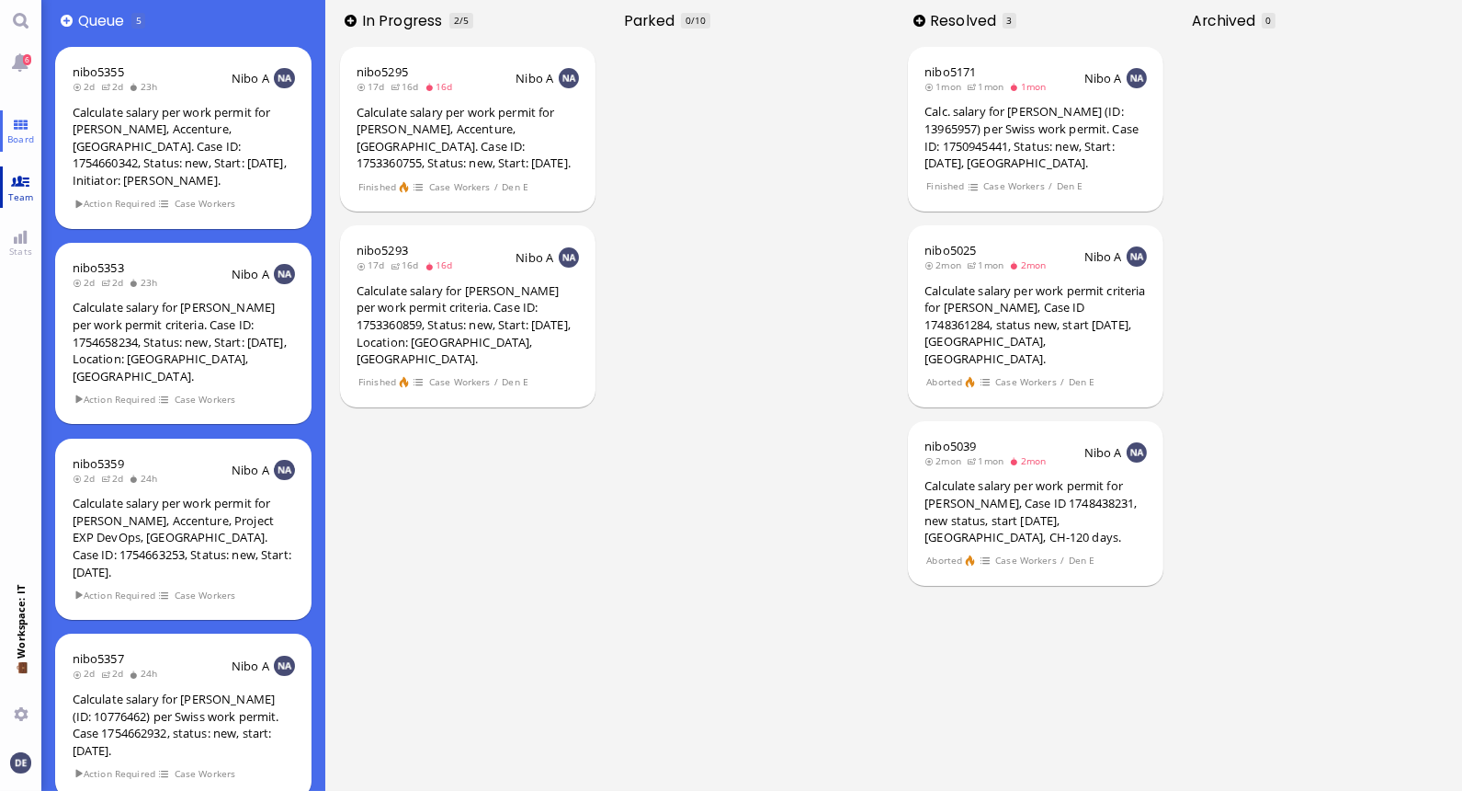
click at [20, 187] on link "Team" at bounding box center [20, 186] width 41 height 41
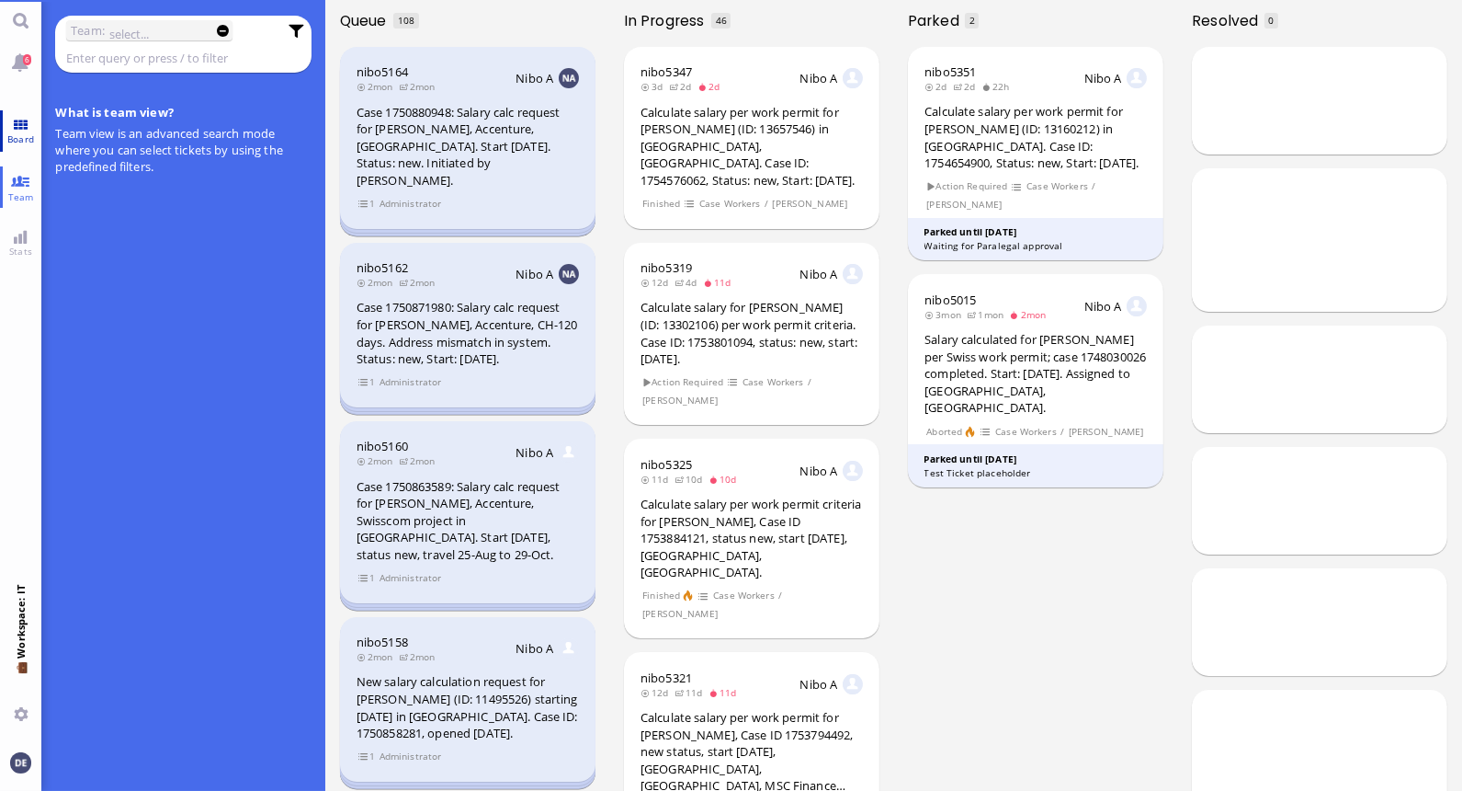
click at [22, 118] on link "Board" at bounding box center [20, 130] width 41 height 41
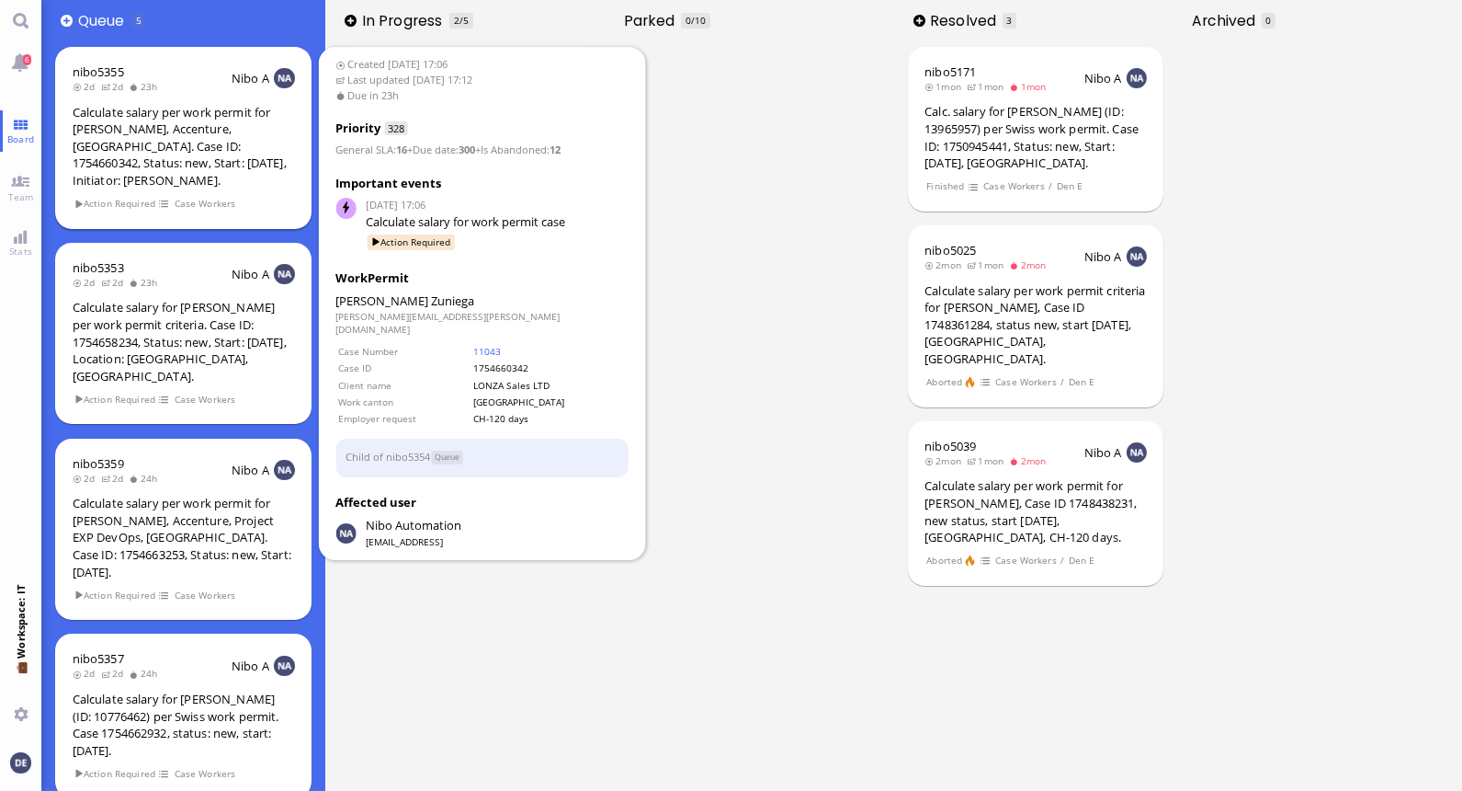
click at [143, 131] on div "Calculate salary per work permit for [PERSON_NAME], Accenture, [GEOGRAPHIC_DATA…" at bounding box center [184, 146] width 222 height 85
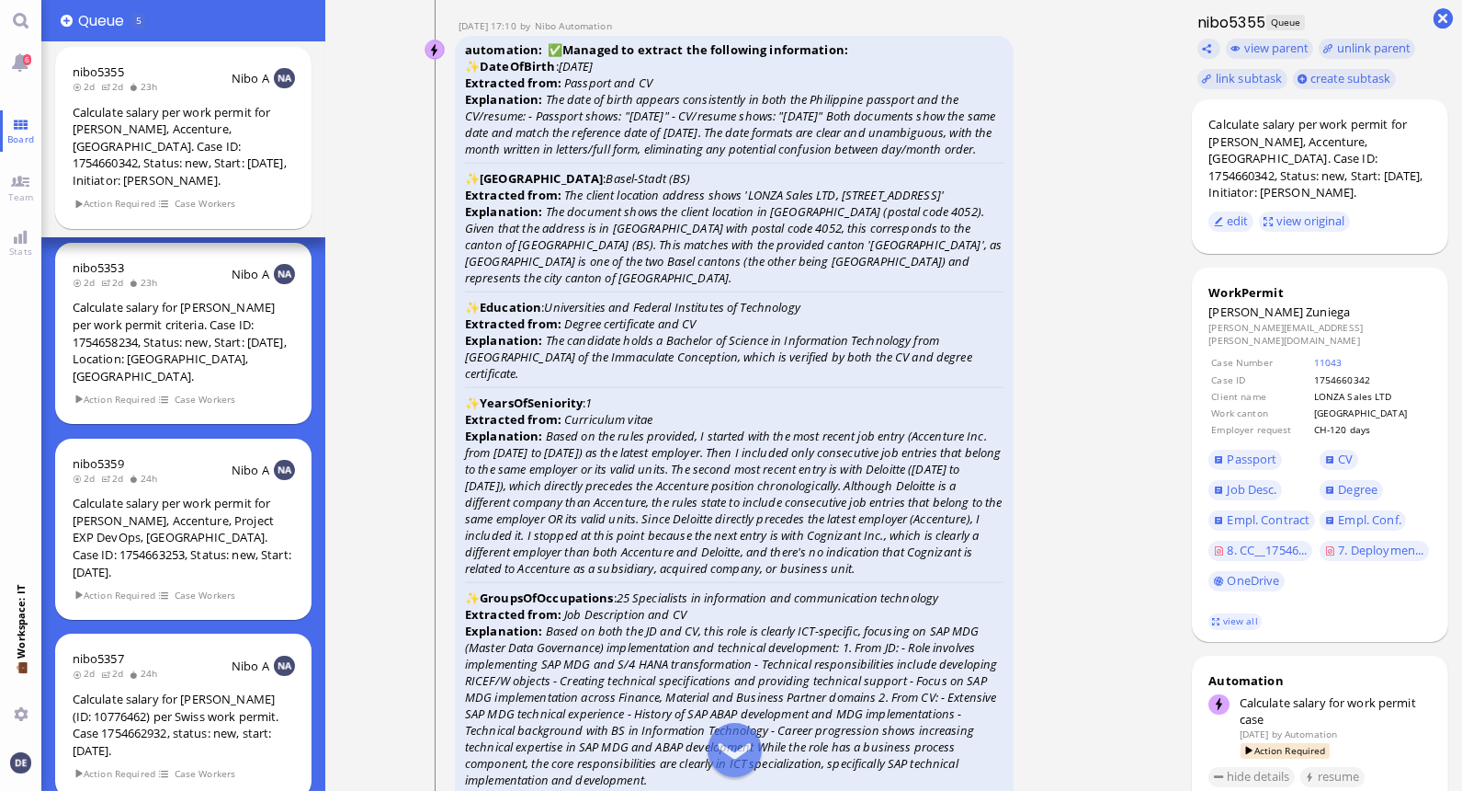
scroll to position [-2819, 0]
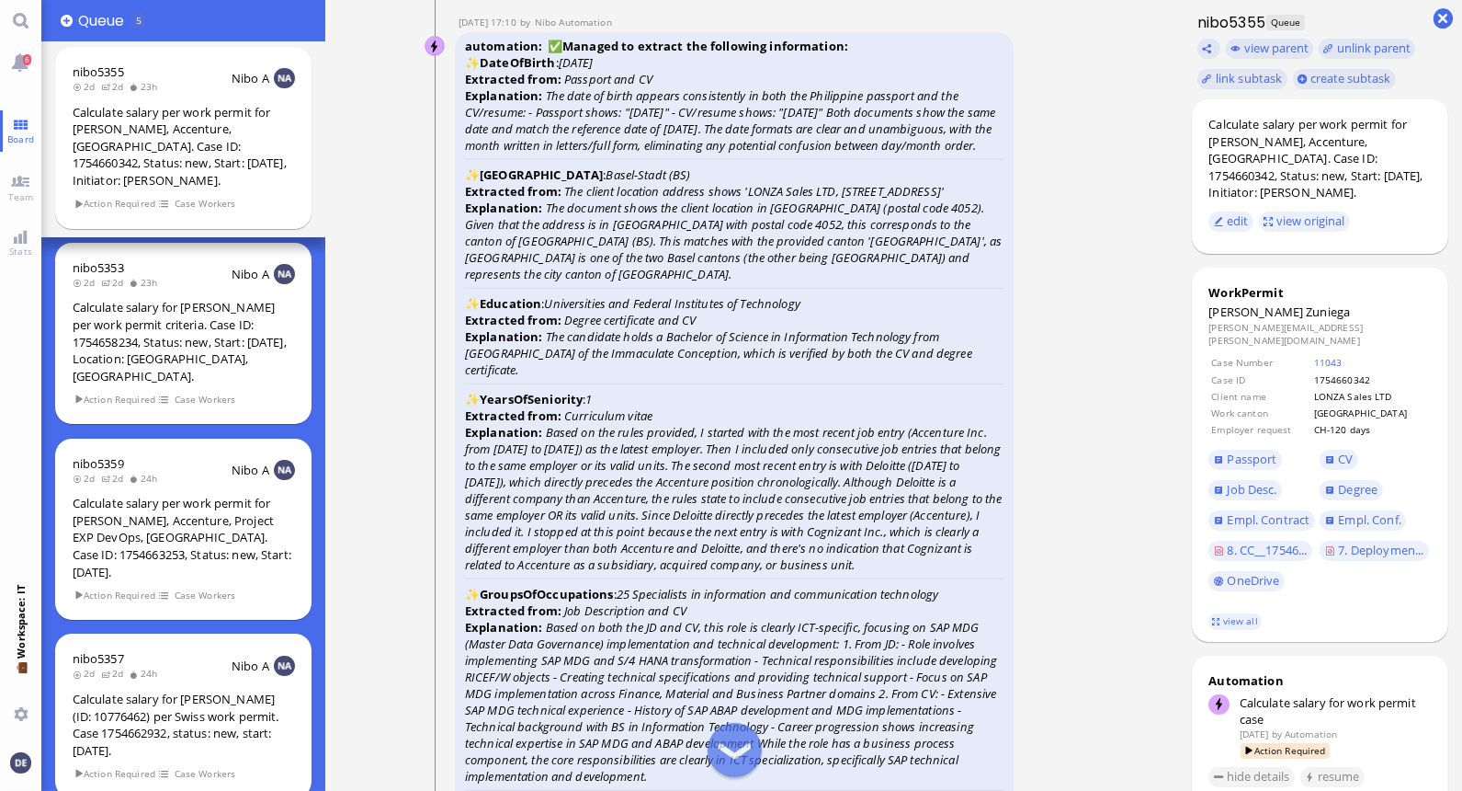
drag, startPoint x: 610, startPoint y: 151, endPoint x: 543, endPoint y: 85, distance: 93.6
click at [543, 87] on icon "The date of birth appears consistently in both the Philippine passport and the …" at bounding box center [730, 120] width 530 height 66
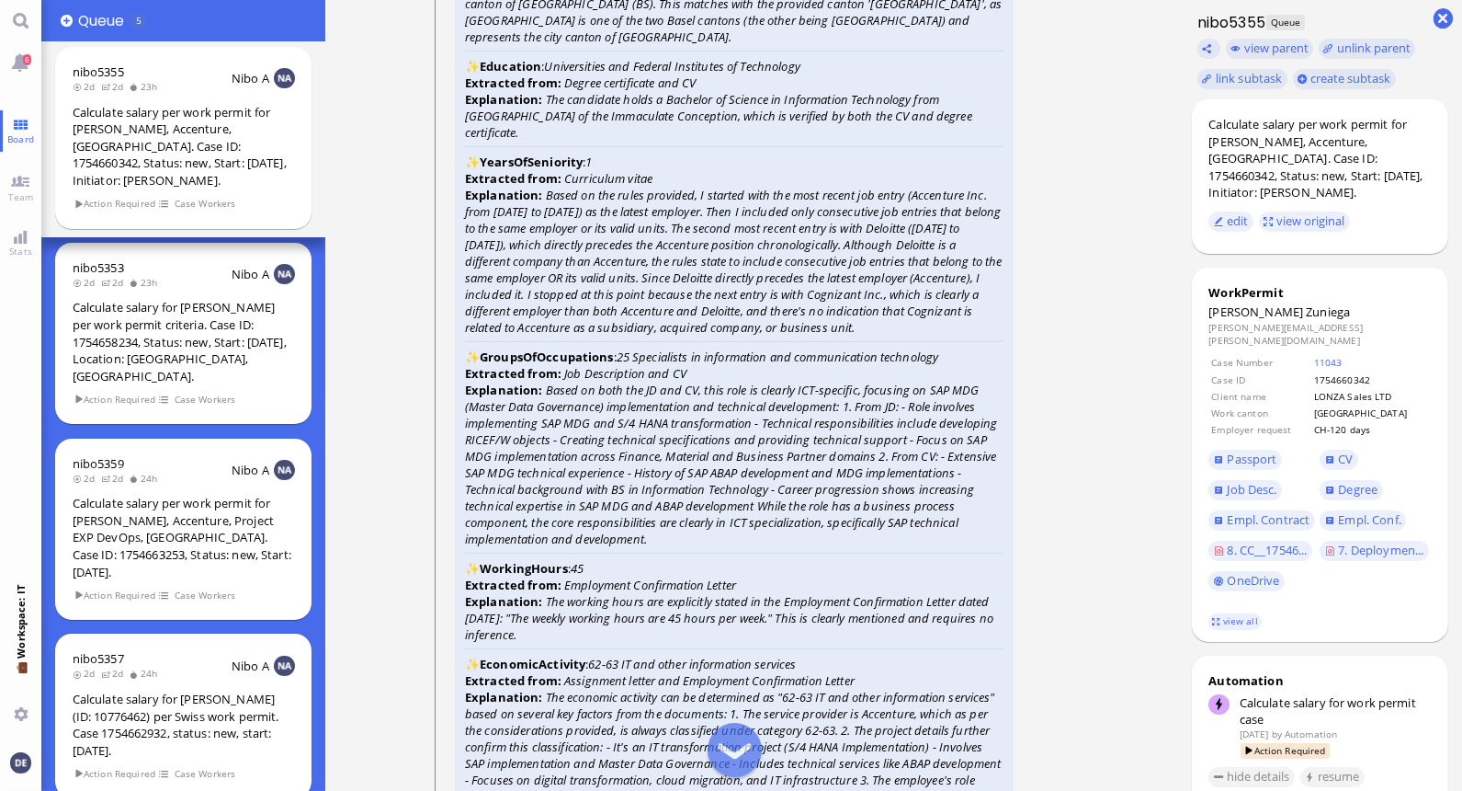
scroll to position [-2581, 0]
click at [592, 163] on icon "1" at bounding box center [589, 161] width 6 height 17
drag, startPoint x: 593, startPoint y: 163, endPoint x: 575, endPoint y: 244, distance: 82.8
click at [575, 244] on icon "Based on the rules provided, I started with the most recent job entry (Accentur…" at bounding box center [733, 260] width 537 height 149
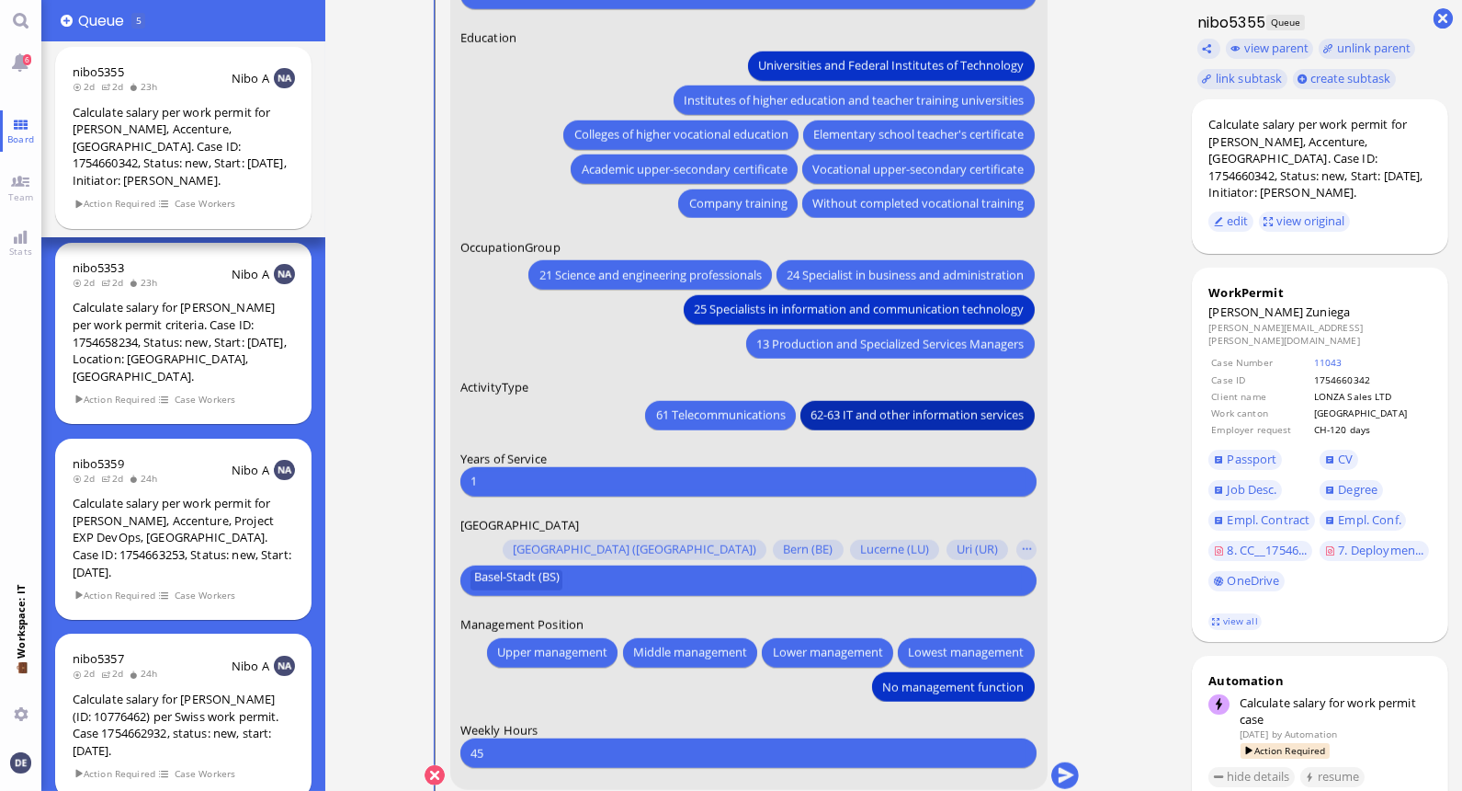
scroll to position [1, 0]
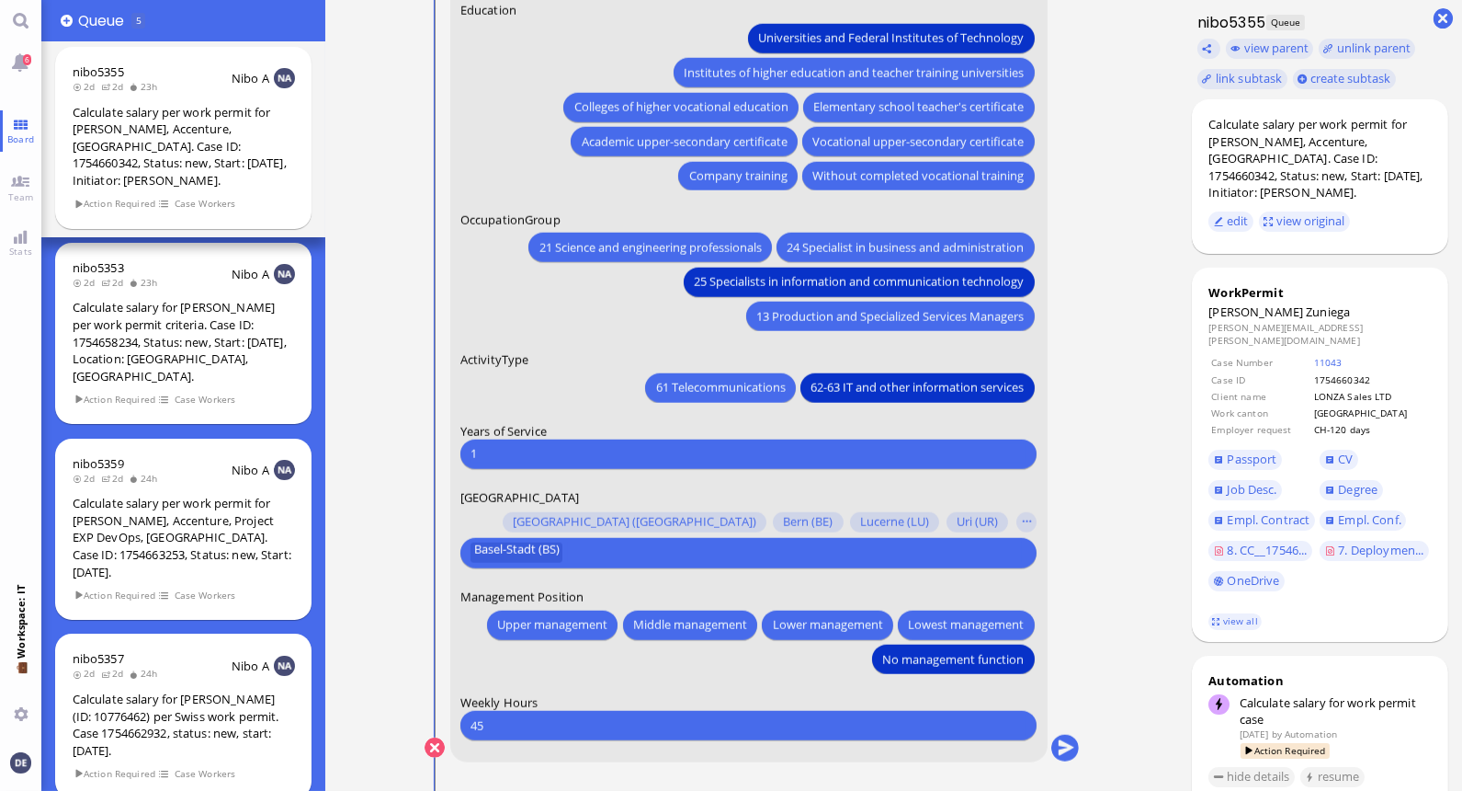
click at [549, 460] on input "1" at bounding box center [749, 453] width 556 height 19
type input "0"
click at [522, 445] on input "0" at bounding box center [749, 453] width 556 height 19
click at [723, 740] on button "submit" at bounding box center [1065, 748] width 28 height 28
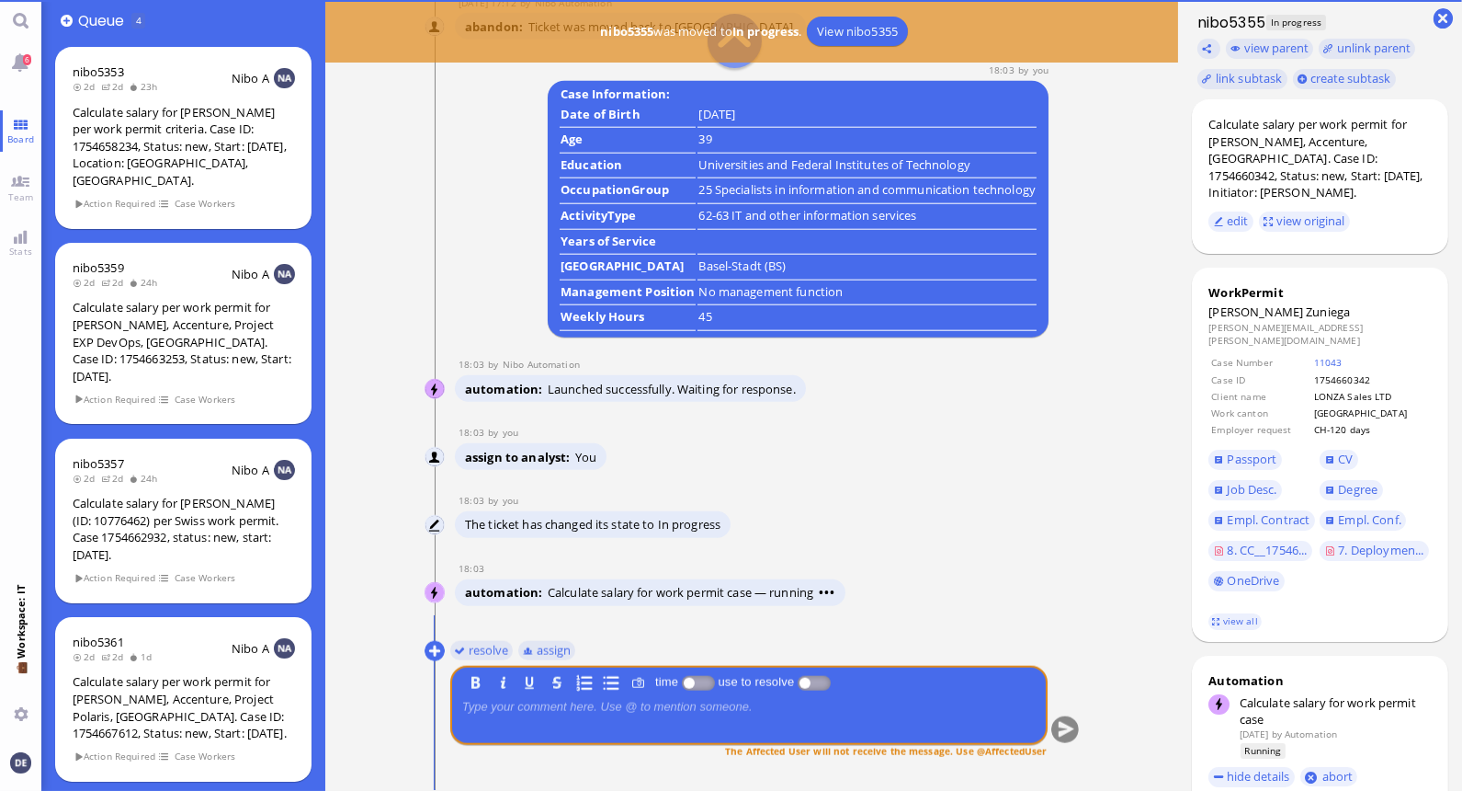
scroll to position [0, 0]
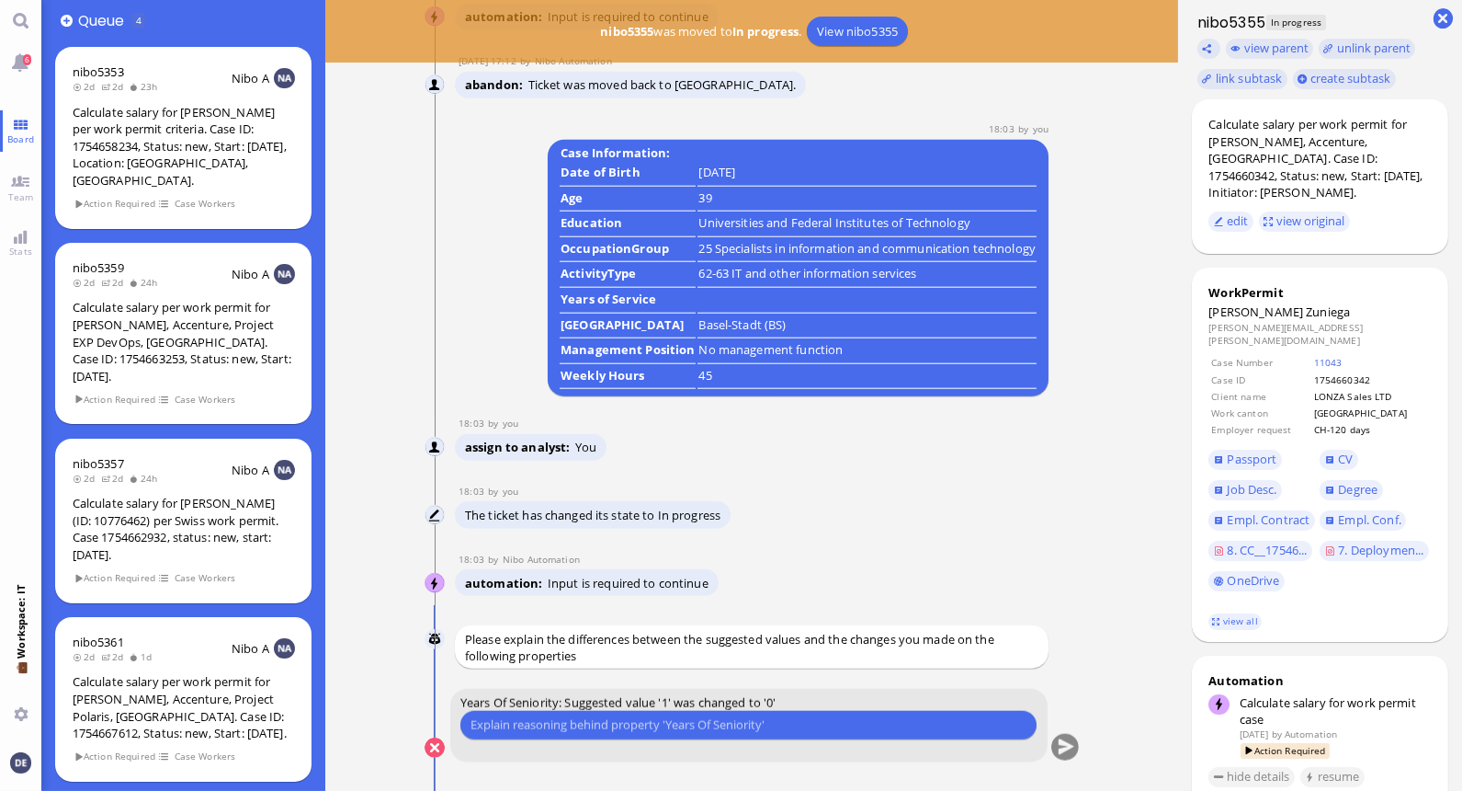
click at [660, 721] on input "text" at bounding box center [749, 724] width 556 height 19
click at [596, 724] on input "text" at bounding box center [749, 724] width 556 height 19
type input "As the ECL states he started at Accenture on [DATE] which isn't 1 year yet."
click at [723, 743] on button "submit" at bounding box center [1065, 748] width 28 height 28
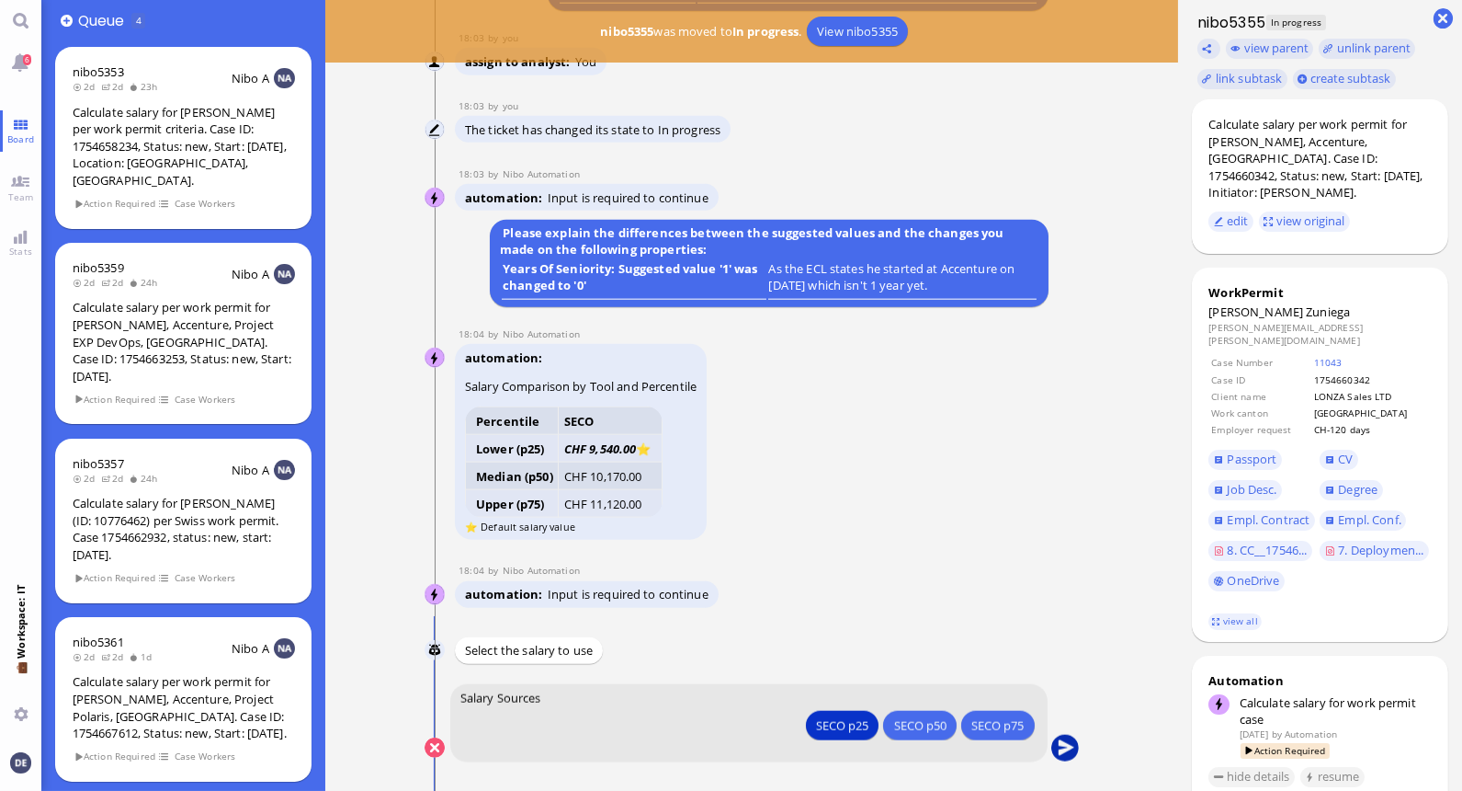
click at [723, 747] on button "submit" at bounding box center [1065, 748] width 28 height 28
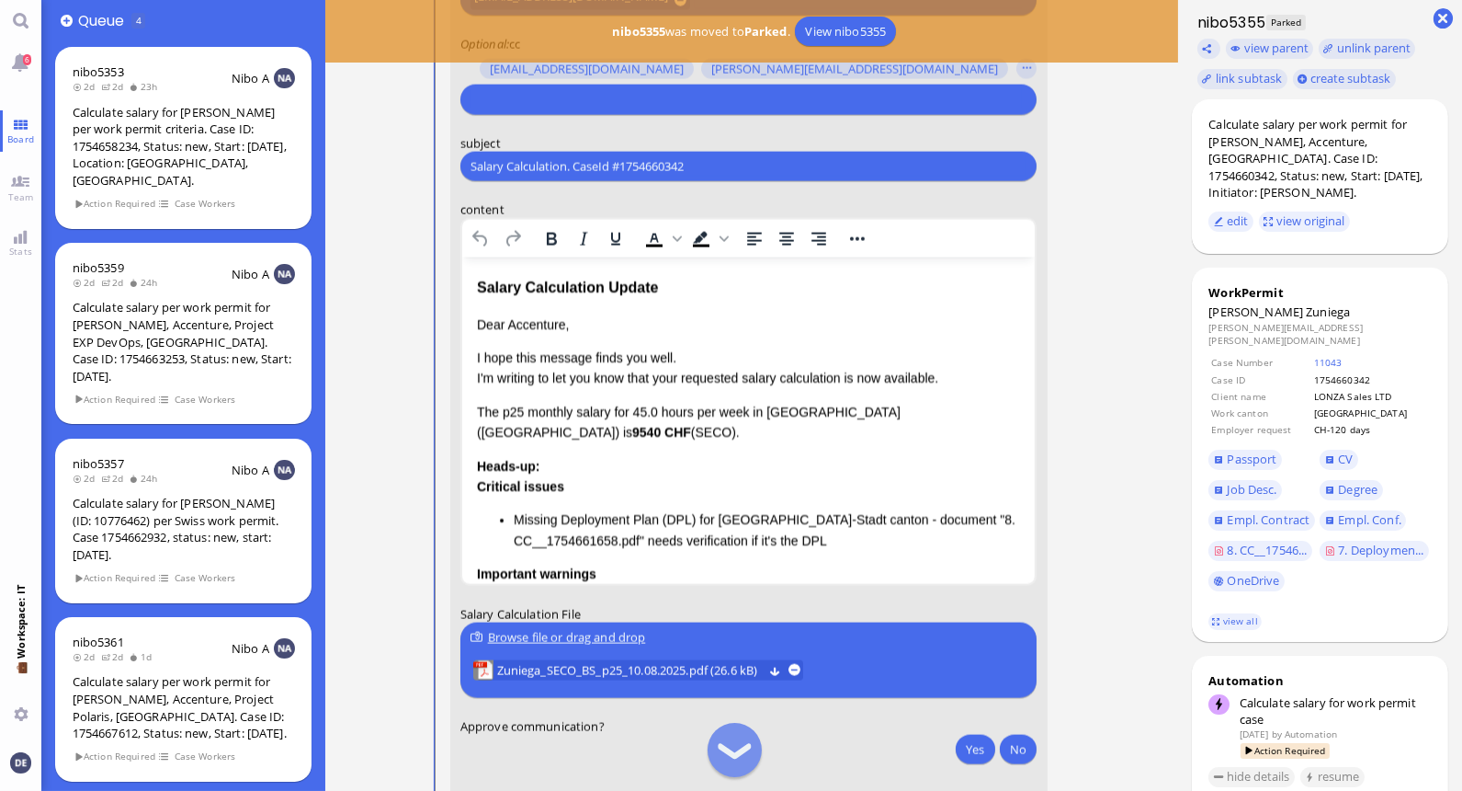
scroll to position [1, 0]
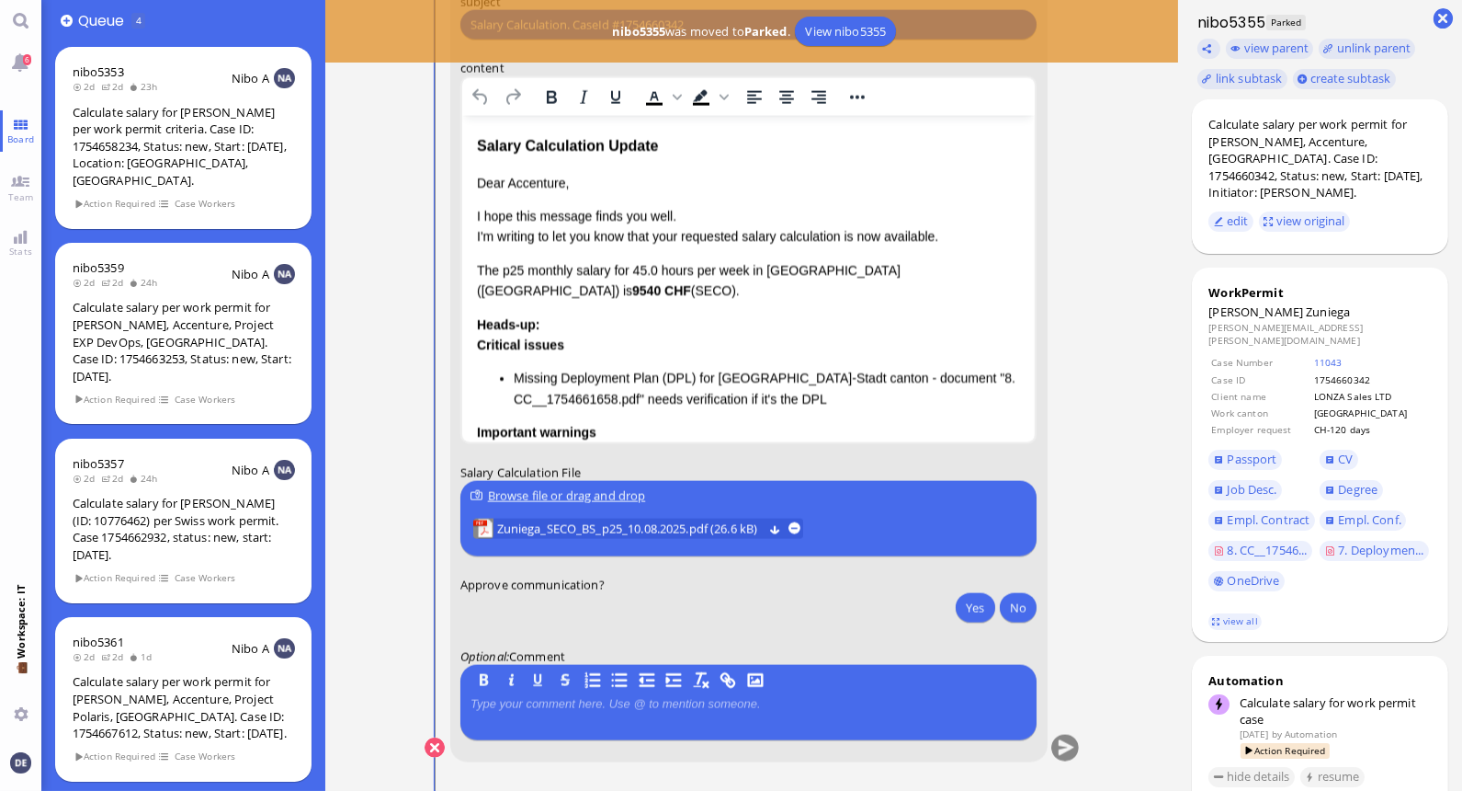
click at [654, 219] on p "I hope this message finds you well. I'm writing to let you know that your reque…" at bounding box center [748, 226] width 544 height 41
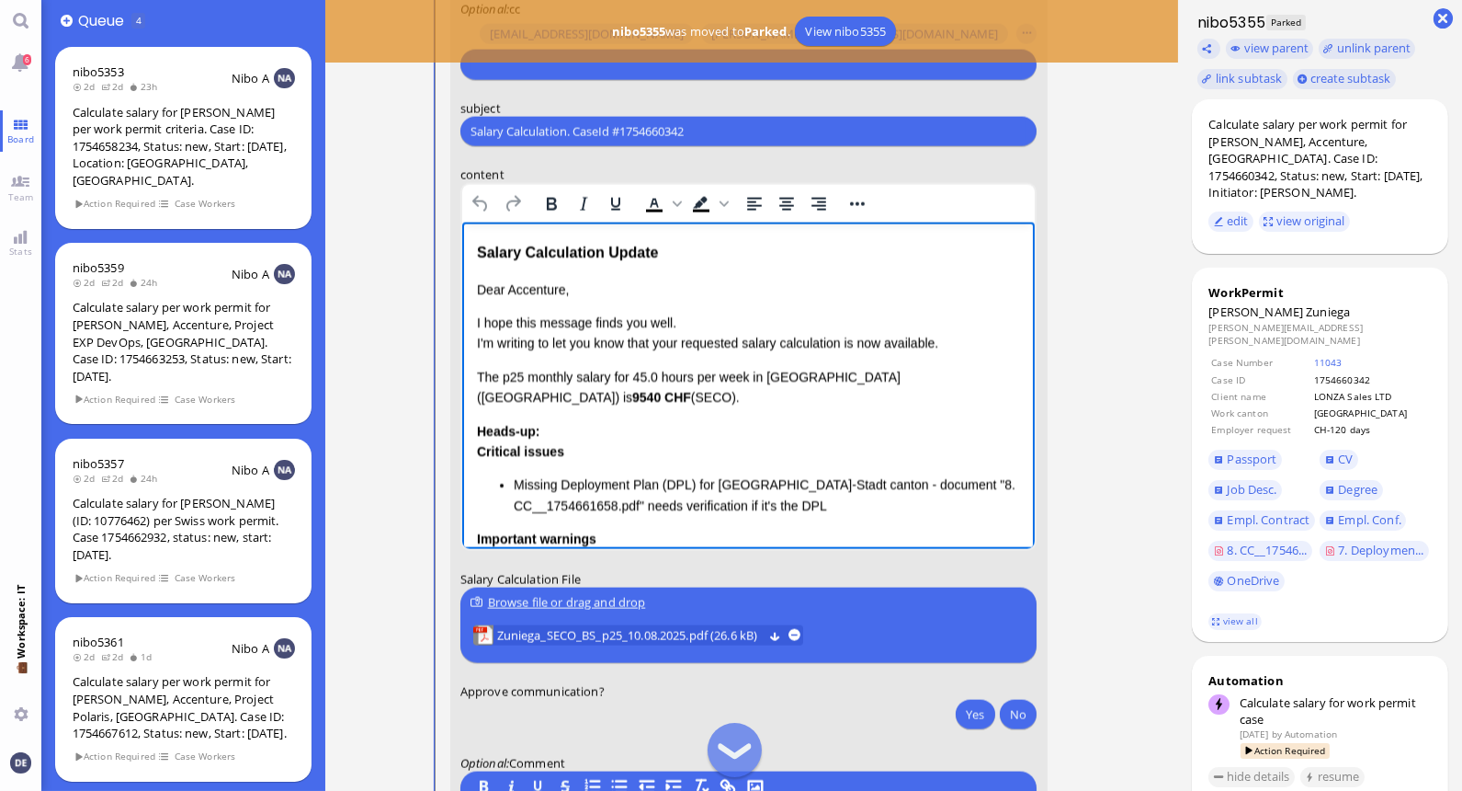
scroll to position [-102, 0]
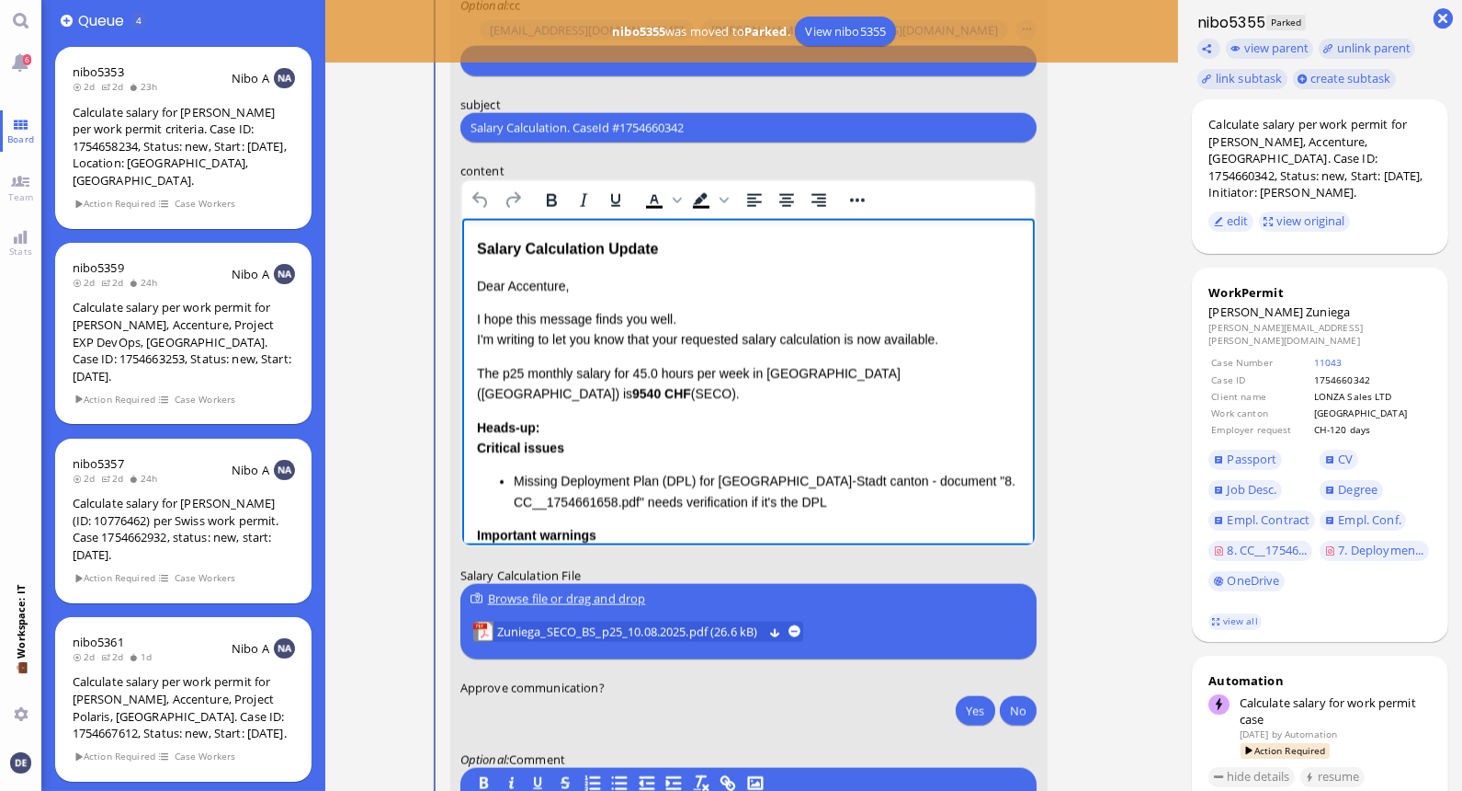
drag, startPoint x: 522, startPoint y: 391, endPoint x: 475, endPoint y: 367, distance: 52.6
click at [476, 367] on p "The p25 monthly salary for 45.0 hours per week in Canton Basel-Stadt (BS) is 95…" at bounding box center [748, 383] width 544 height 41
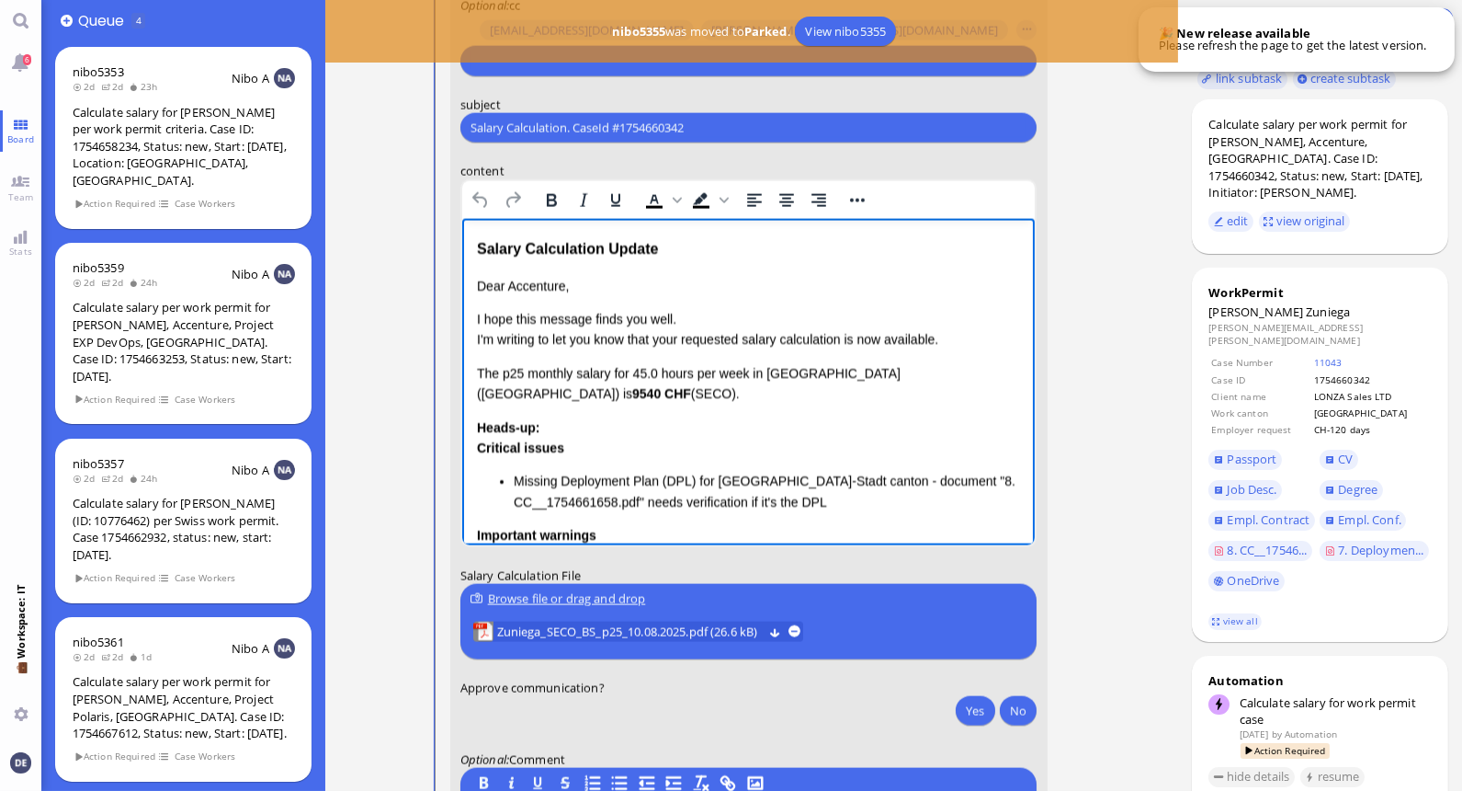
click at [545, 399] on p "The p25 monthly salary for 45.0 hours per week in Canton Basel-Stadt (BS) is 95…" at bounding box center [748, 383] width 544 height 41
drag, startPoint x: 530, startPoint y: 394, endPoint x: 472, endPoint y: 336, distance: 82.6
click at [472, 336] on html "Salary Calculation Update Dear Accenture, I hope this message finds you well. I…" at bounding box center [748, 502] width 574 height 566
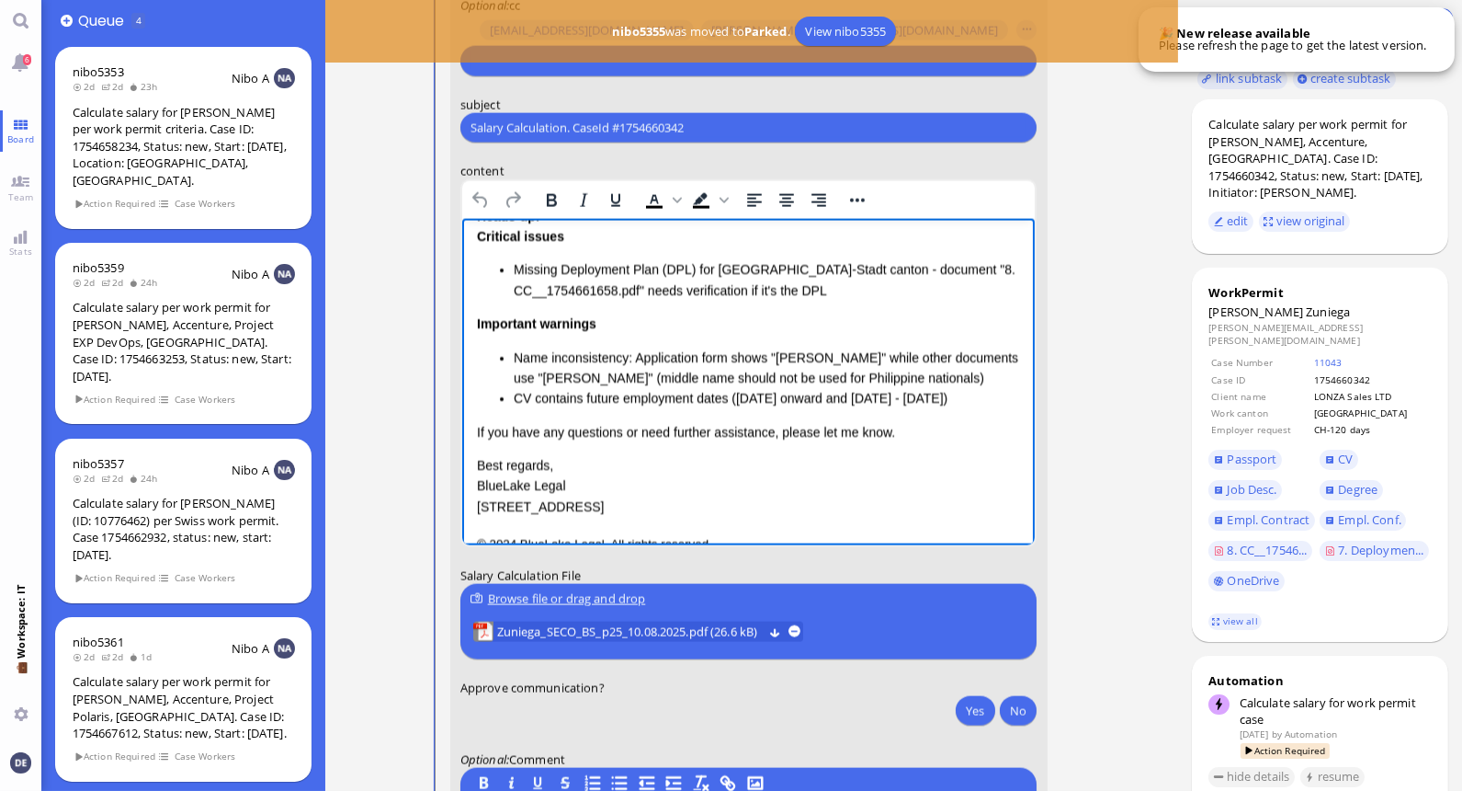
scroll to position [214, 0]
click at [723, 439] on p "If you have any questions or need further assistance, please let me know." at bounding box center [748, 429] width 544 height 20
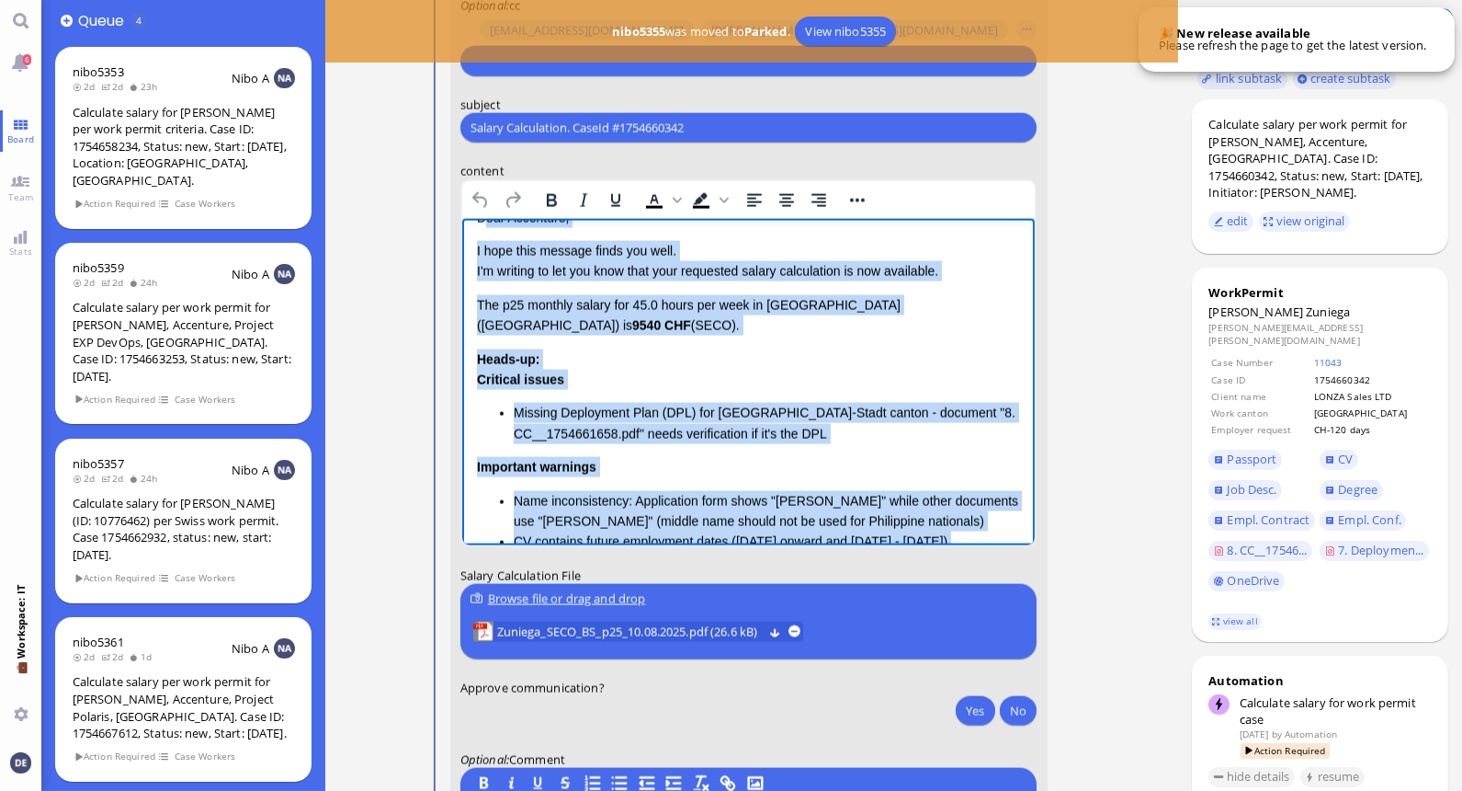
scroll to position [18, 0]
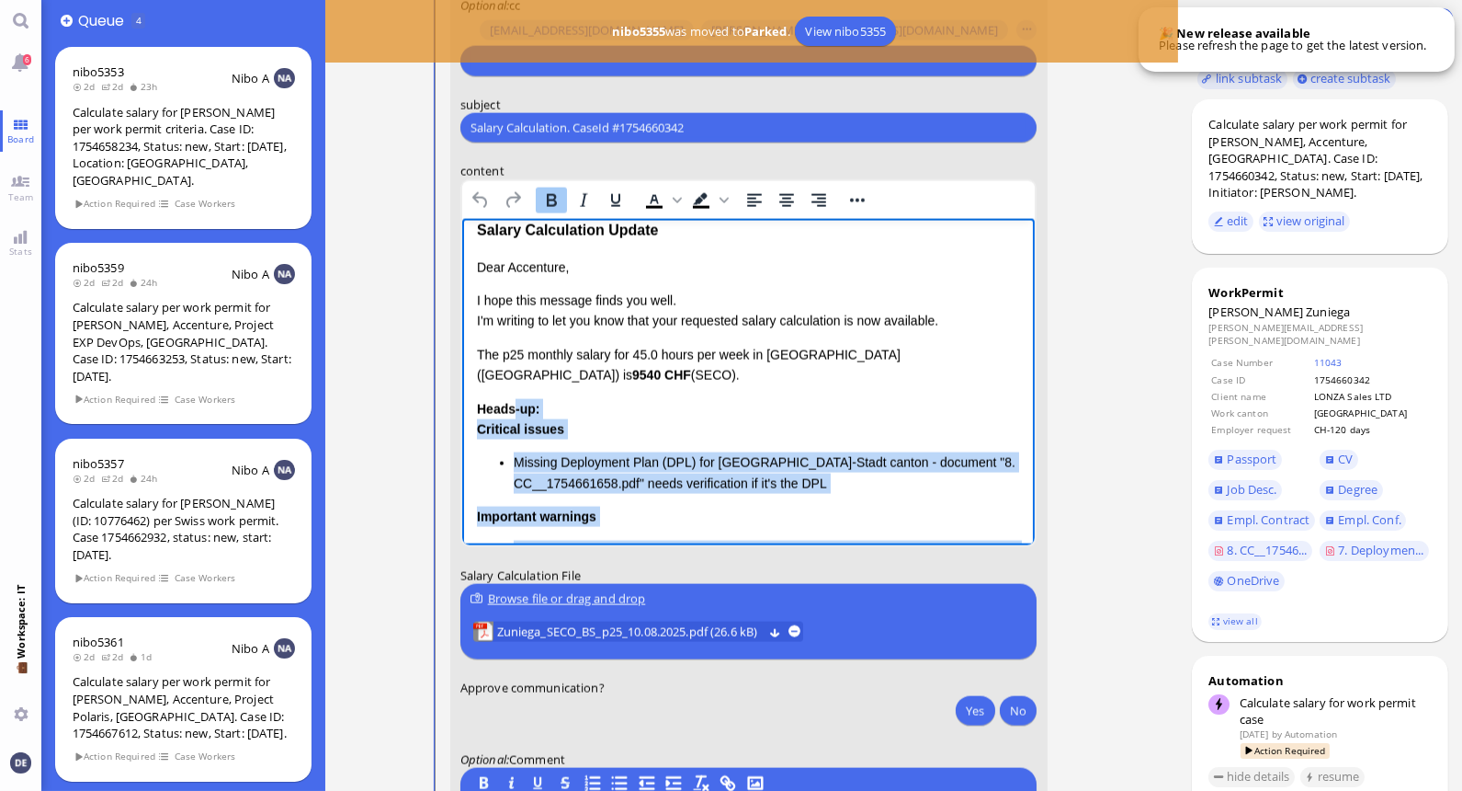
drag, startPoint x: 893, startPoint y: 453, endPoint x: 512, endPoint y: 407, distance: 383.3
click at [512, 407] on div "Dear Accenture, I hope this message finds you well. I'm writing to let you know…" at bounding box center [748, 483] width 544 height 453
click at [675, 461] on li "Missing Deployment Plan (DPL) for Basel-Stadt canton - document "8. CC__1754661…" at bounding box center [766, 472] width 507 height 41
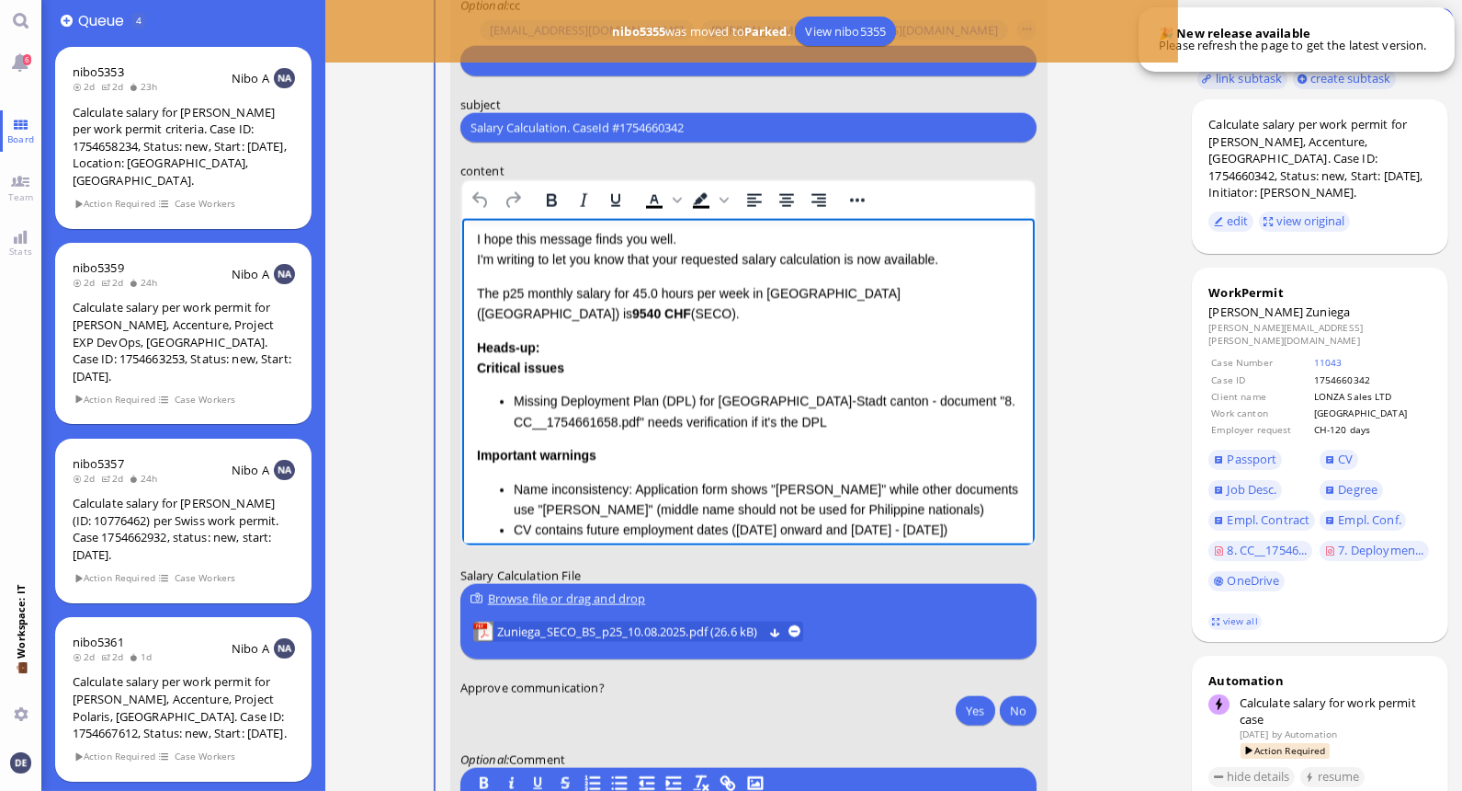
scroll to position [0, 0]
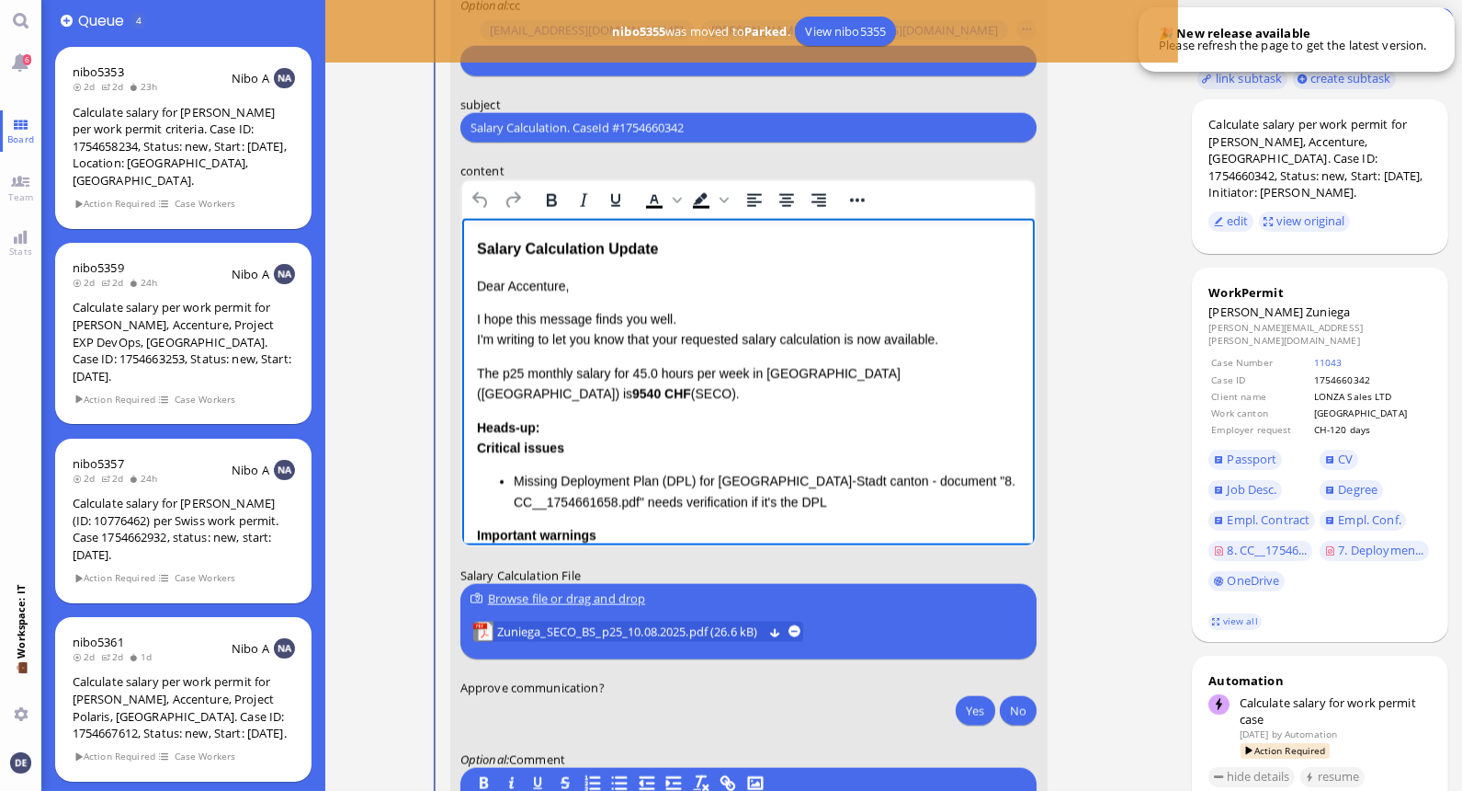
drag, startPoint x: 996, startPoint y: 463, endPoint x: 474, endPoint y: 368, distance: 530.8
click at [474, 368] on html "Salary Calculation Update Dear Accenture, I hope this message finds you well. I…" at bounding box center [748, 502] width 574 height 566
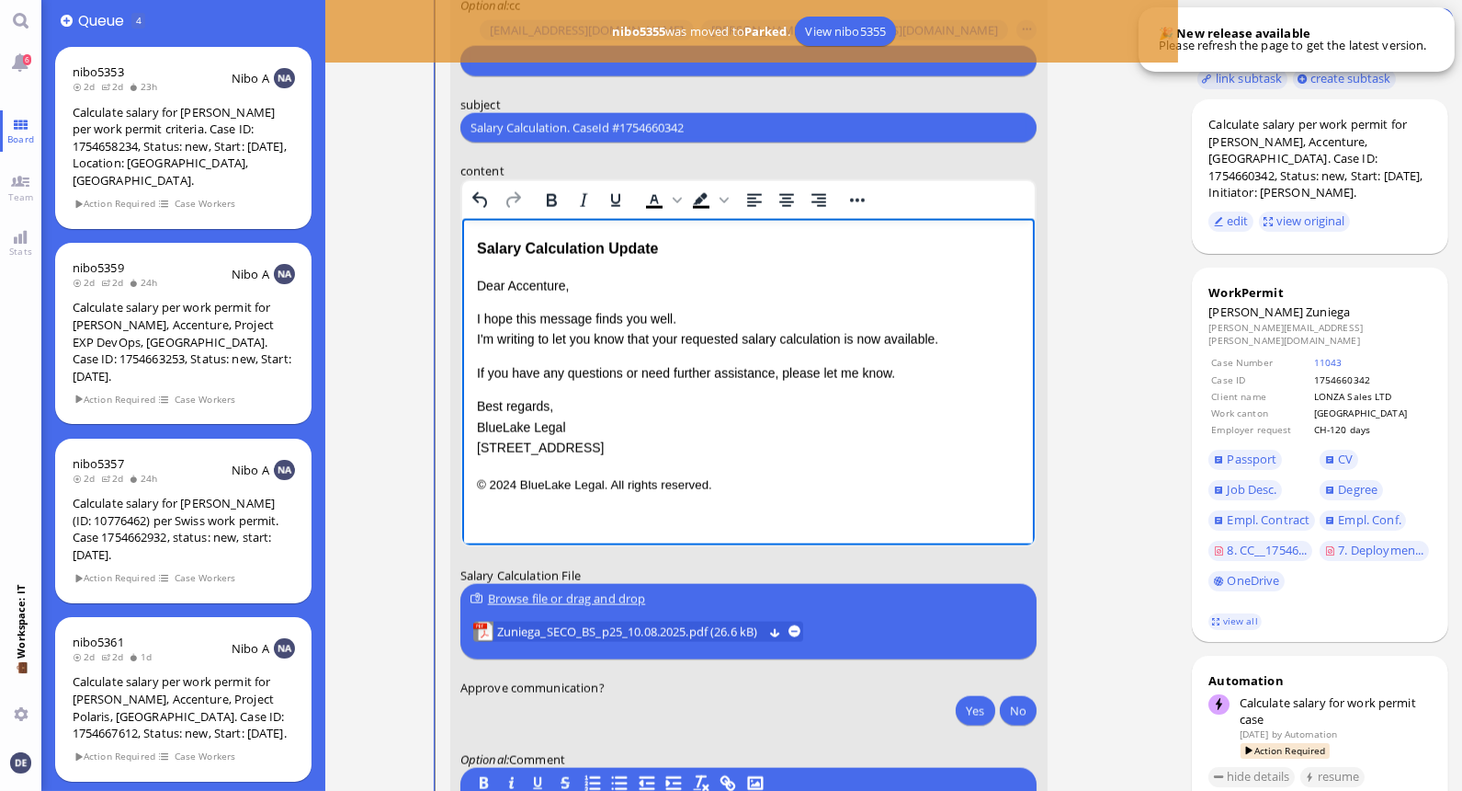
scroll to position [-78, 0]
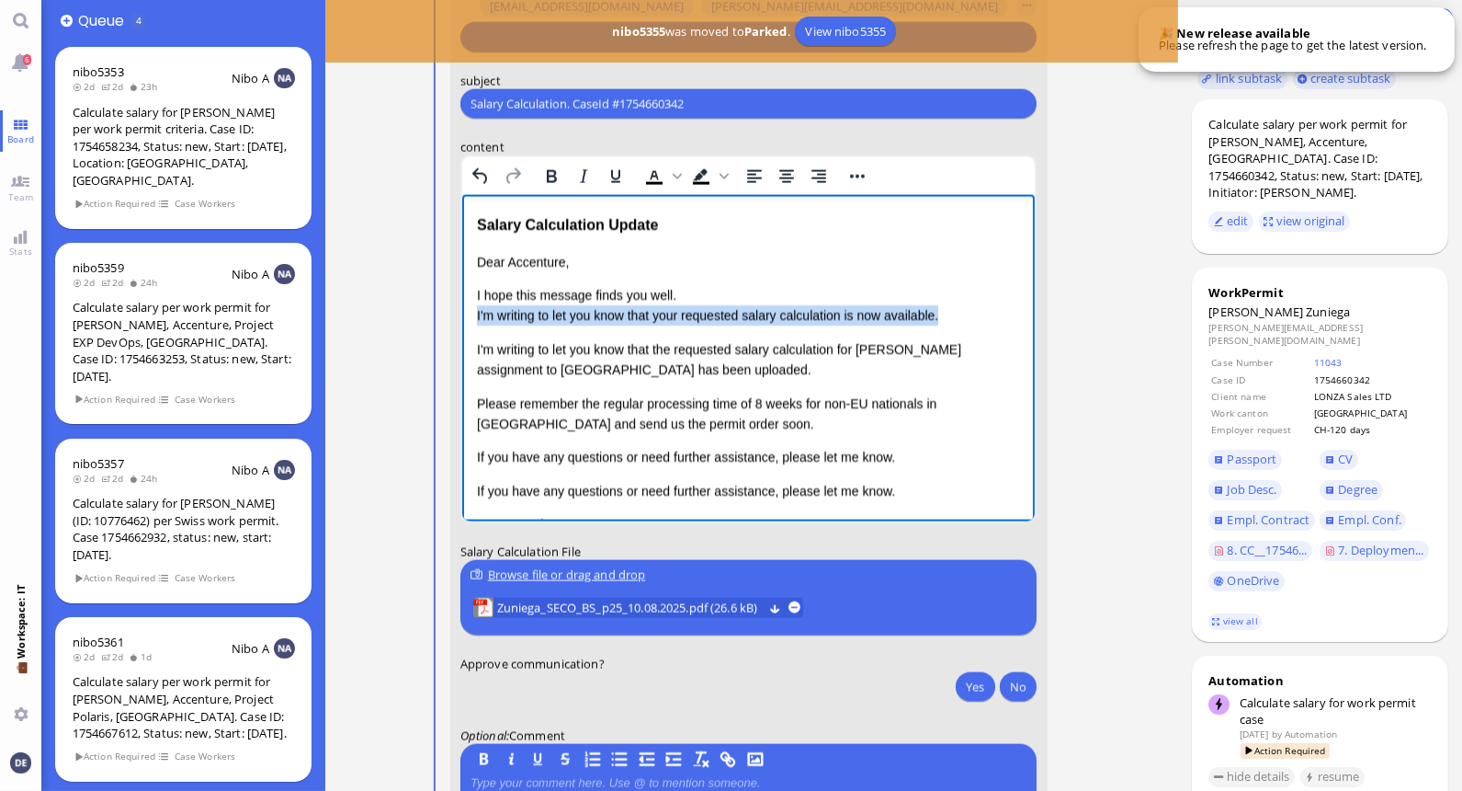
drag, startPoint x: 944, startPoint y: 313, endPoint x: 472, endPoint y: 313, distance: 472.5
click at [472, 313] on html "Salary Calculation Update Dear Accenture, I hope this message finds you well. I…" at bounding box center [748, 414] width 574 height 438
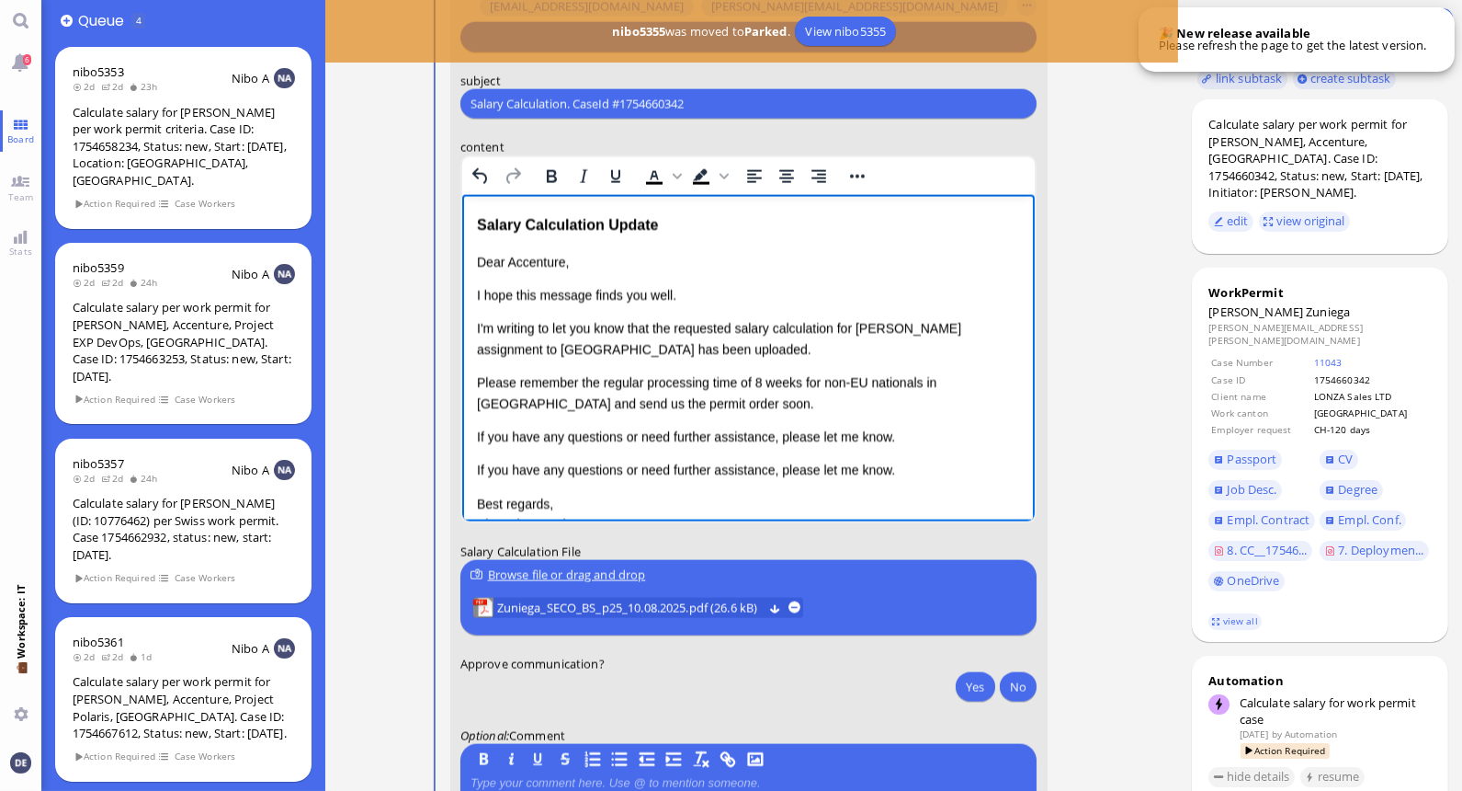
click at [518, 316] on div "Dear Accenture, I hope this message finds you well. I'm writing to let you know…" at bounding box center [748, 403] width 544 height 303
click at [504, 306] on div "Dear Accenture, I hope this message finds you well. I'm writing to let you know…" at bounding box center [748, 403] width 544 height 303
click at [723, 326] on p "I'm writing to let you know that the requested salary calculation for Mr. Shah'…" at bounding box center [748, 338] width 544 height 41
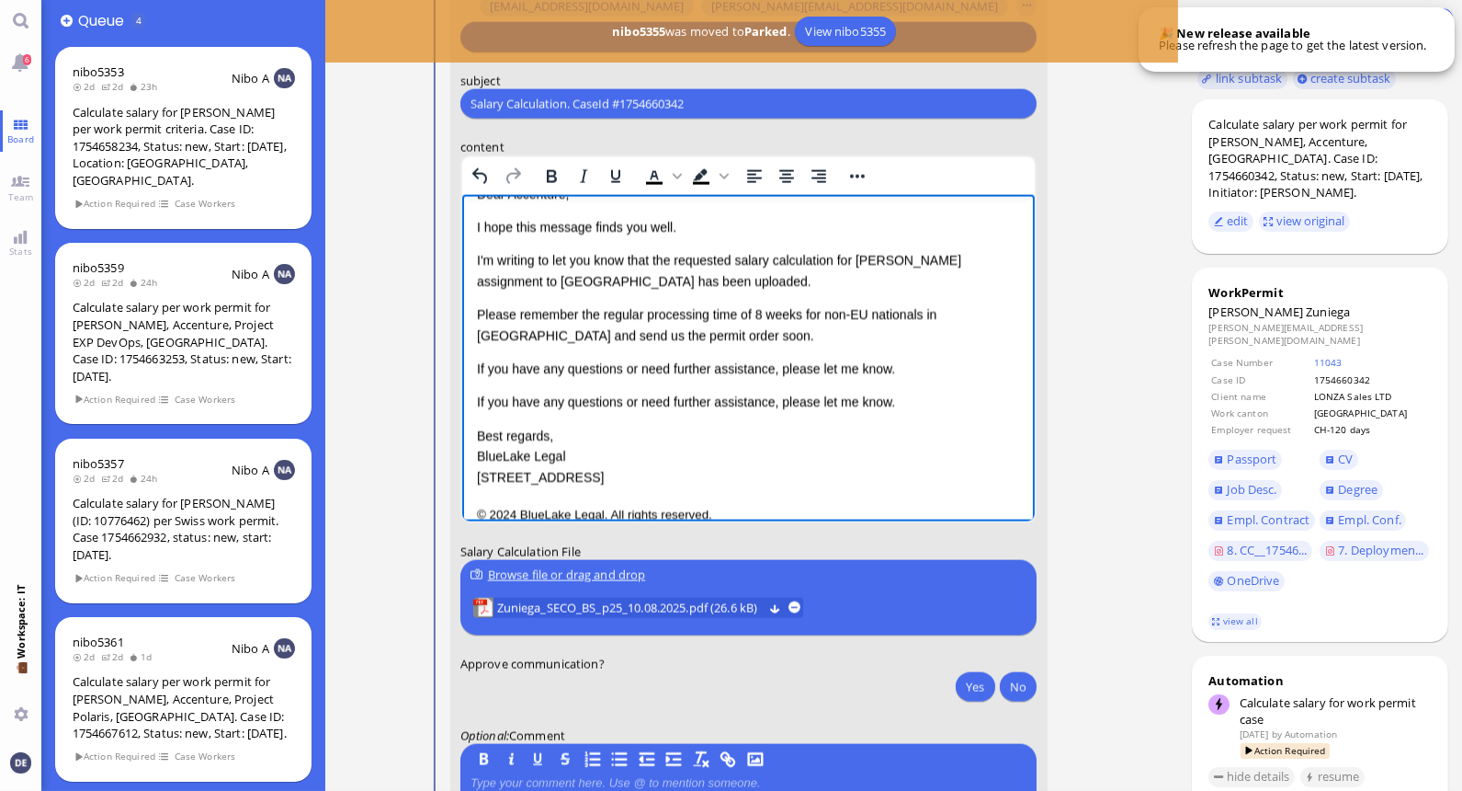
scroll to position [74, 0]
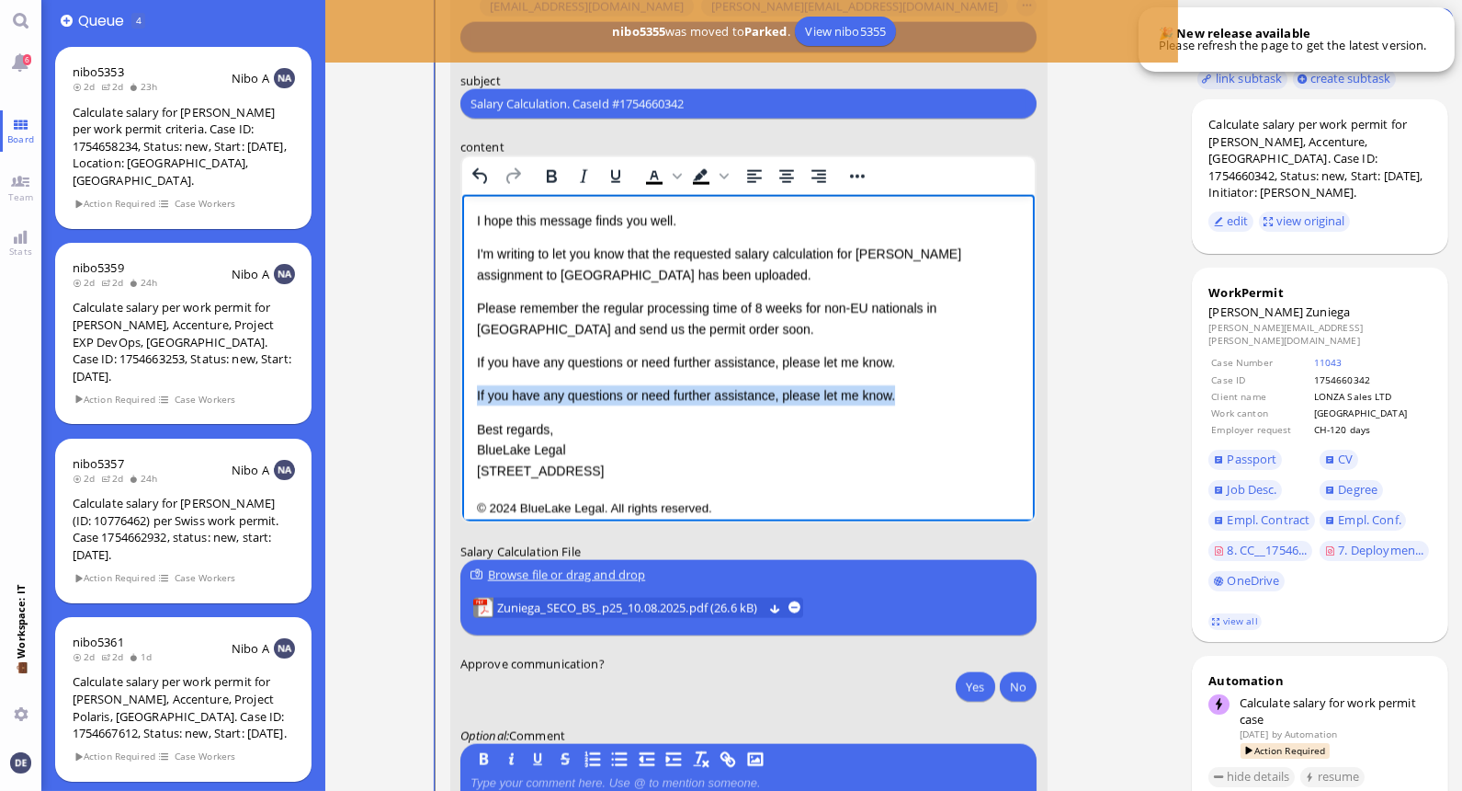
drag, startPoint x: 905, startPoint y: 393, endPoint x: 475, endPoint y: 390, distance: 429.3
click at [476, 390] on p "If you have any questions or need further assistance, please let me know." at bounding box center [748, 395] width 544 height 20
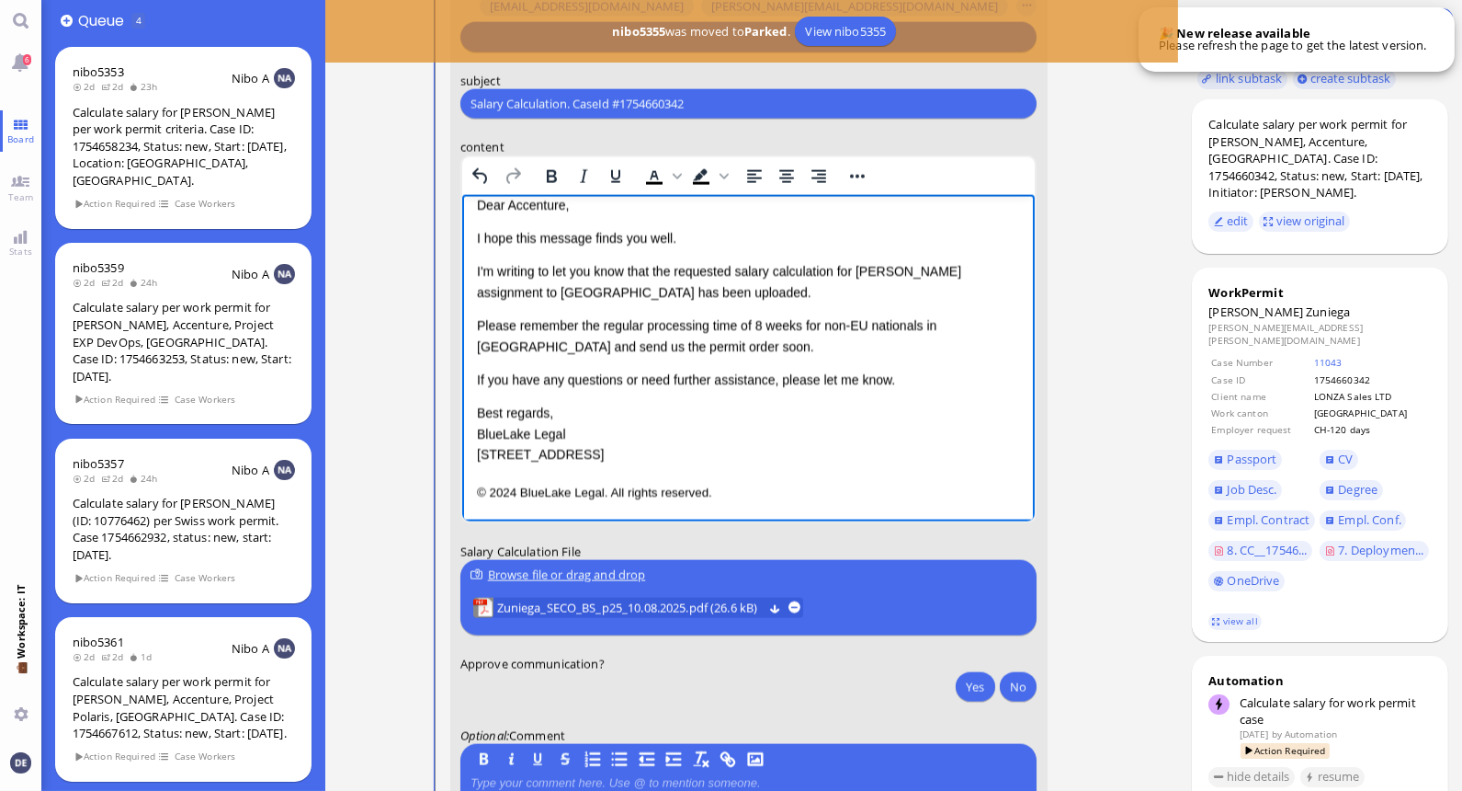
scroll to position [55, 0]
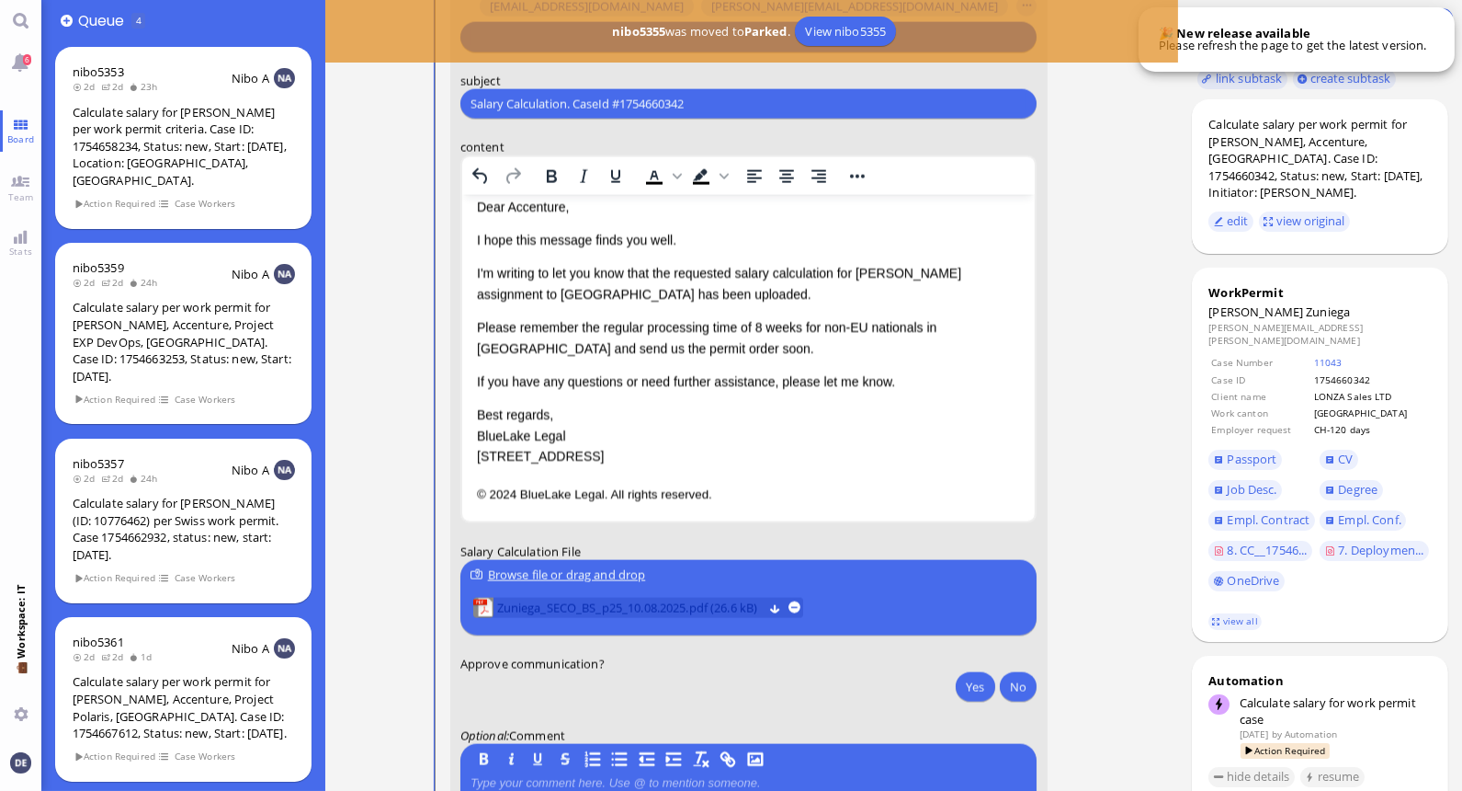
click at [691, 603] on span "Zuniega_SECO_BS_p25_10.08.2025.pdf (26.6 kB)" at bounding box center [629, 607] width 266 height 20
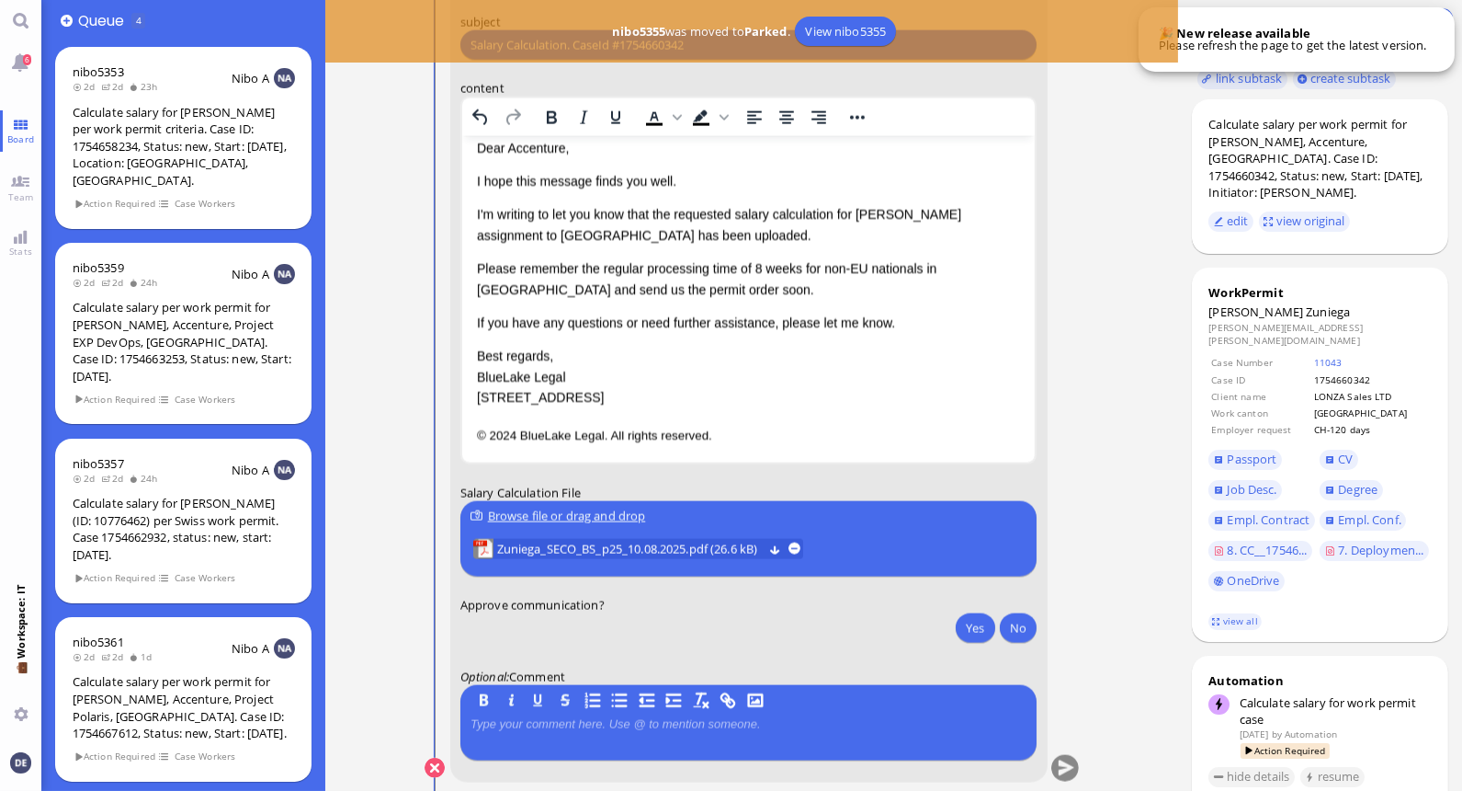
scroll to position [1, 0]
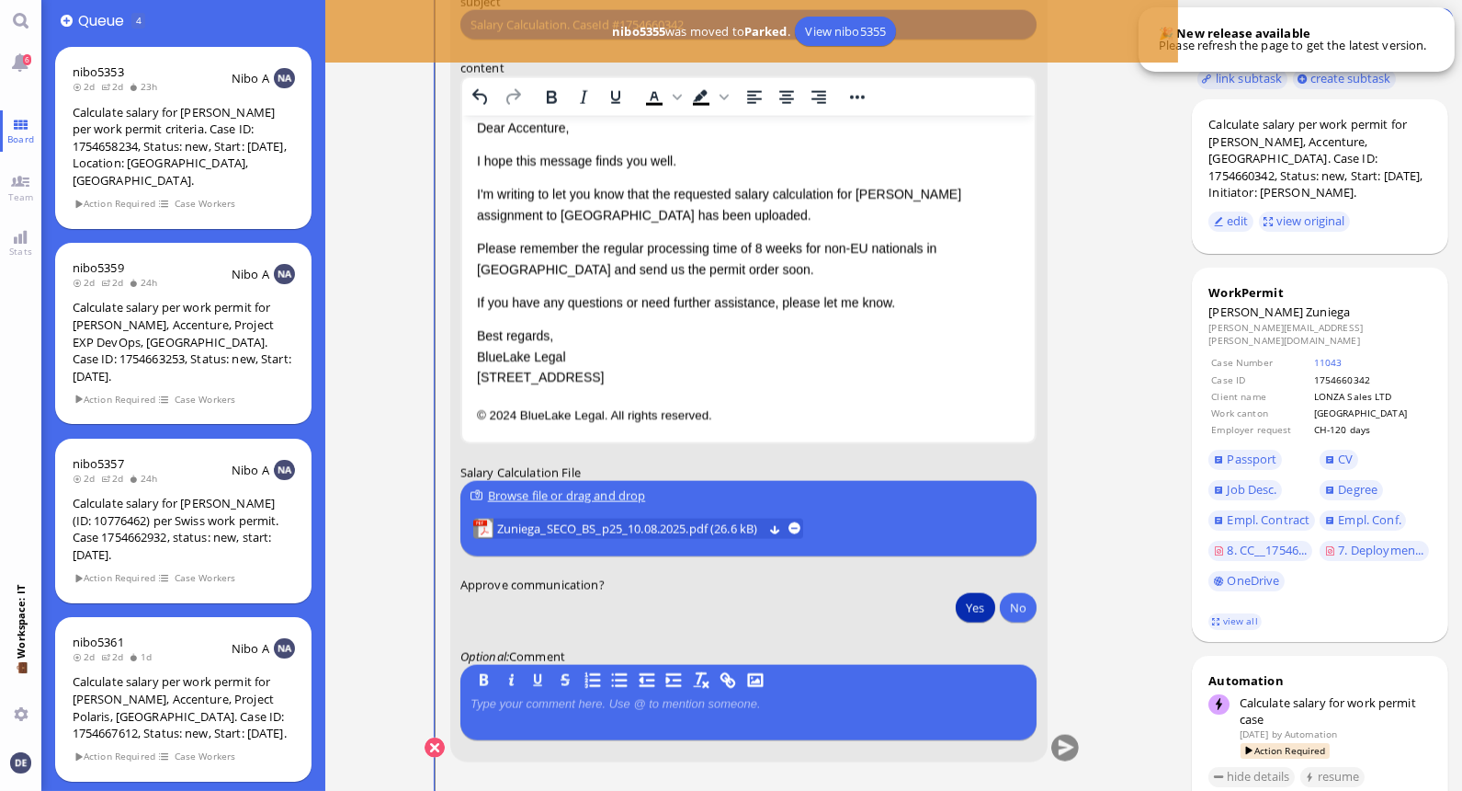
click at [723, 601] on button "Yes" at bounding box center [975, 607] width 39 height 29
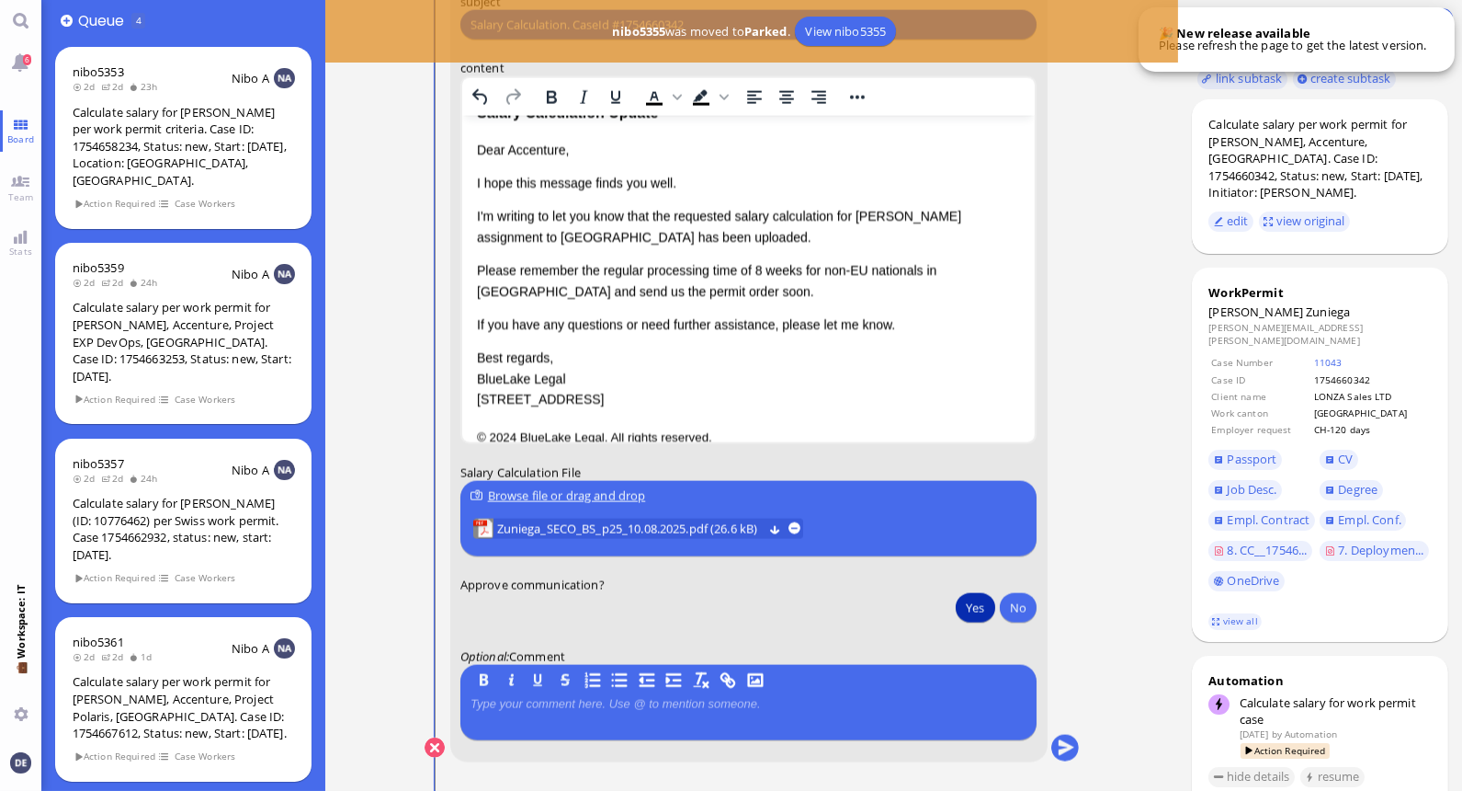
scroll to position [55, 0]
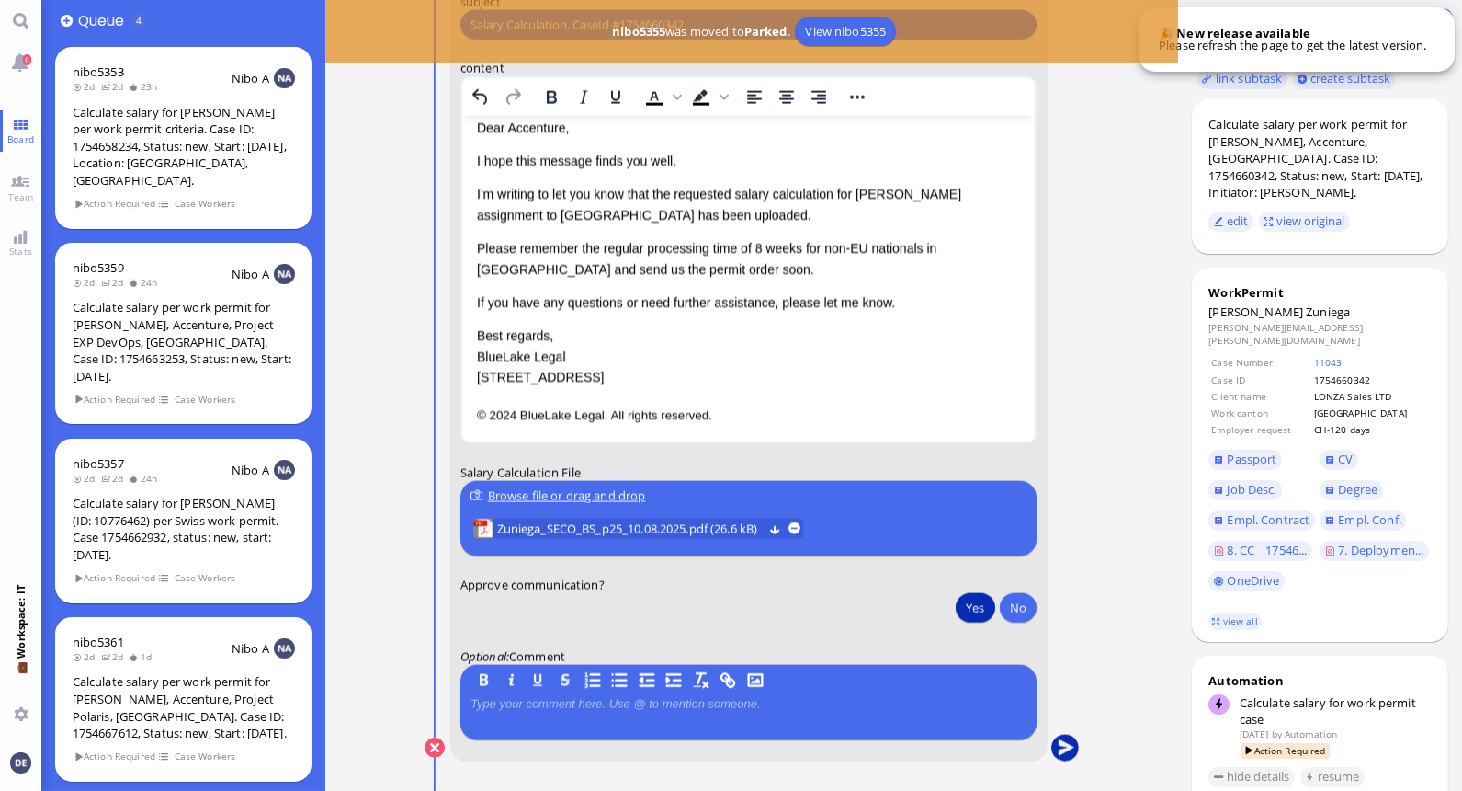
click at [723, 742] on button "submit" at bounding box center [1065, 748] width 28 height 28
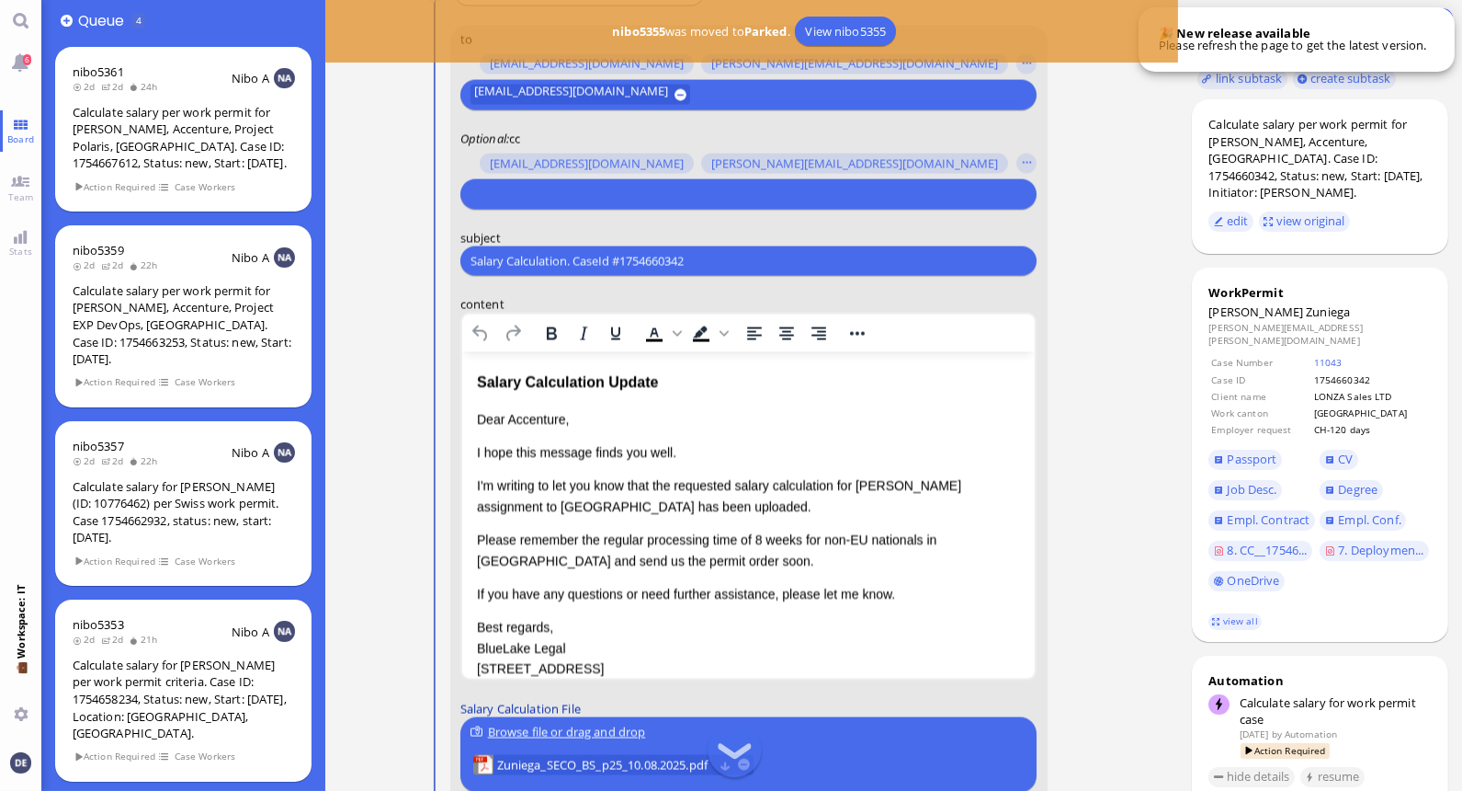
scroll to position [1, 0]
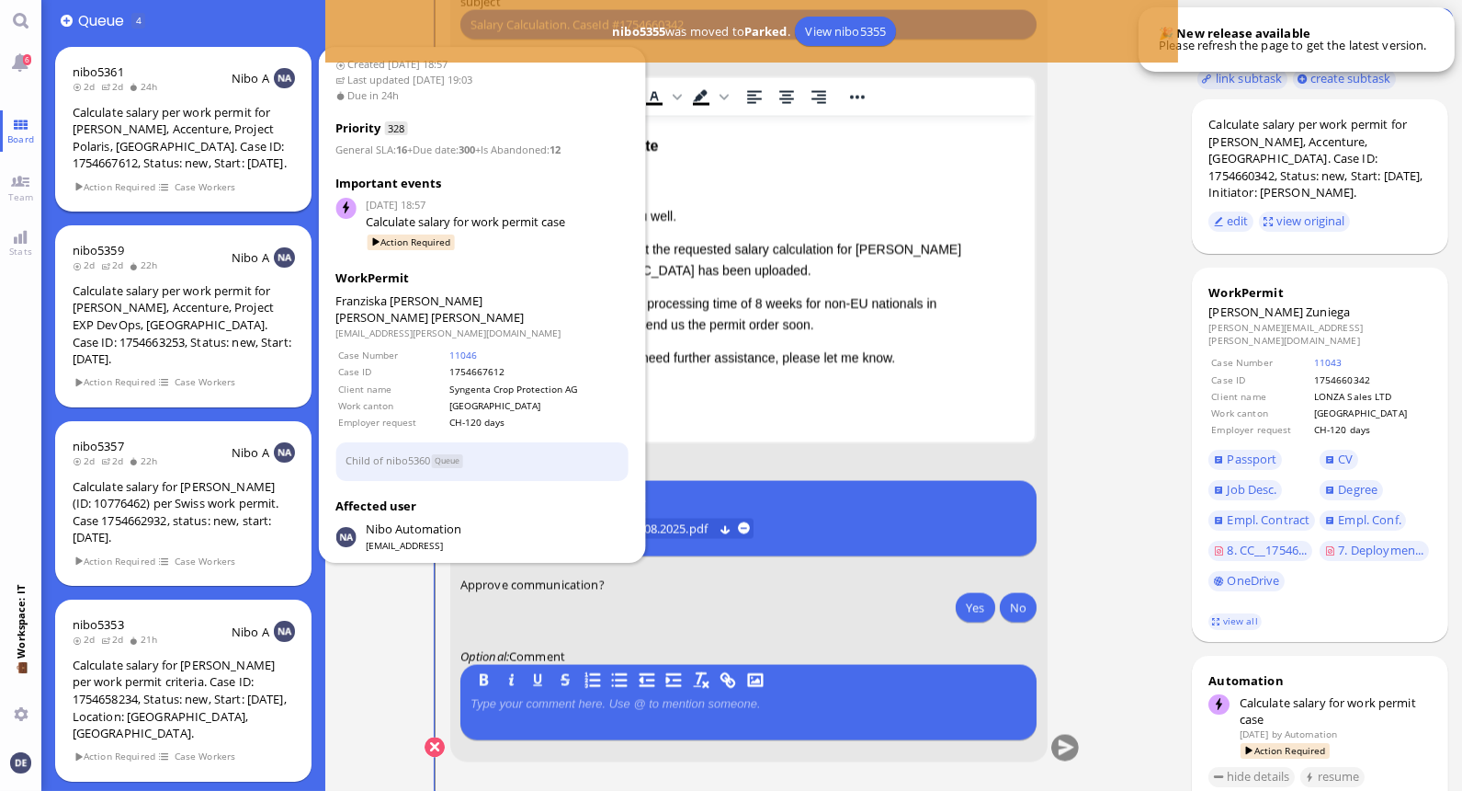
click at [191, 139] on div "Calculate salary per work permit for [PERSON_NAME], Accenture, Project Polaris,…" at bounding box center [184, 138] width 222 height 68
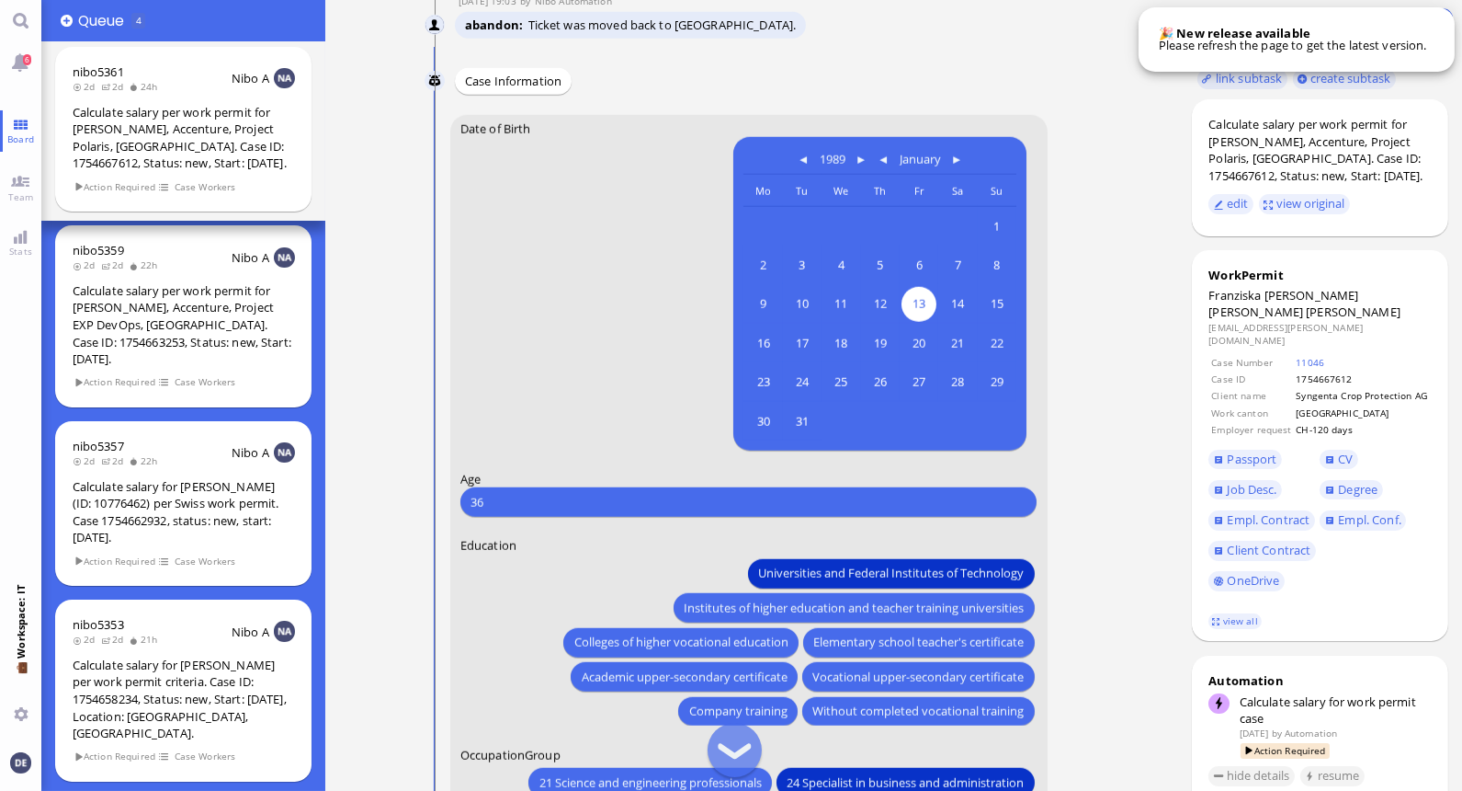
scroll to position [-530, 0]
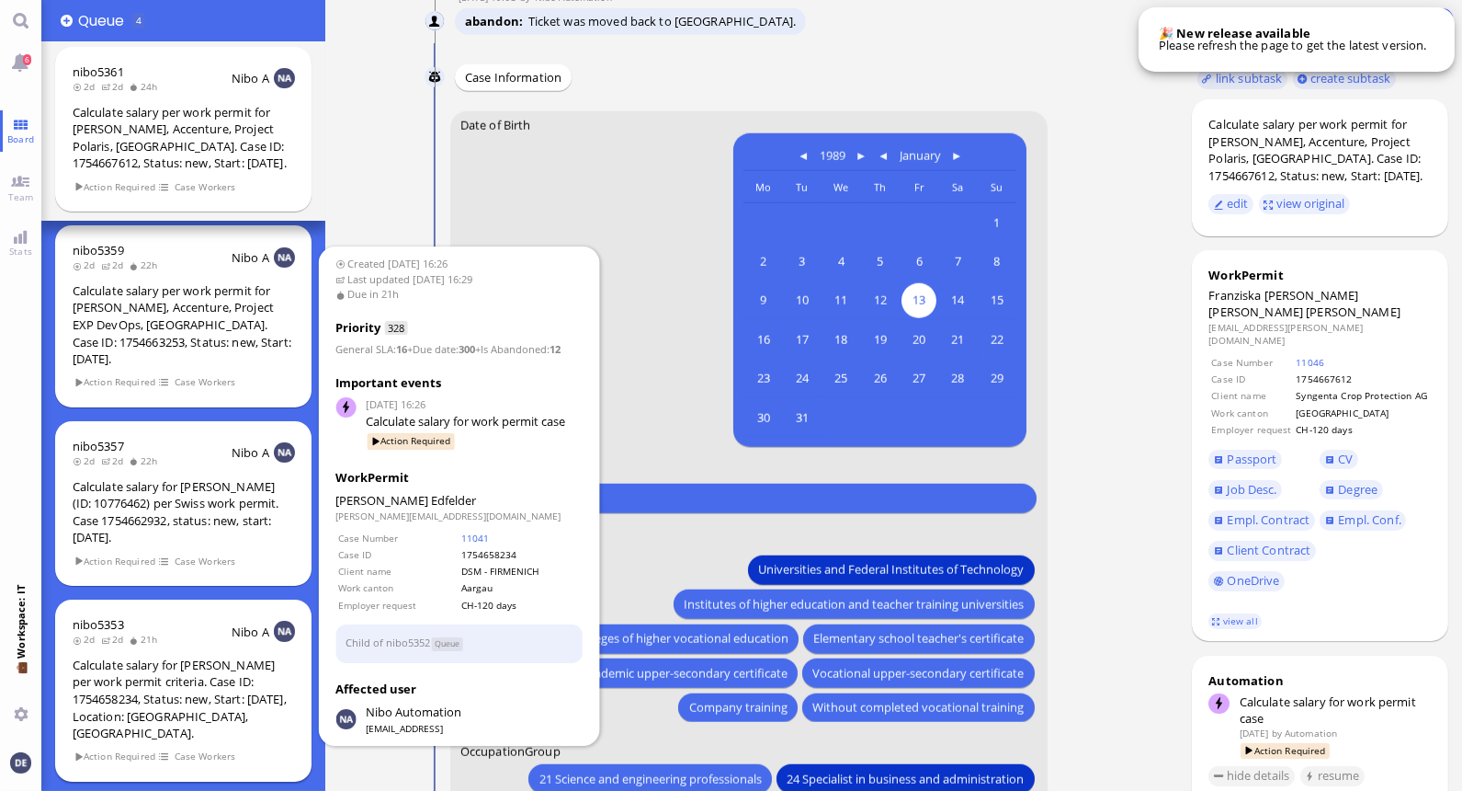
click at [131, 662] on div "Calculate salary for [PERSON_NAME] per work permit criteria. Case ID: 175465823…" at bounding box center [184, 698] width 222 height 85
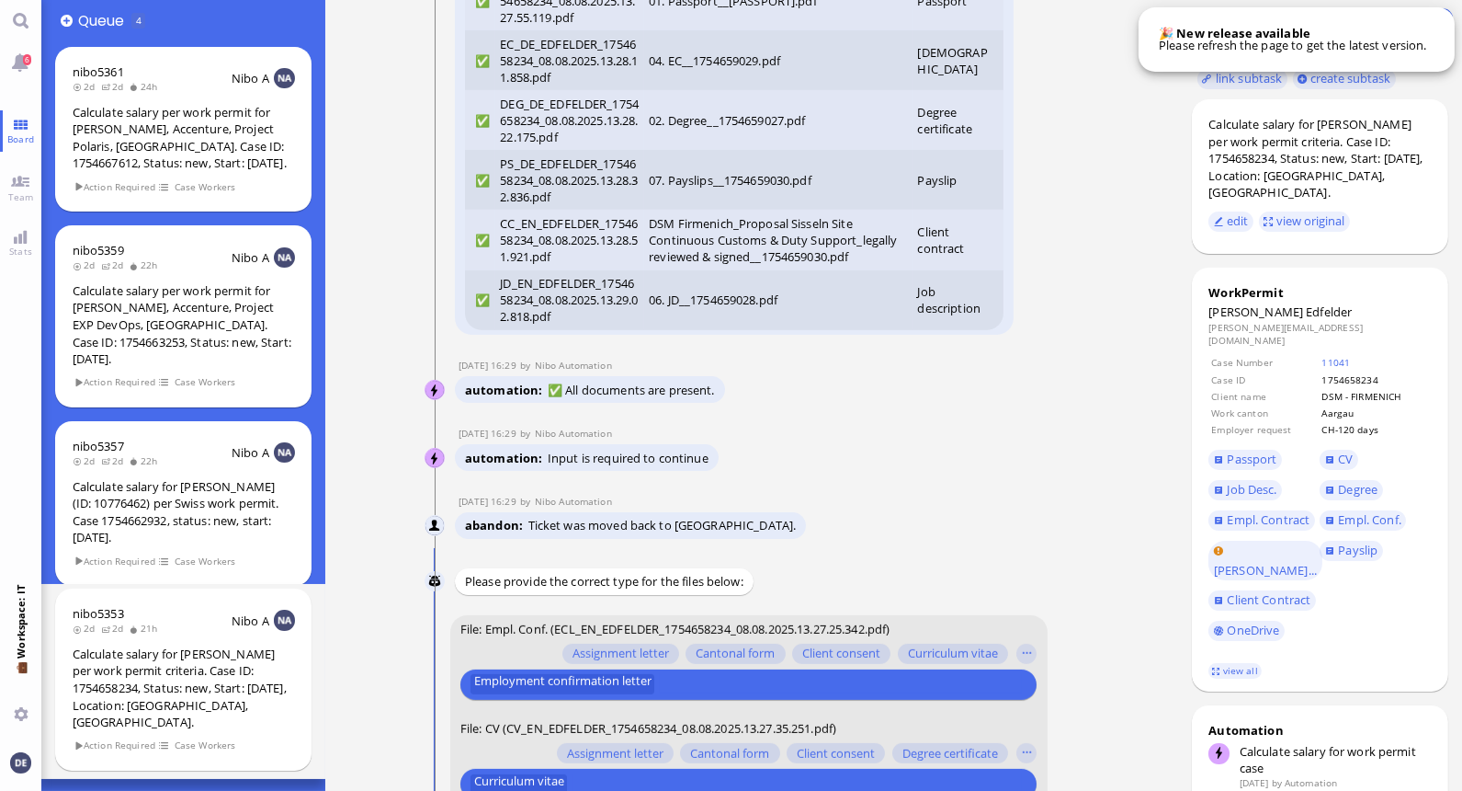
scroll to position [-1786, 0]
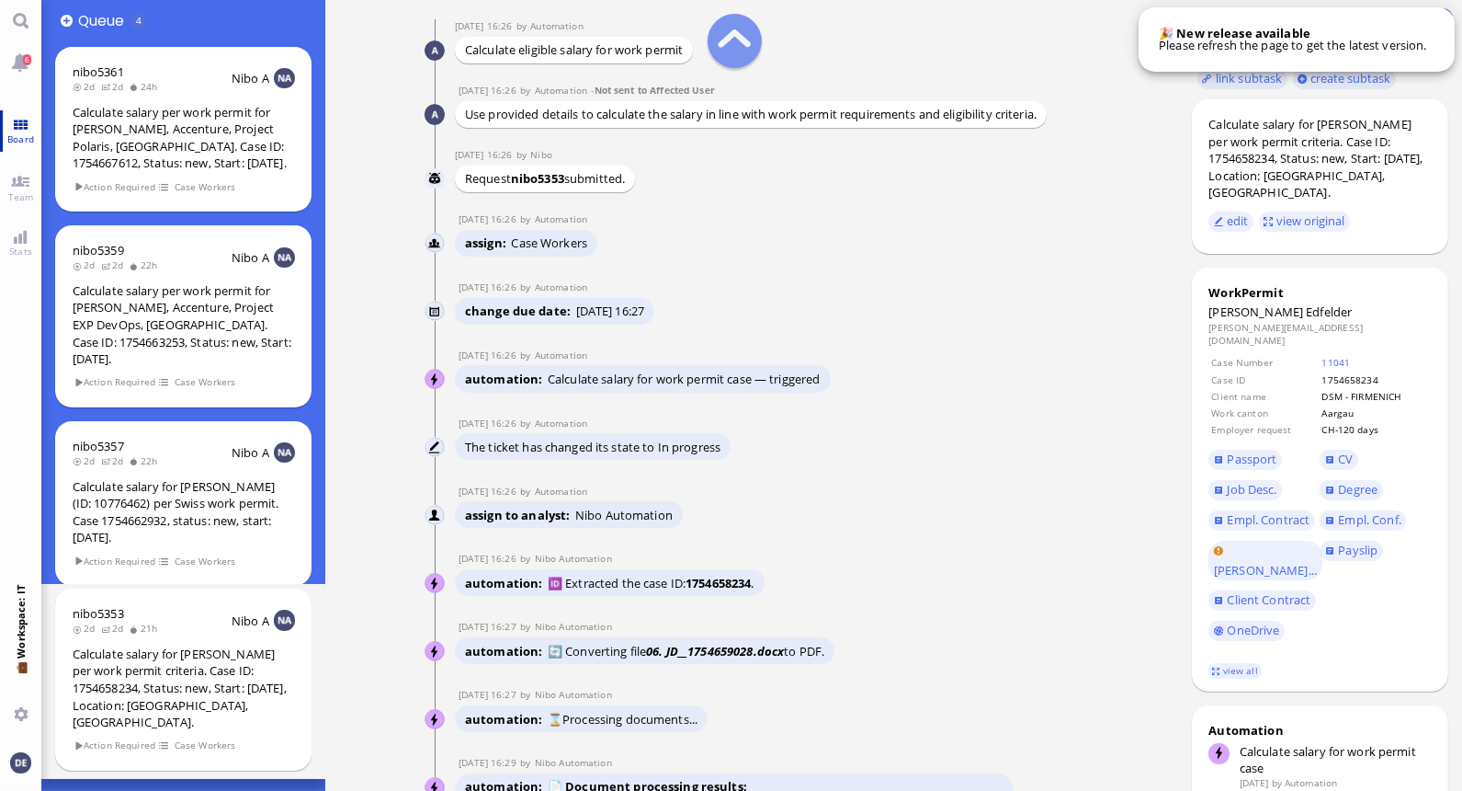
click at [23, 122] on link "Board" at bounding box center [20, 130] width 41 height 41
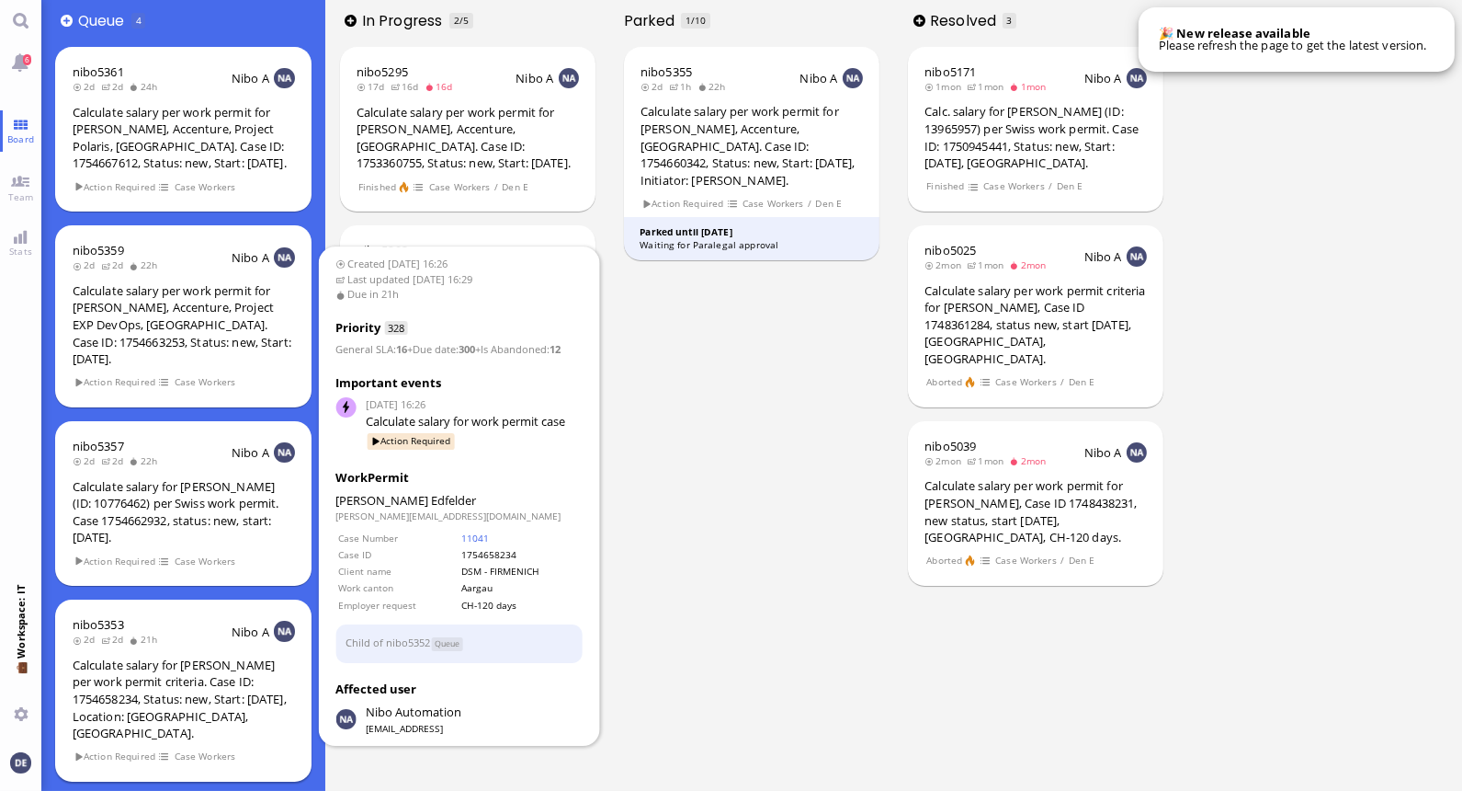
click at [141, 656] on div "Calculate salary for [PERSON_NAME] per work permit criteria. Case ID: 175465823…" at bounding box center [184, 698] width 222 height 85
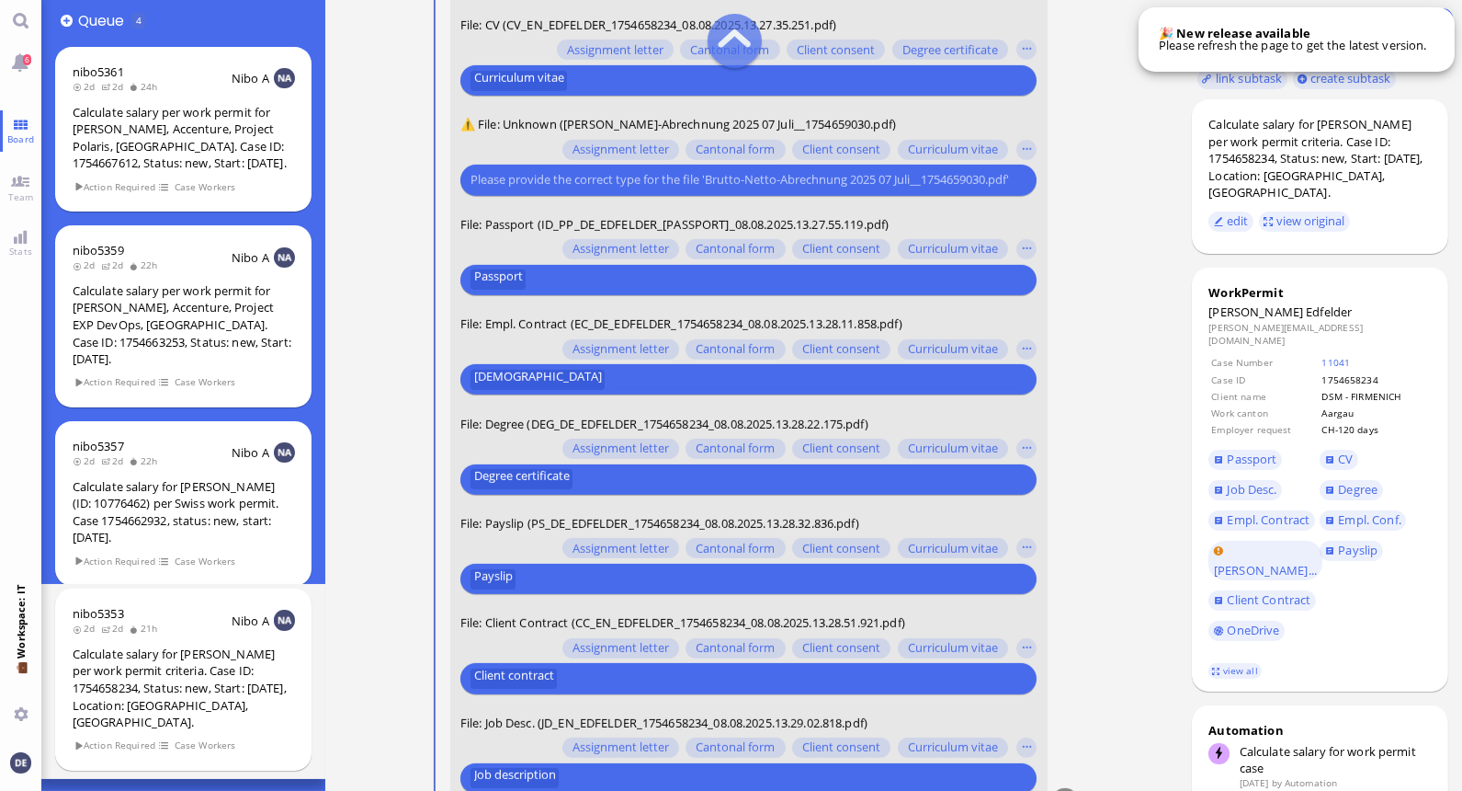
scroll to position [-62, 0]
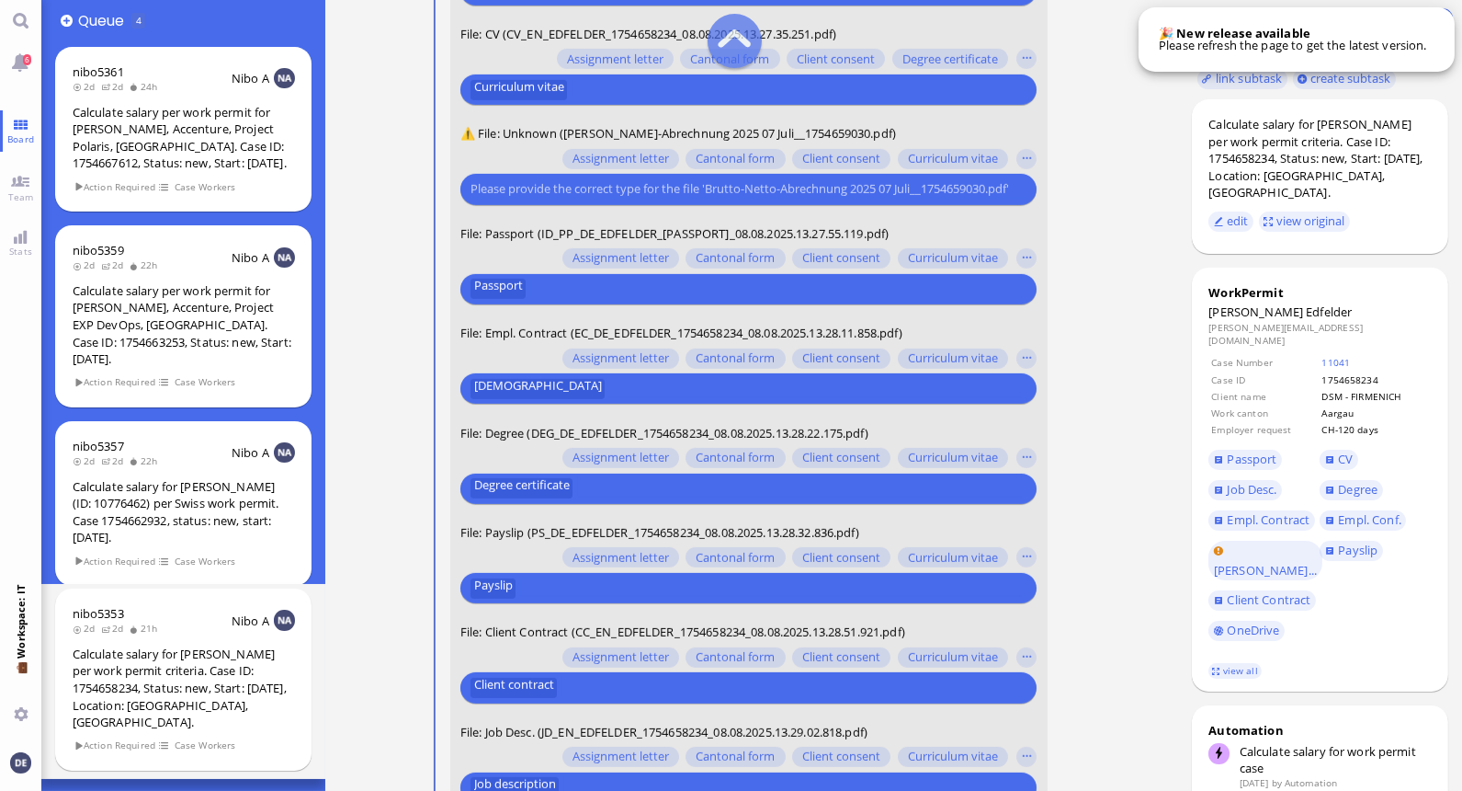
click at [584, 588] on input "text" at bounding box center [771, 586] width 501 height 19
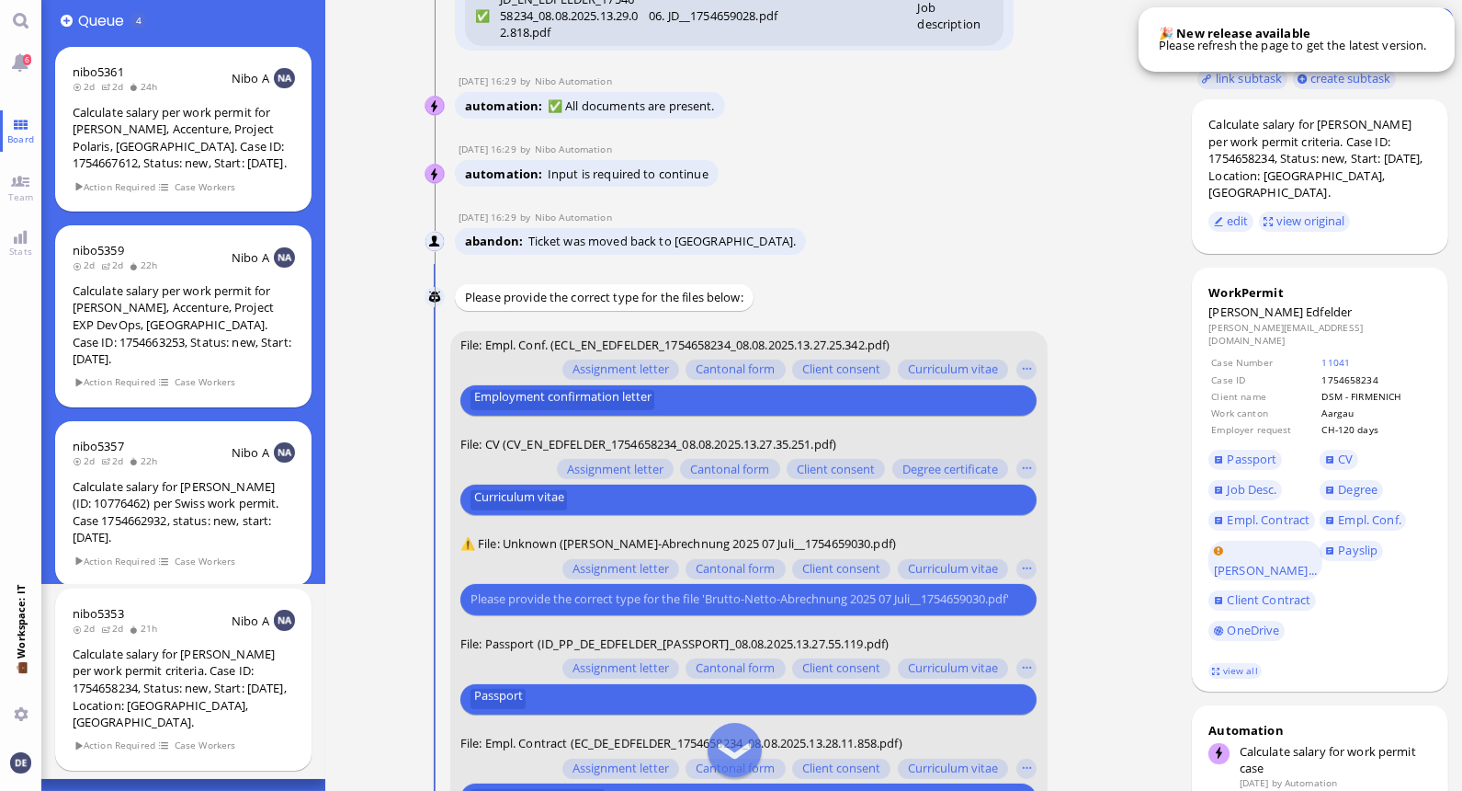
scroll to position [-470, 0]
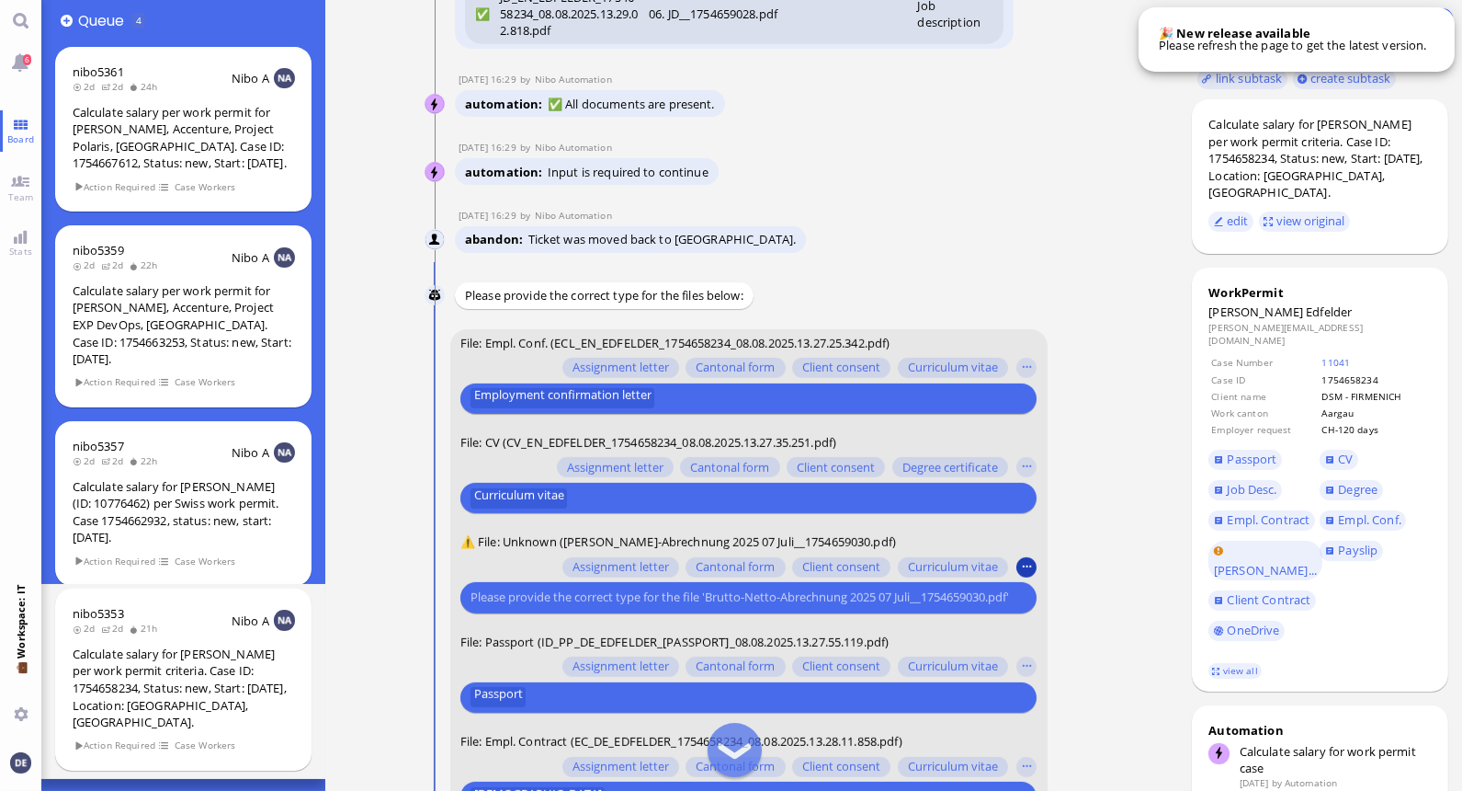
click at [723, 566] on button "button" at bounding box center [1027, 567] width 20 height 20
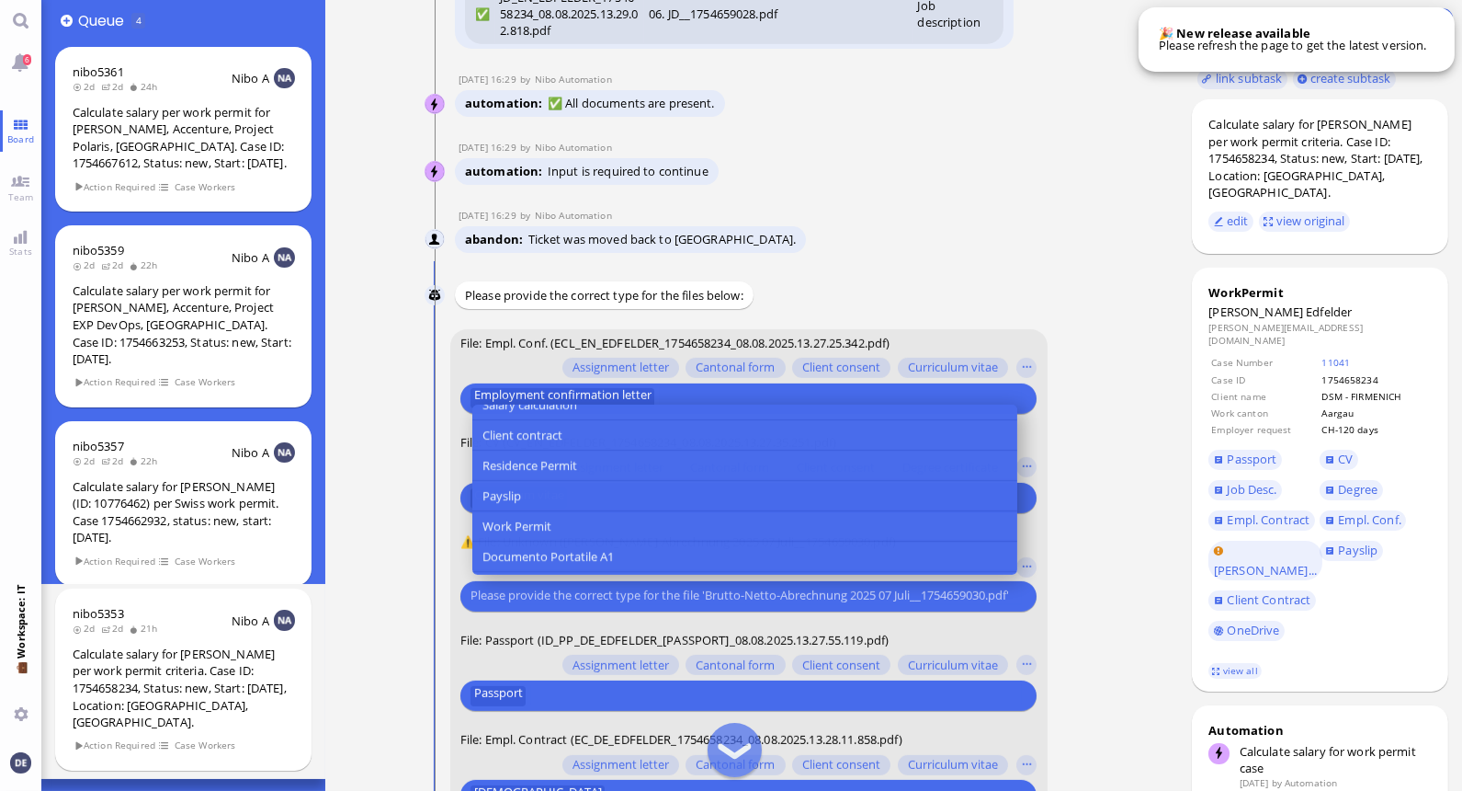
scroll to position [373, 0]
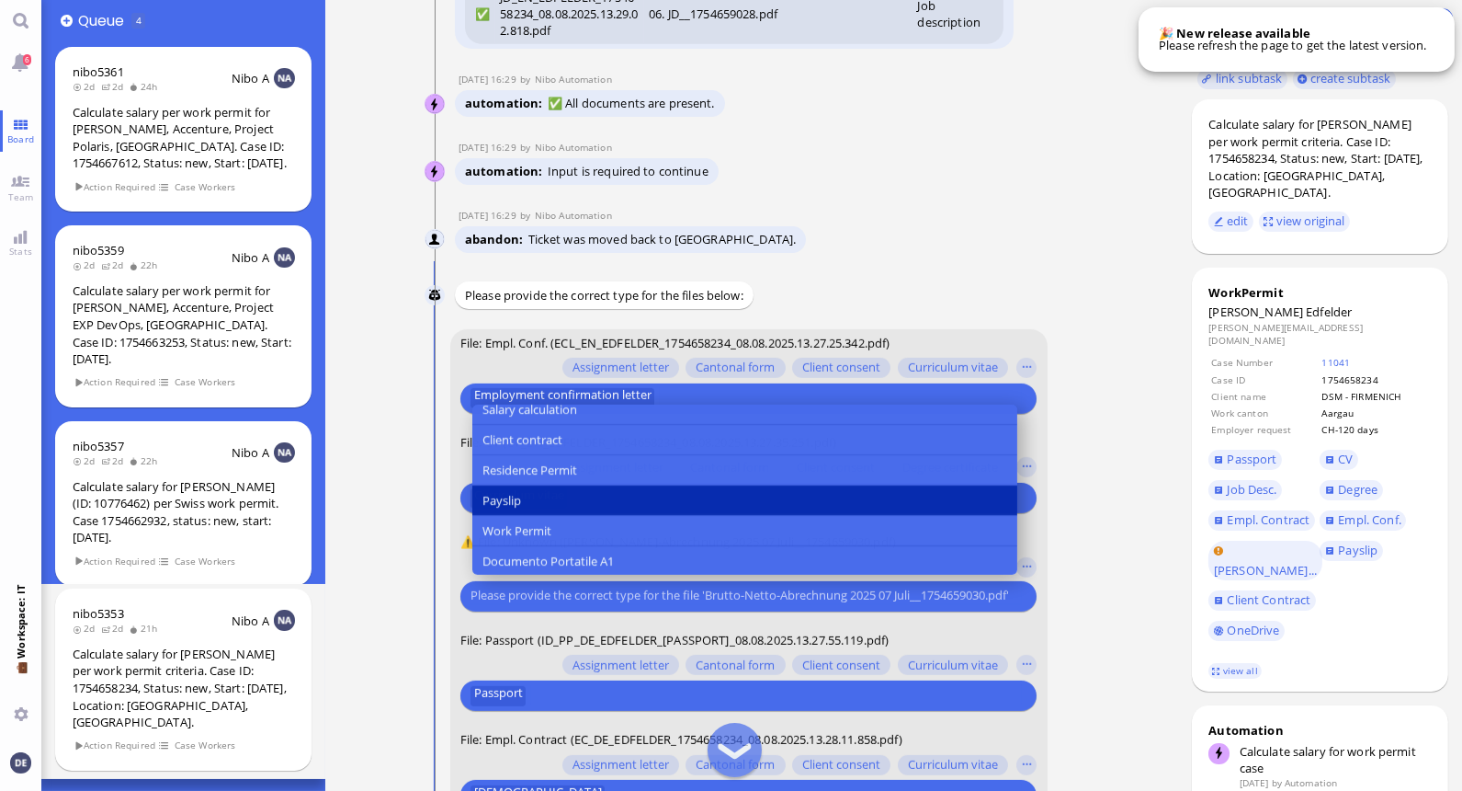
click at [558, 495] on button "Payslip" at bounding box center [744, 500] width 545 height 30
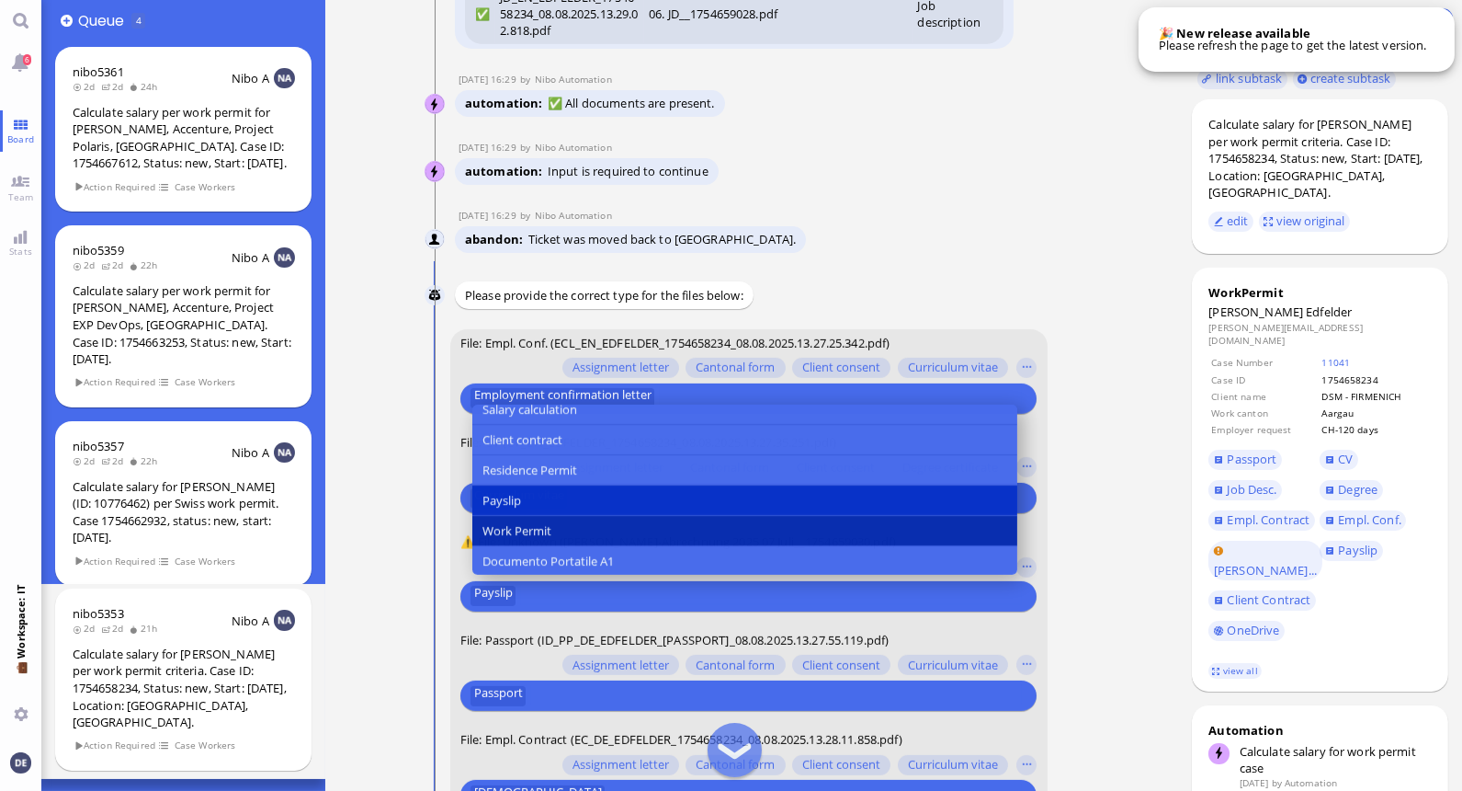
scroll to position [498, 0]
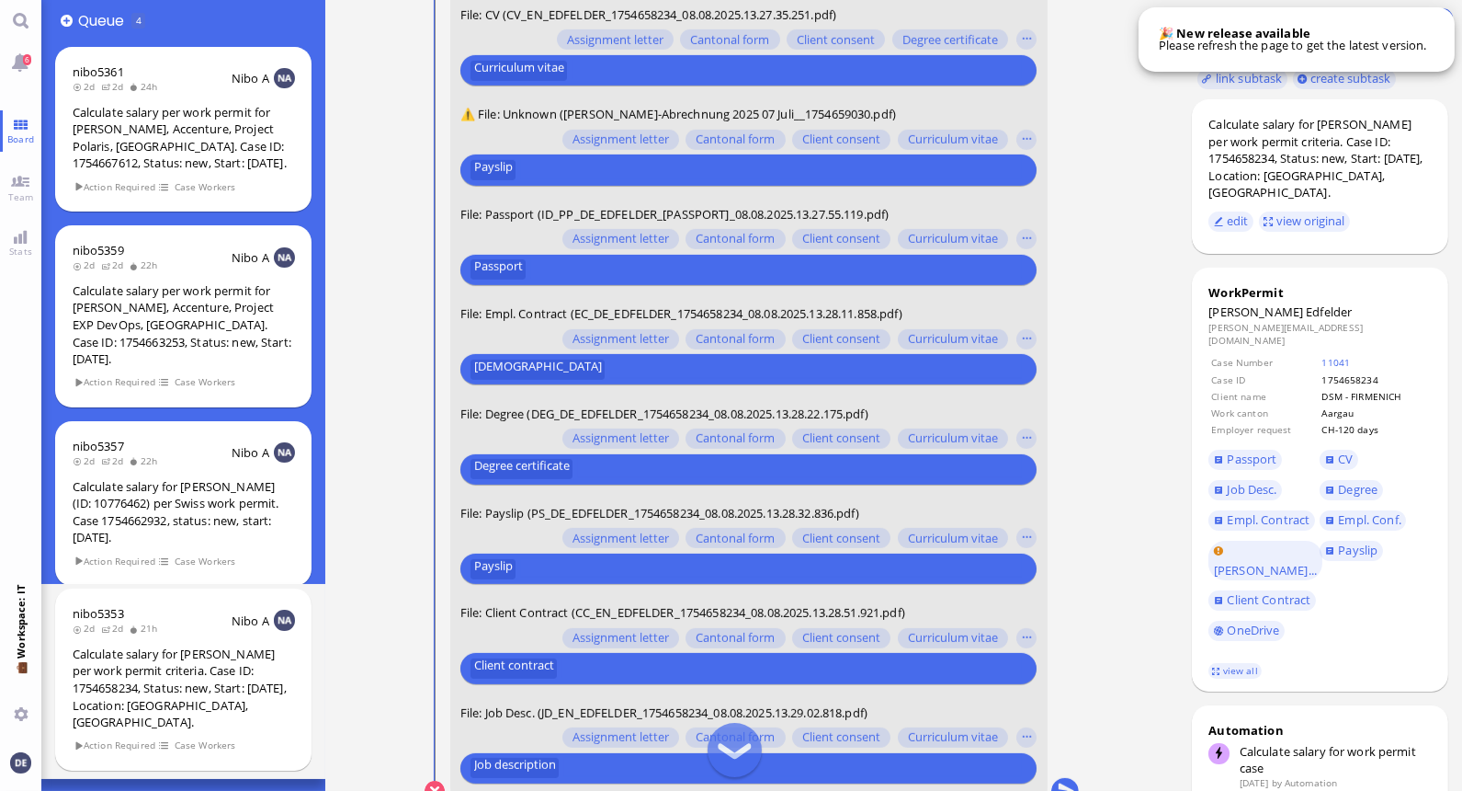
scroll to position [0, 0]
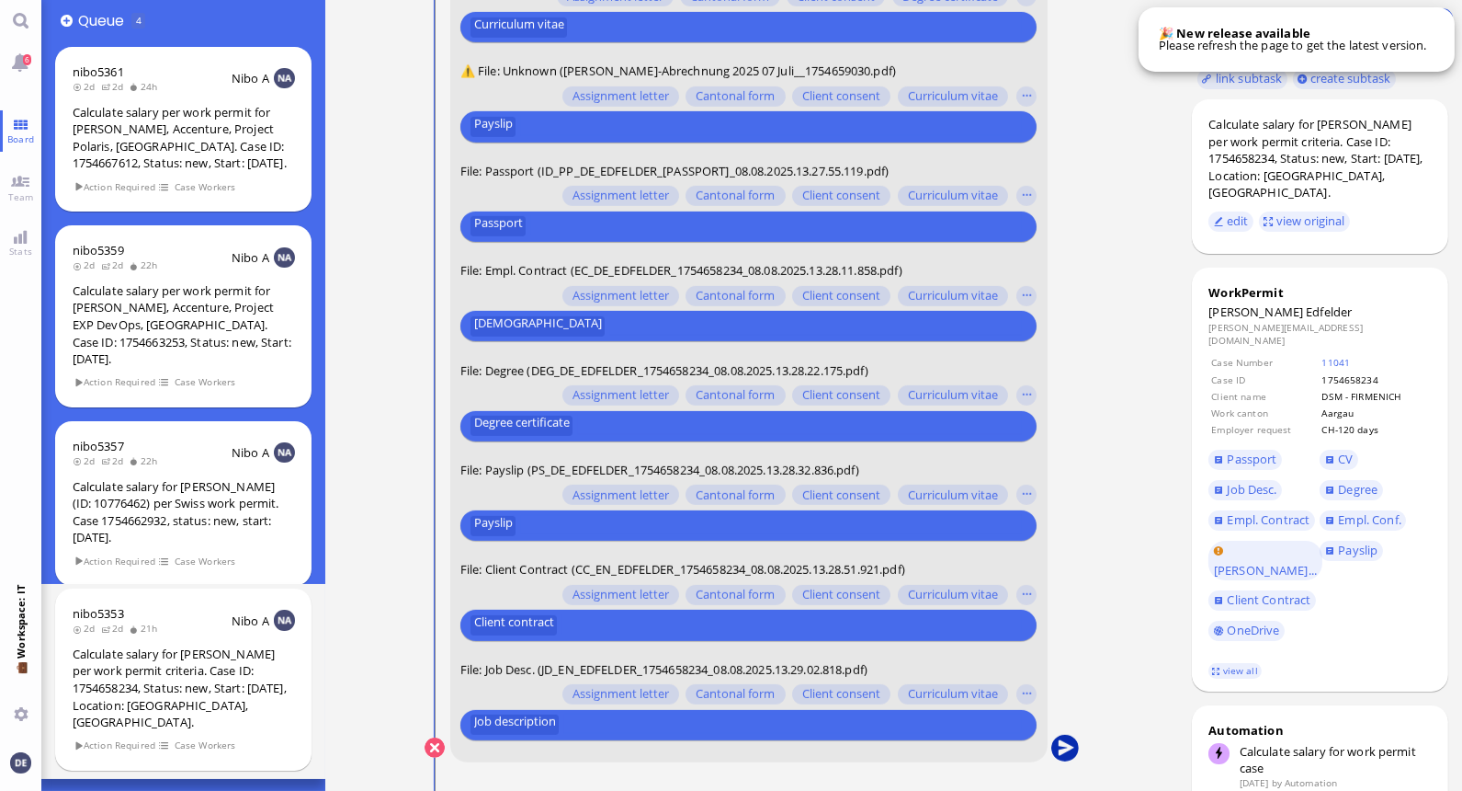
click at [723, 746] on button "submit" at bounding box center [1065, 748] width 28 height 28
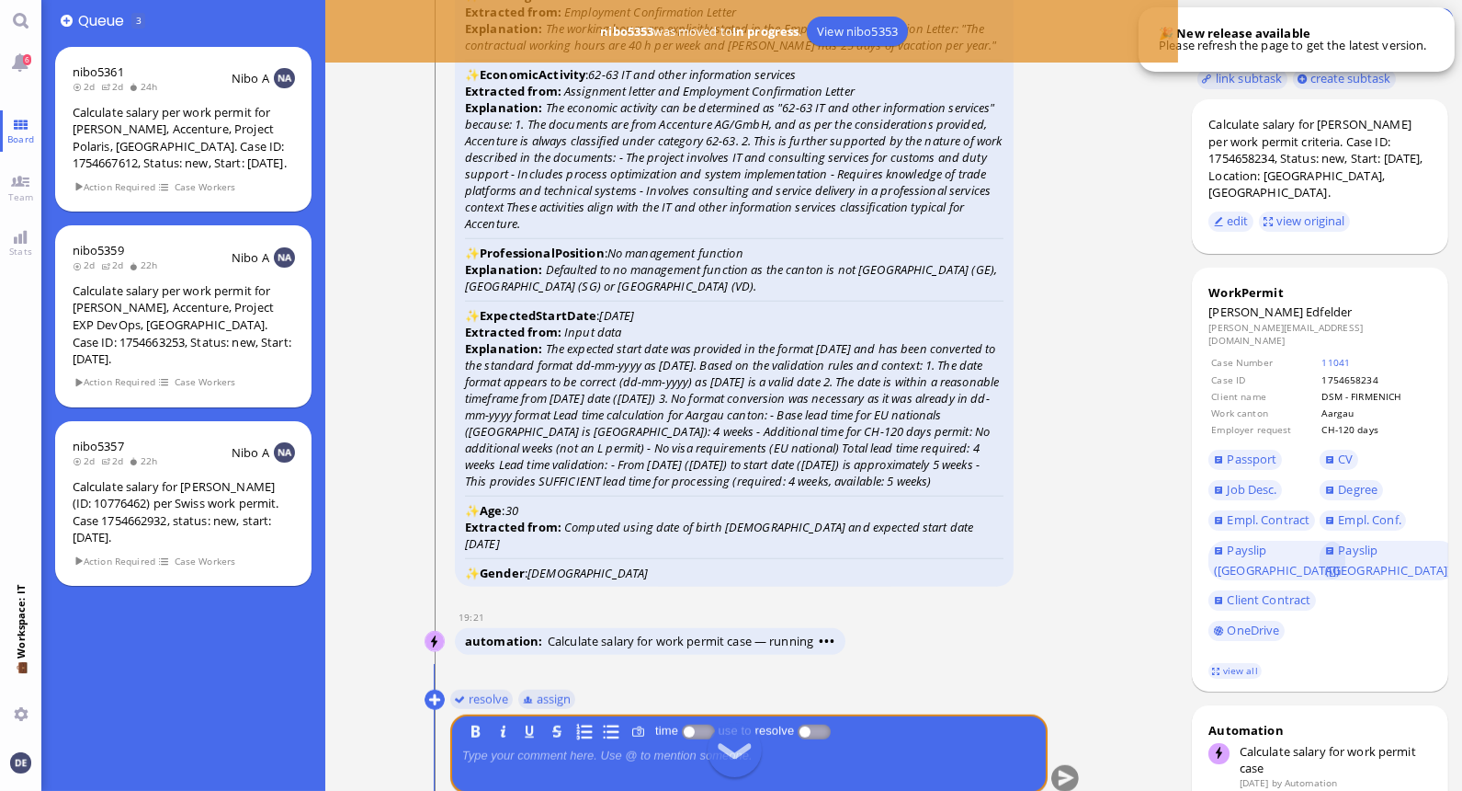
scroll to position [1, 0]
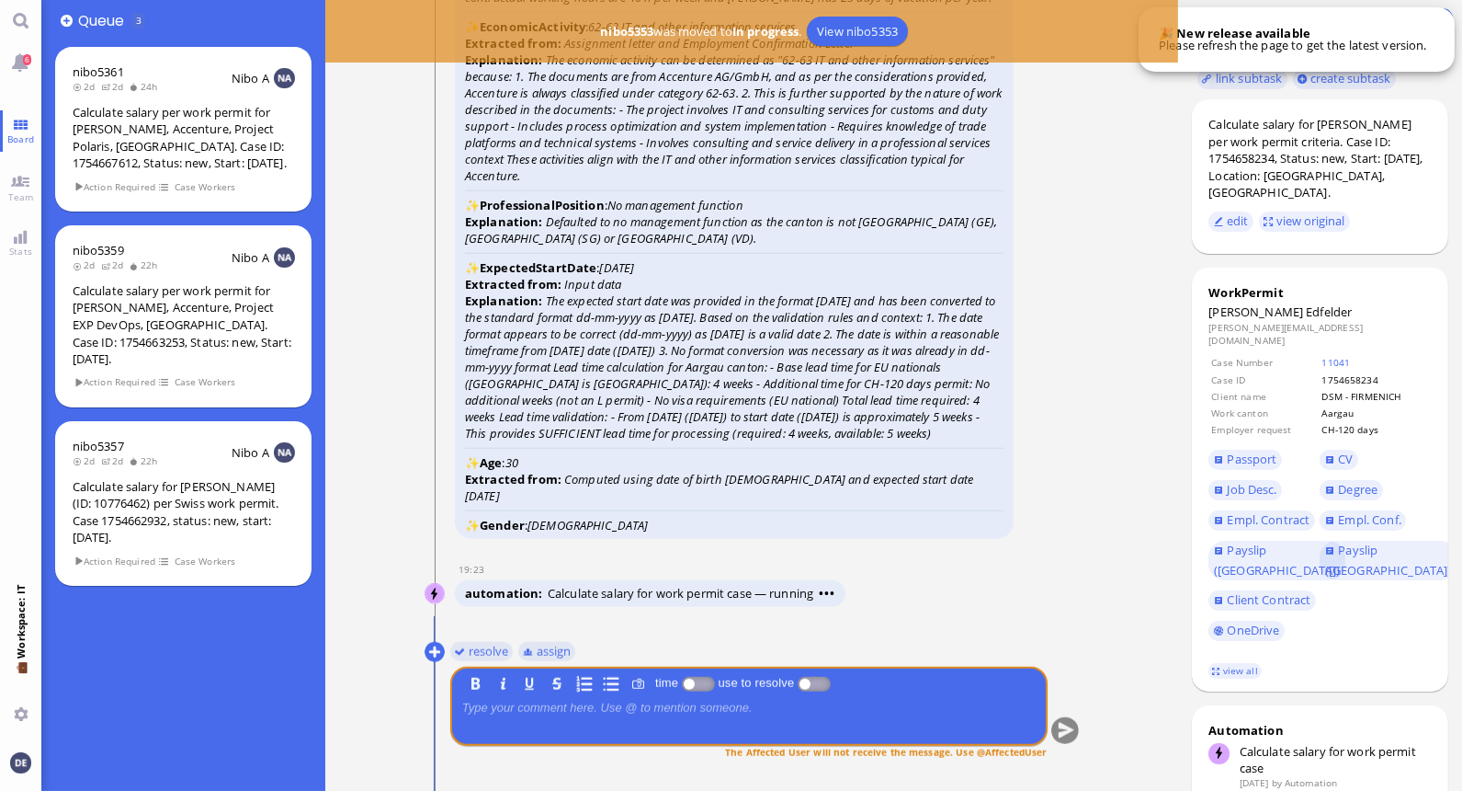
click at [723, 43] on p "Please refresh the page to get the latest version." at bounding box center [1293, 46] width 268 height 12
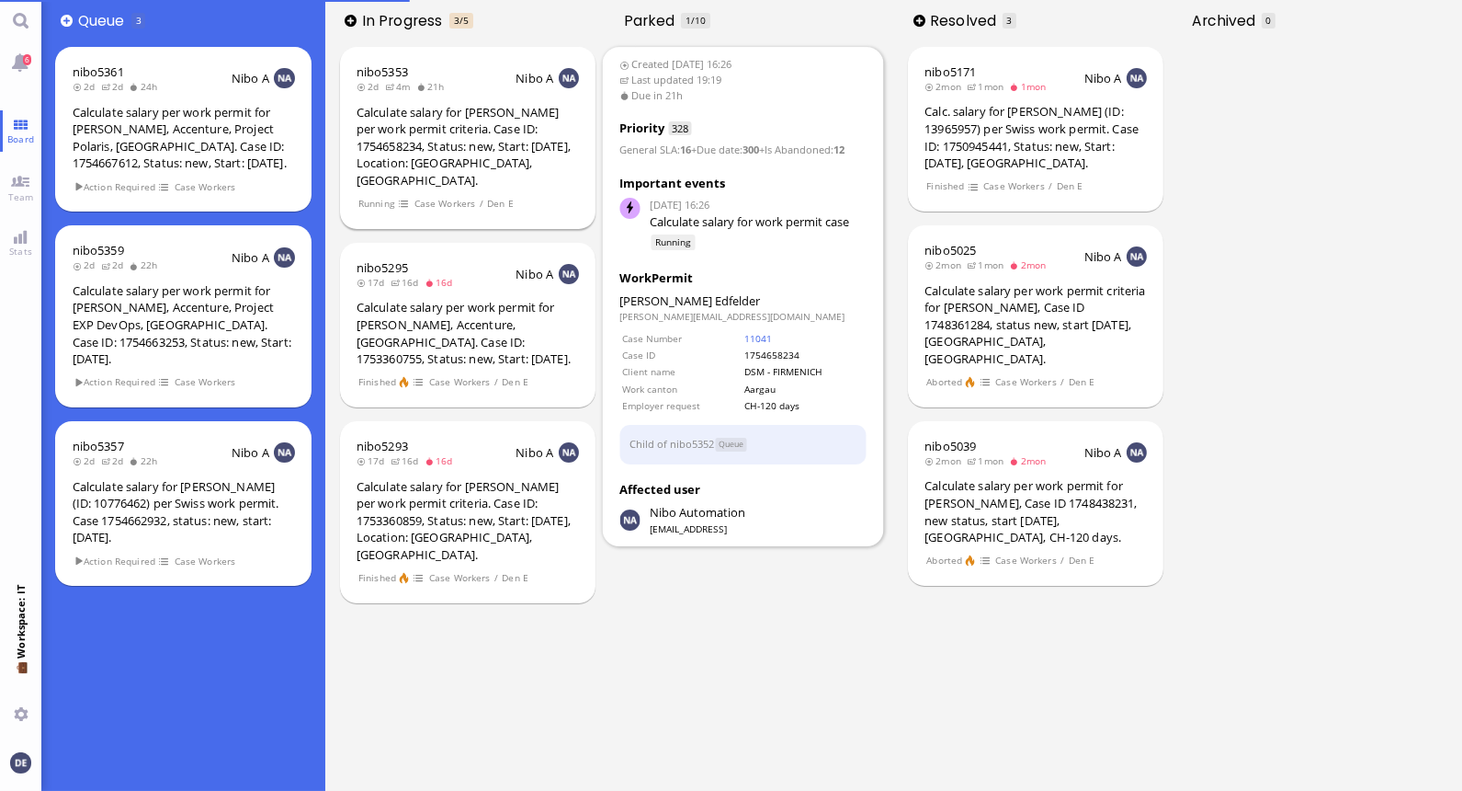
click at [490, 148] on div "Calculate salary for [PERSON_NAME] per work permit criteria. Case ID: 175465823…" at bounding box center [468, 146] width 222 height 85
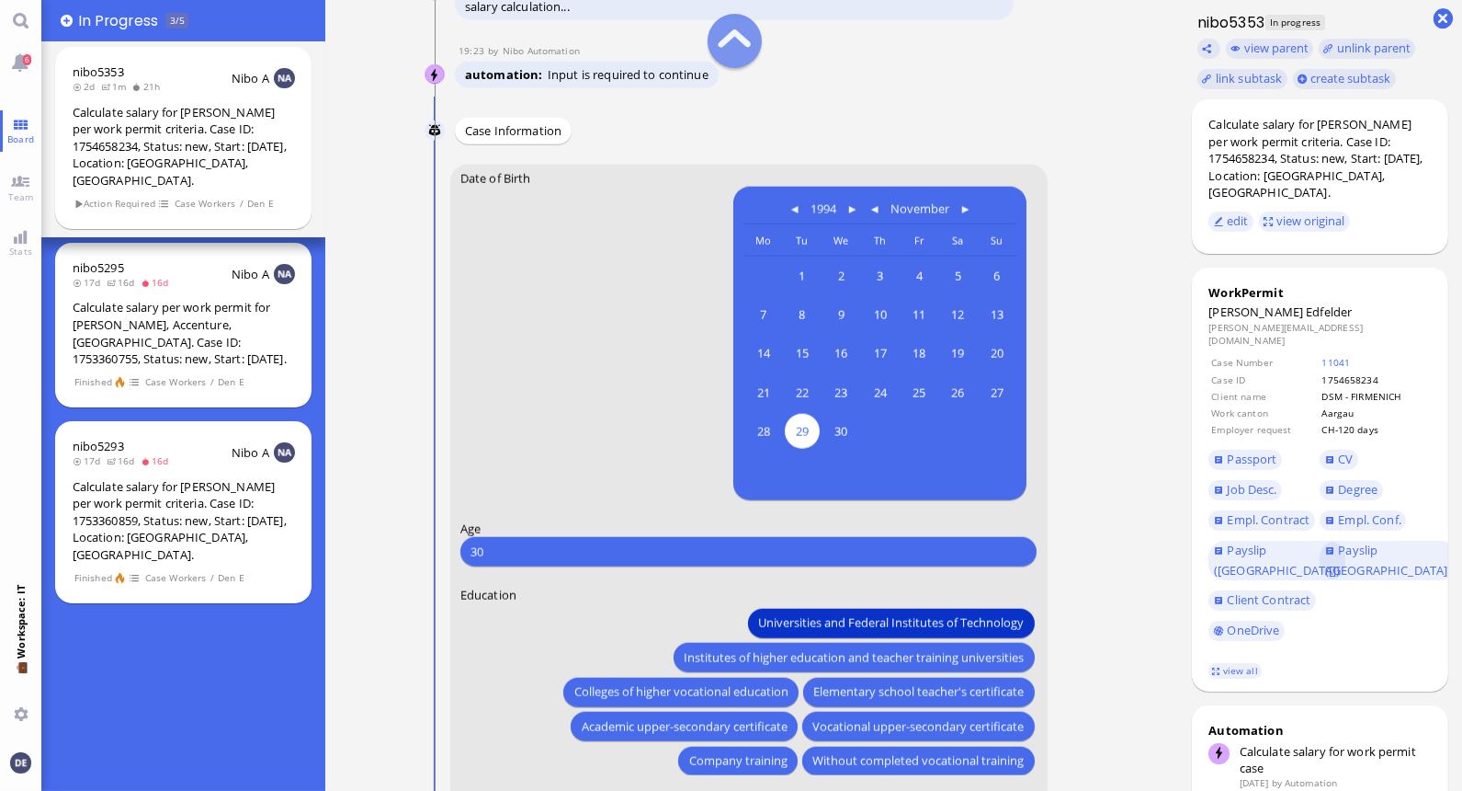
scroll to position [-589, 0]
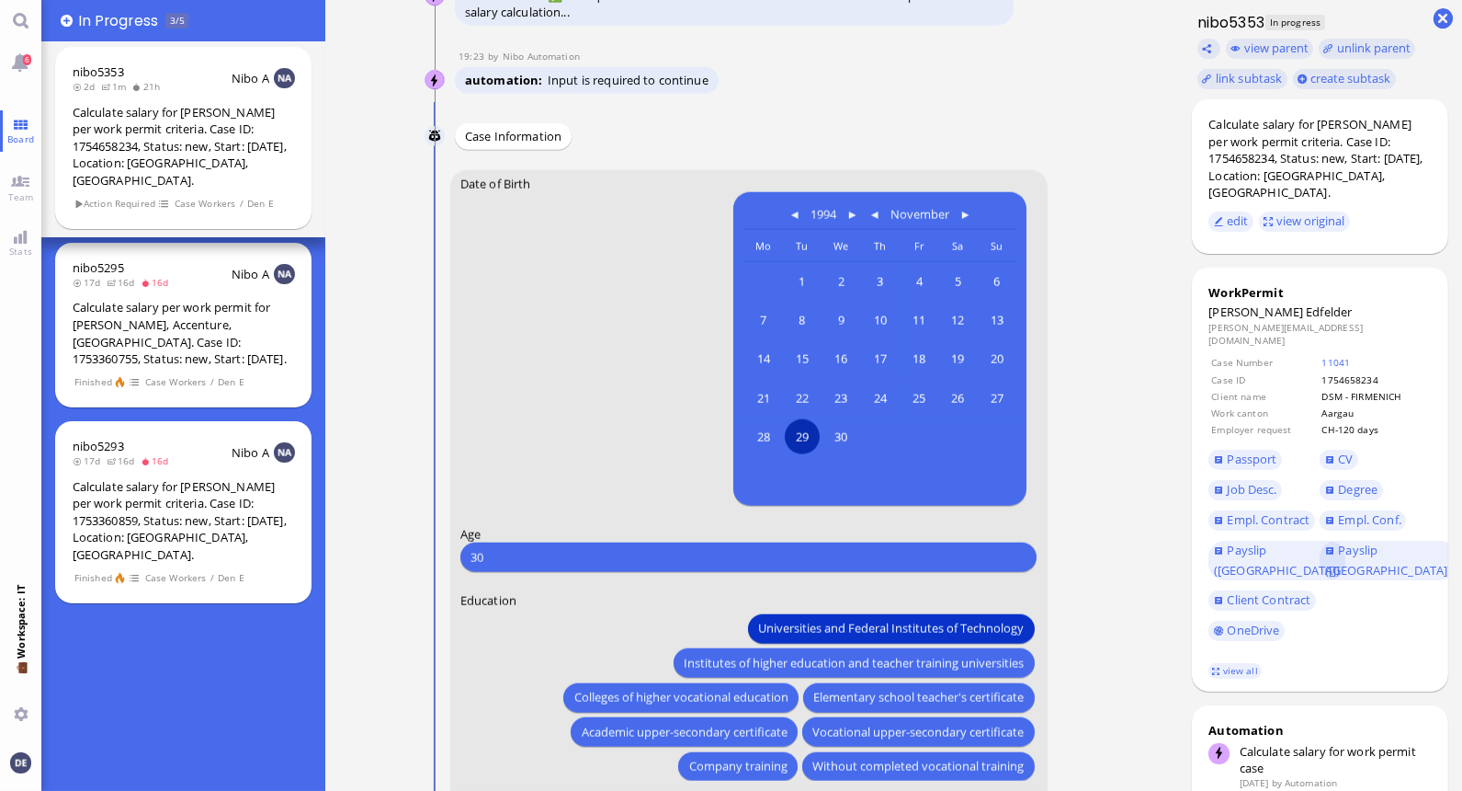
click at [804, 434] on span "29" at bounding box center [801, 436] width 35 height 35
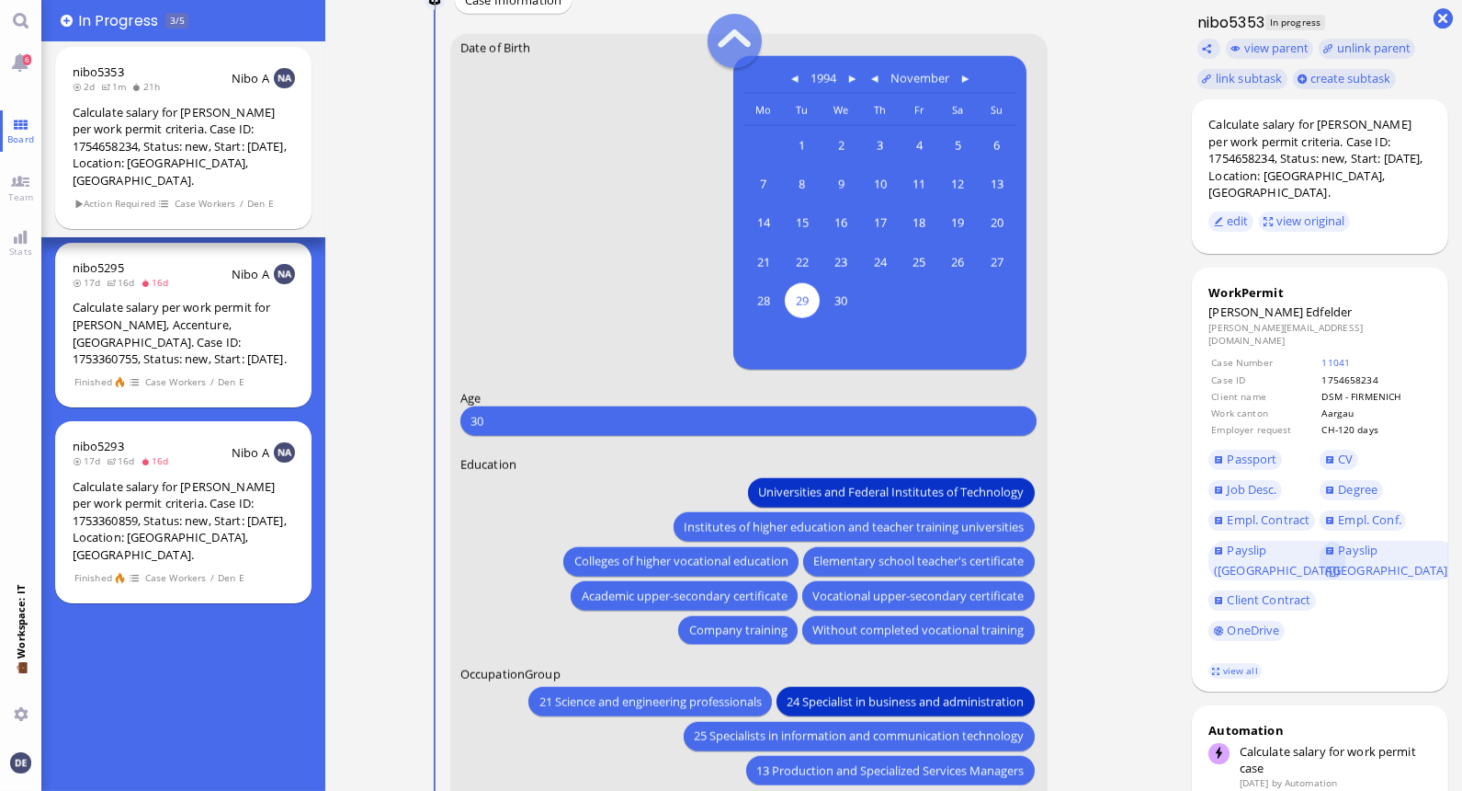
scroll to position [-456, 0]
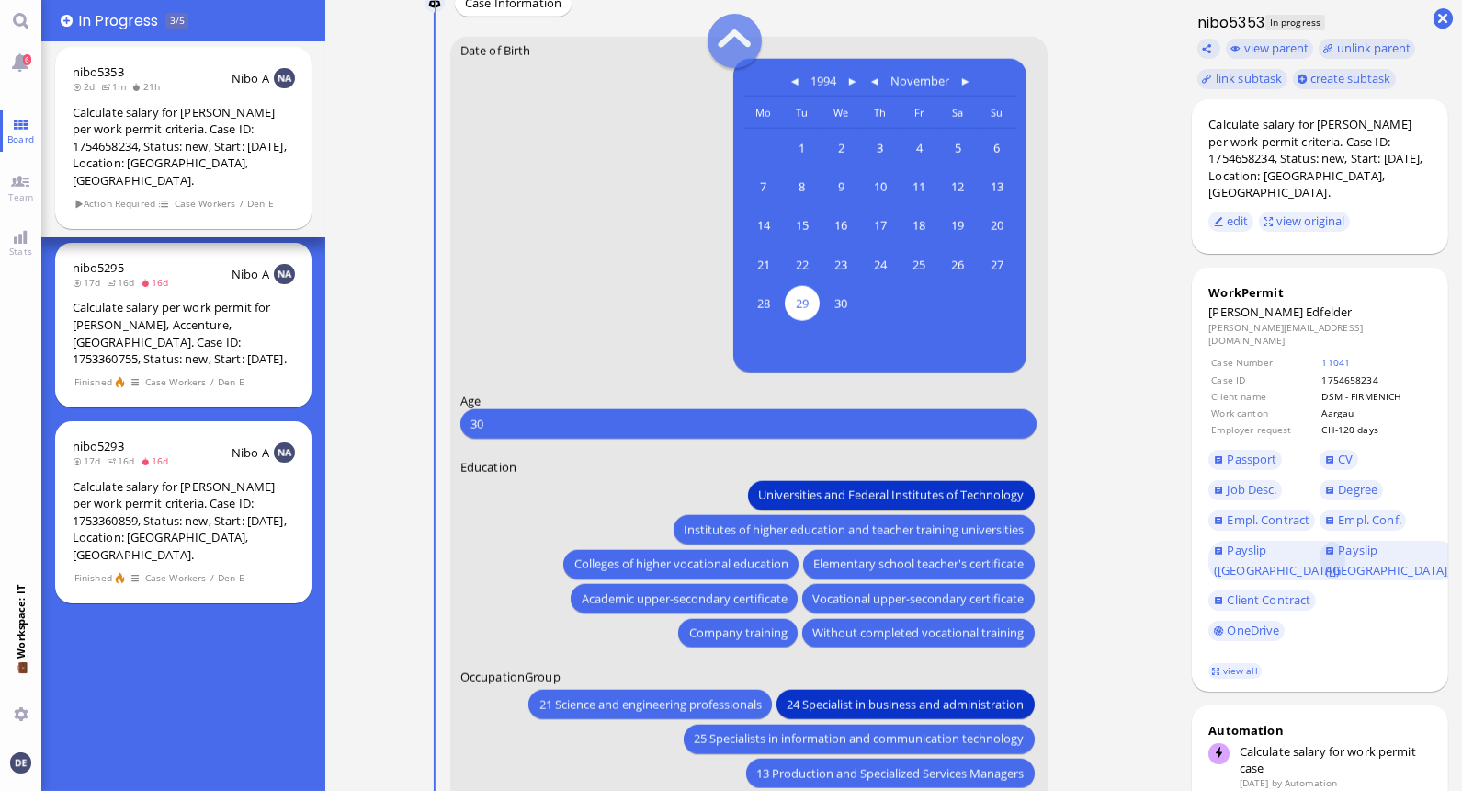
click at [511, 425] on input "30" at bounding box center [749, 423] width 556 height 19
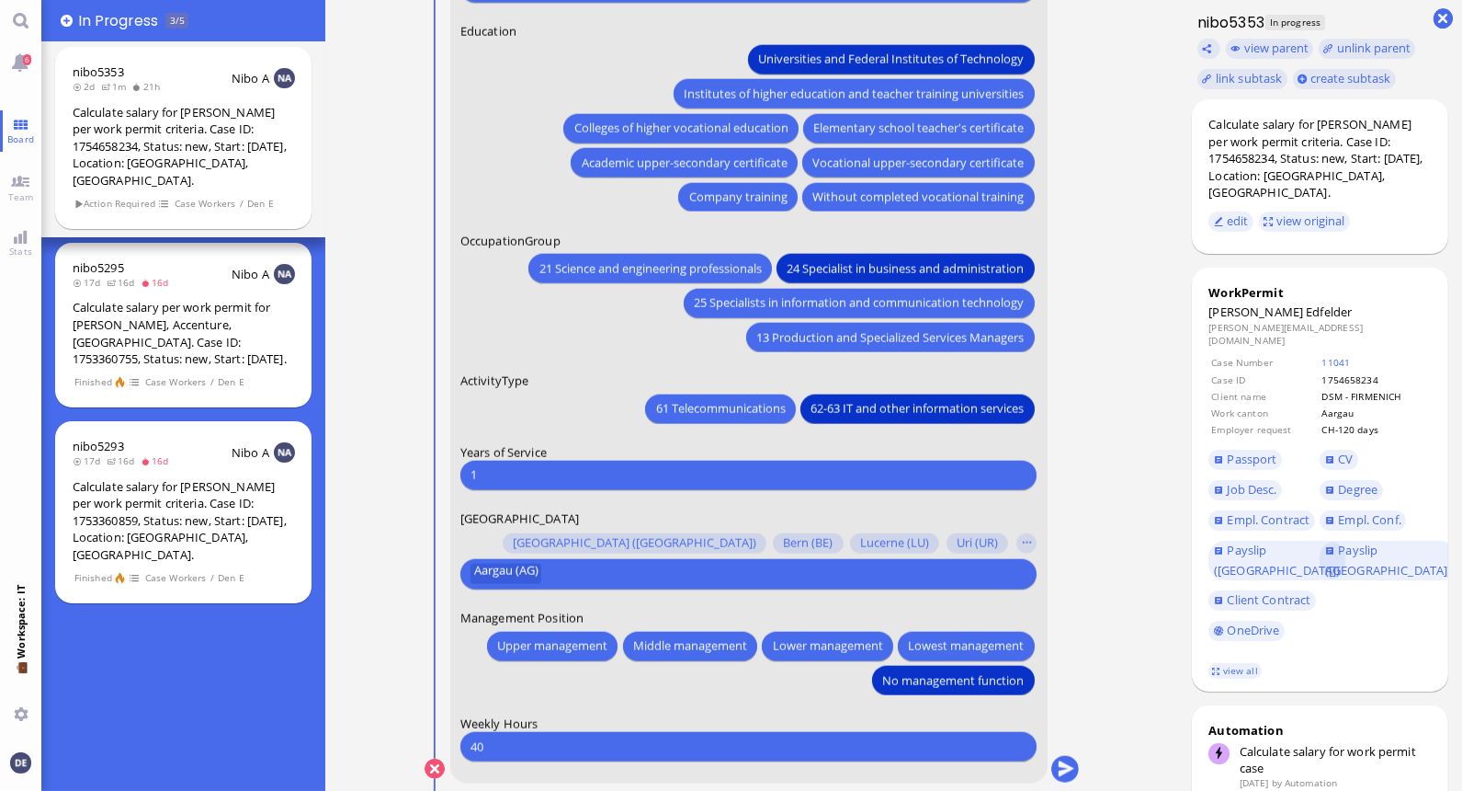
scroll to position [1, 0]
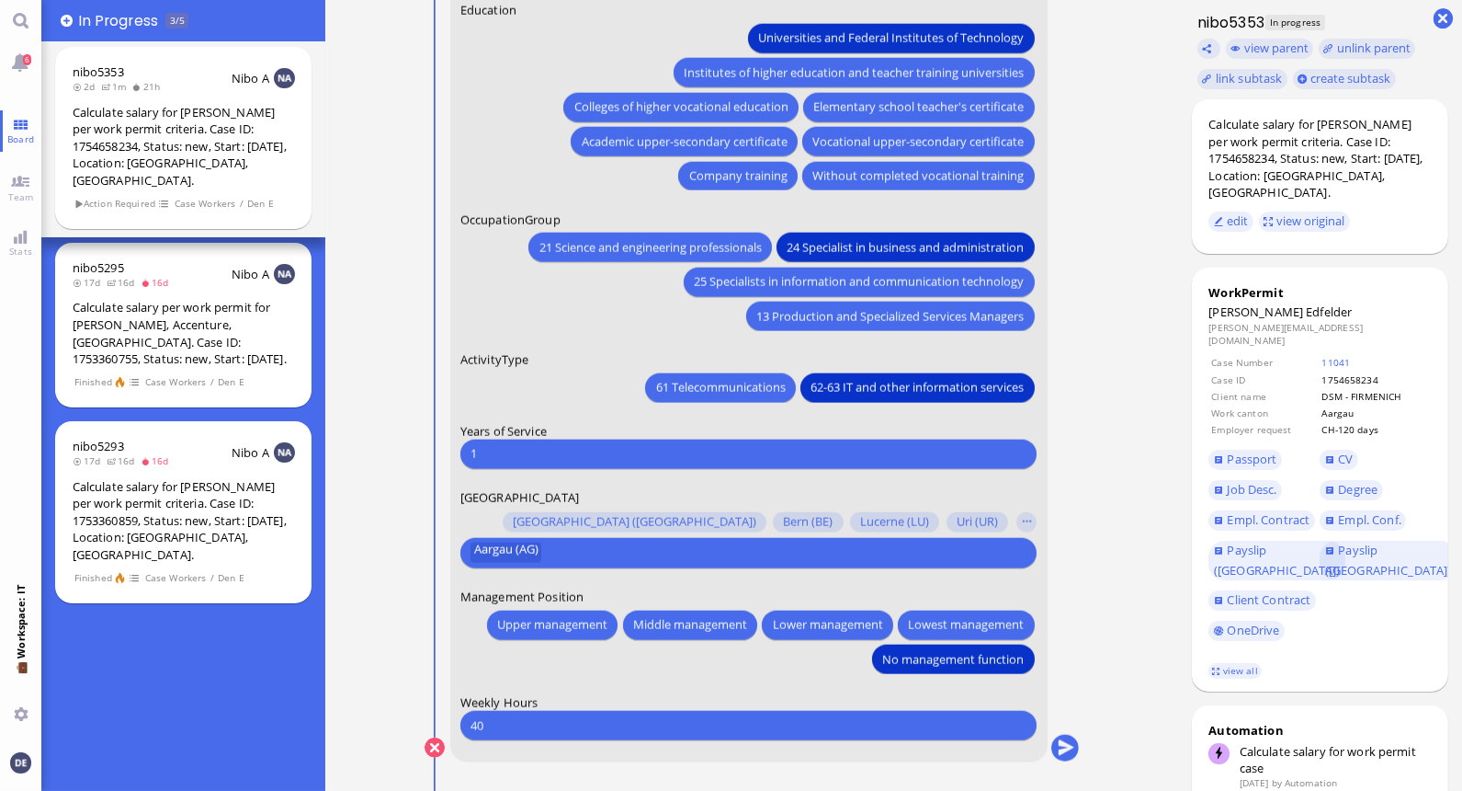
click at [519, 452] on input "1" at bounding box center [749, 453] width 556 height 19
click at [659, 450] on input "1" at bounding box center [749, 453] width 556 height 19
click at [1066, 742] on button "submit" at bounding box center [1065, 748] width 28 height 28
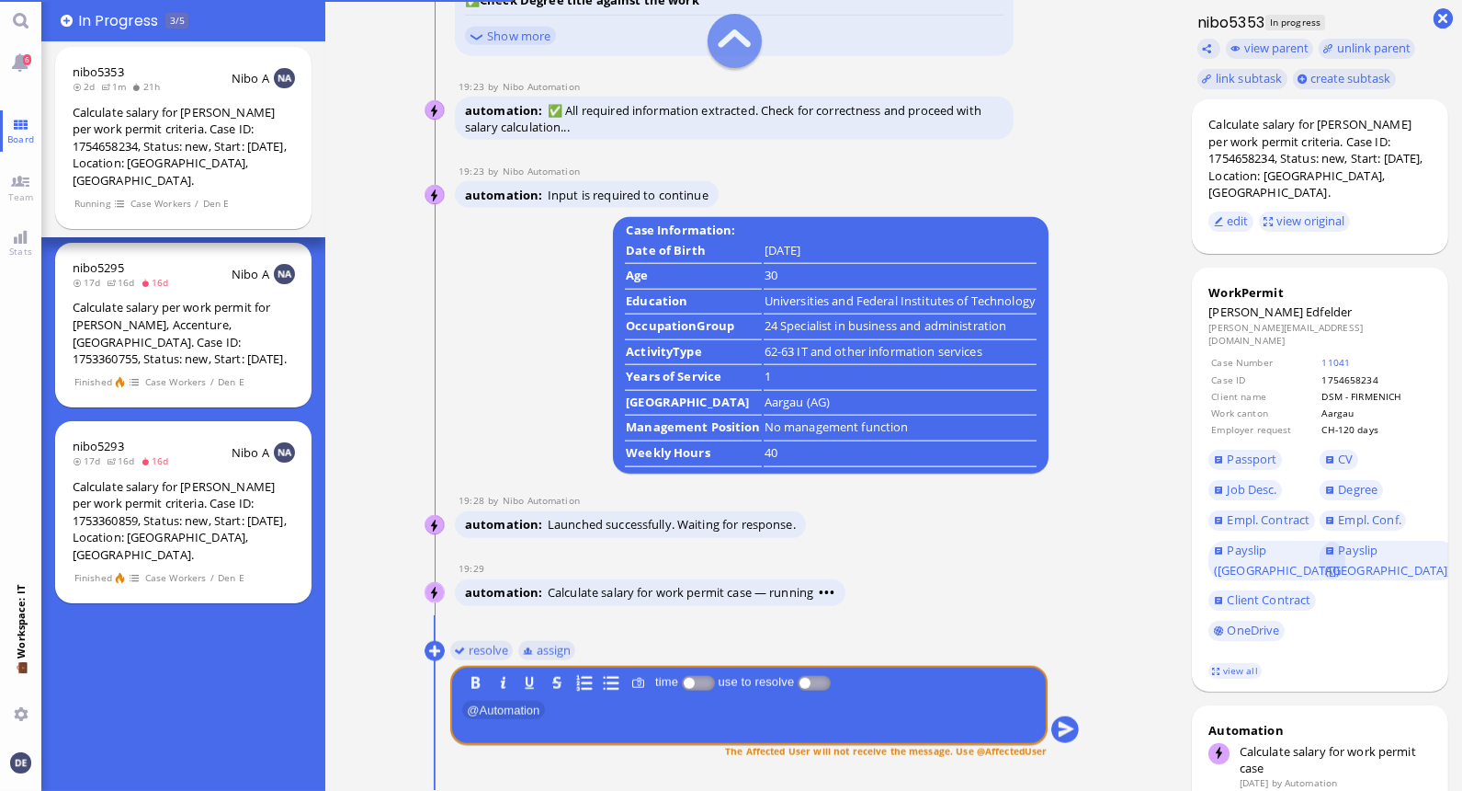
scroll to position [0, 0]
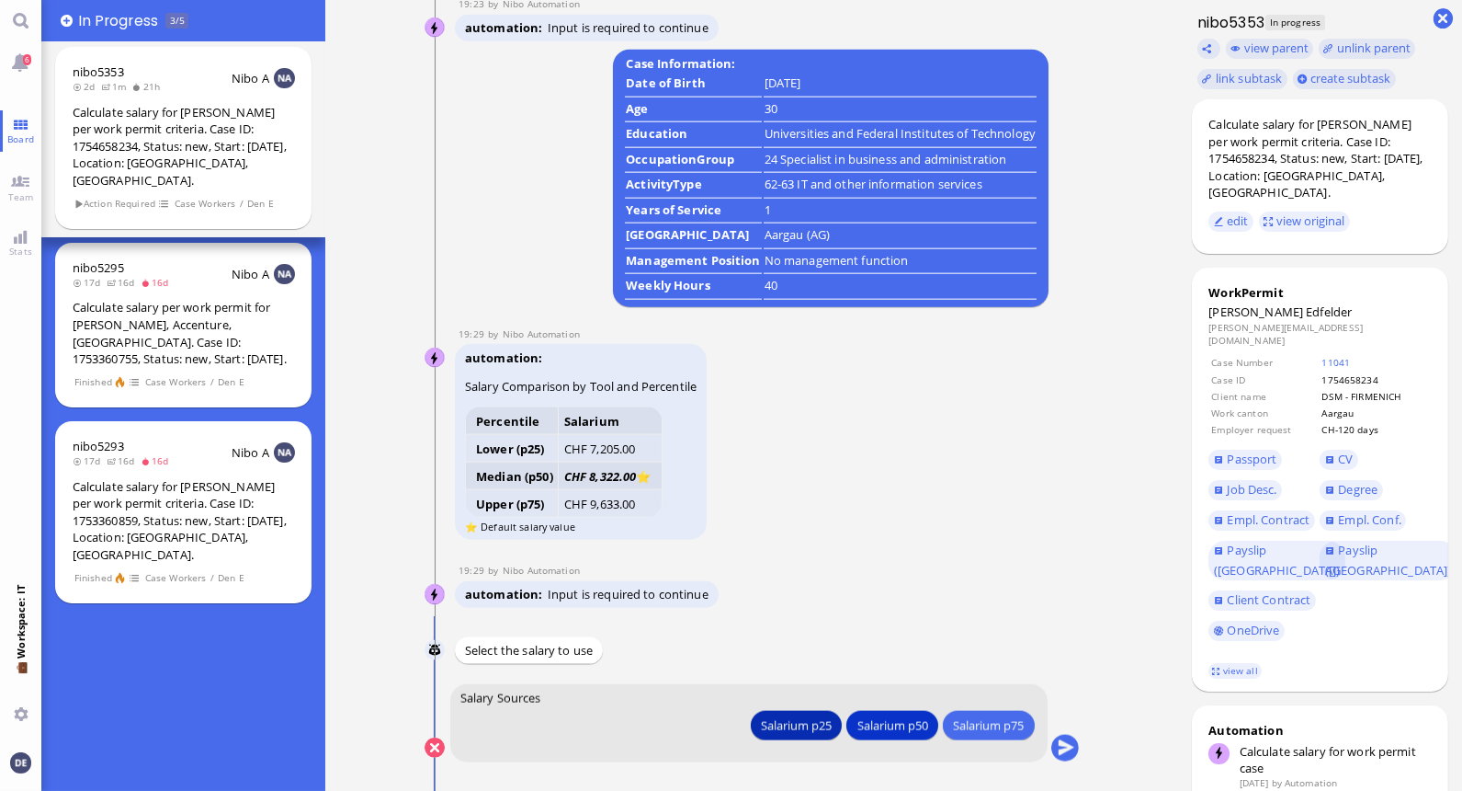
click at [775, 727] on div "Salarium p25" at bounding box center [795, 724] width 71 height 19
click at [1061, 748] on button "submit" at bounding box center [1065, 748] width 28 height 28
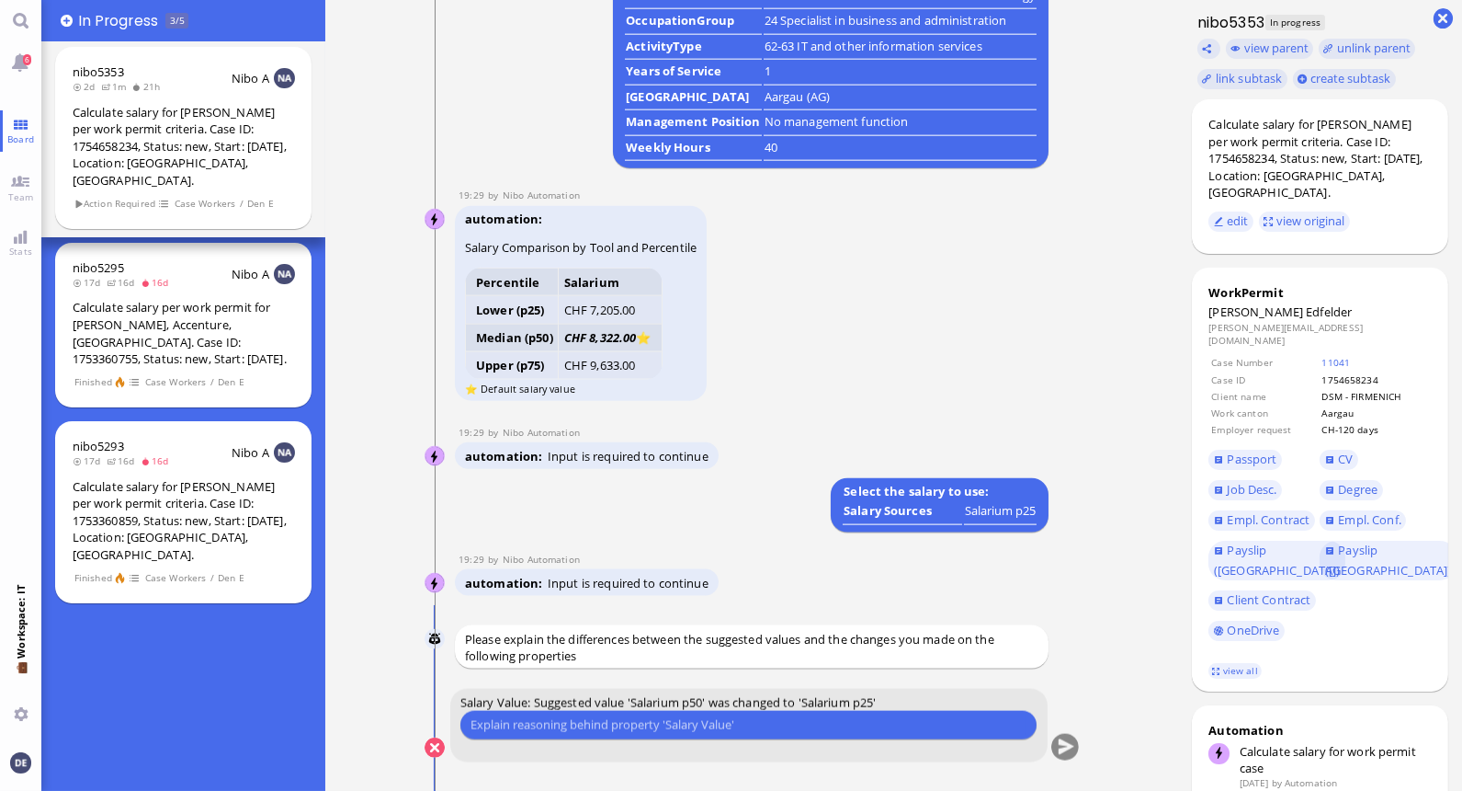
scroll to position [1, 0]
click at [709, 731] on input "text" at bounding box center [749, 723] width 556 height 19
click at [708, 715] on input "text" at bounding box center [749, 723] width 556 height 19
type input "F"
click at [1081, 210] on nitautoscroll "[DATE] 16:26 by Automation Automation Calculate eligible salary for work permit…" at bounding box center [752, 395] width 728 height 791
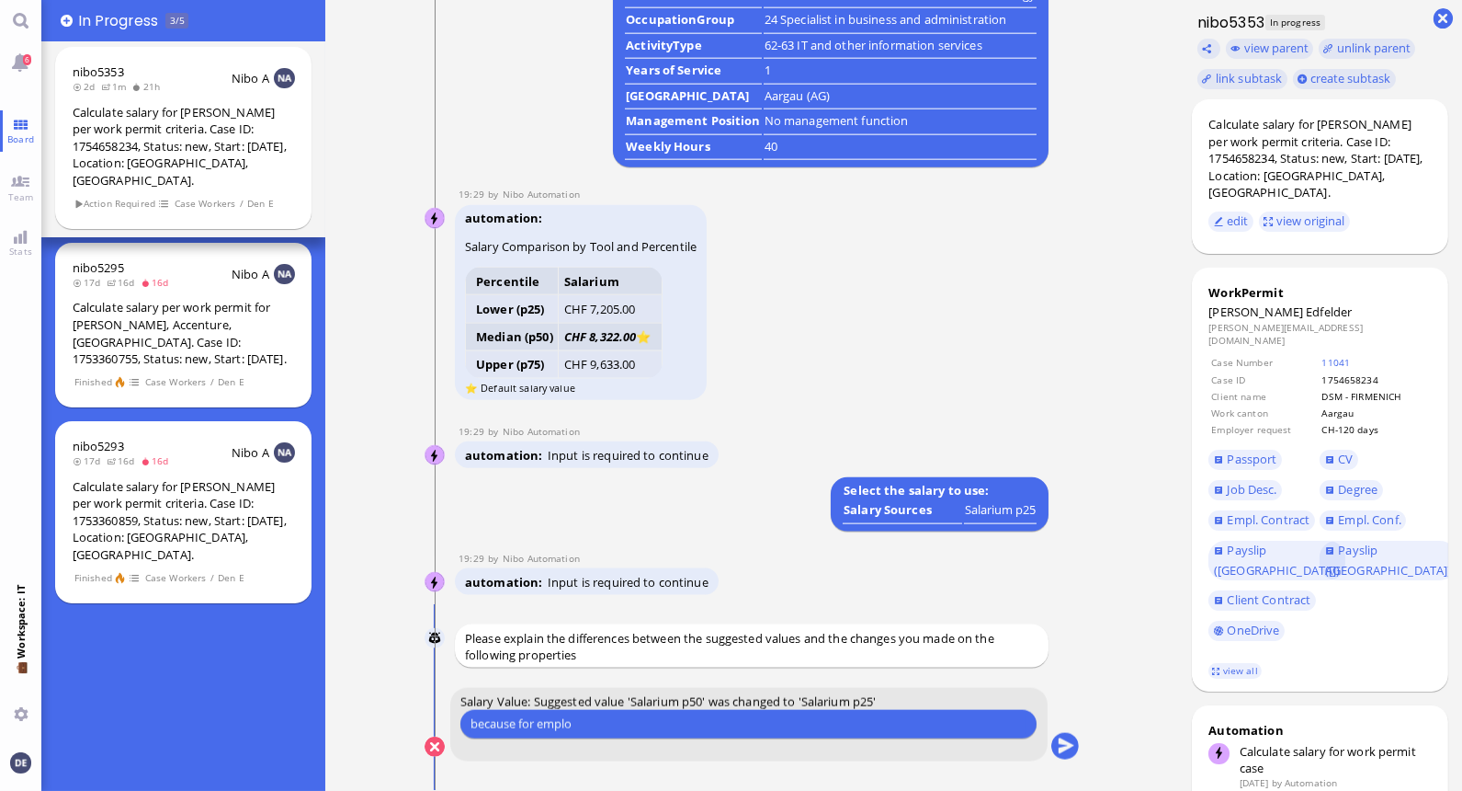
click at [577, 723] on input "because for emplo" at bounding box center [749, 723] width 556 height 19
type input "because the project is for DSM, which requires for EU-nationals the p25 salary"
click at [1062, 746] on button "submit" at bounding box center [1065, 748] width 28 height 28
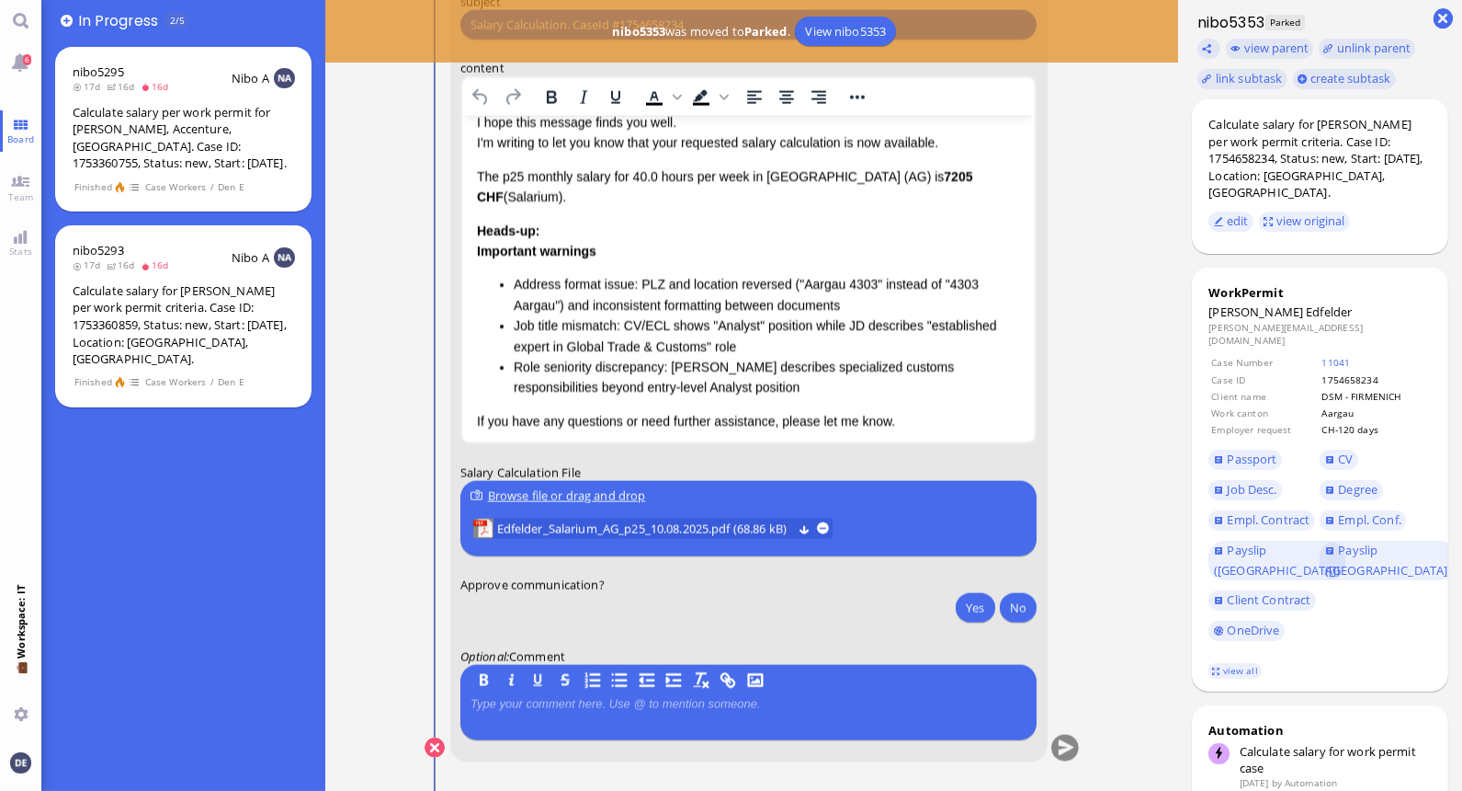
scroll to position [102, 0]
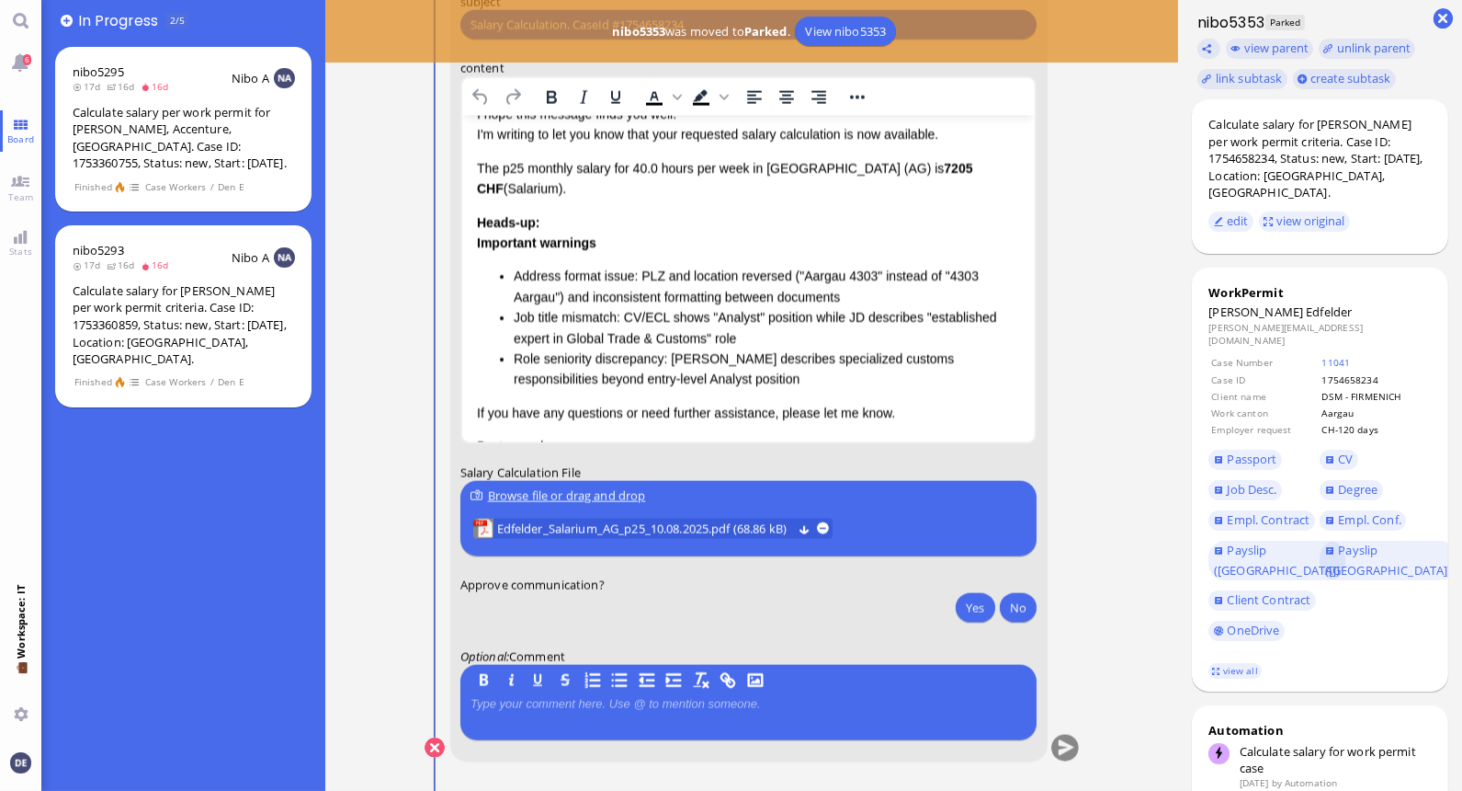
click at [780, 287] on li "Address format issue: PLZ and location reversed ("Aargau 4303" instead of "4303…" at bounding box center [766, 286] width 507 height 41
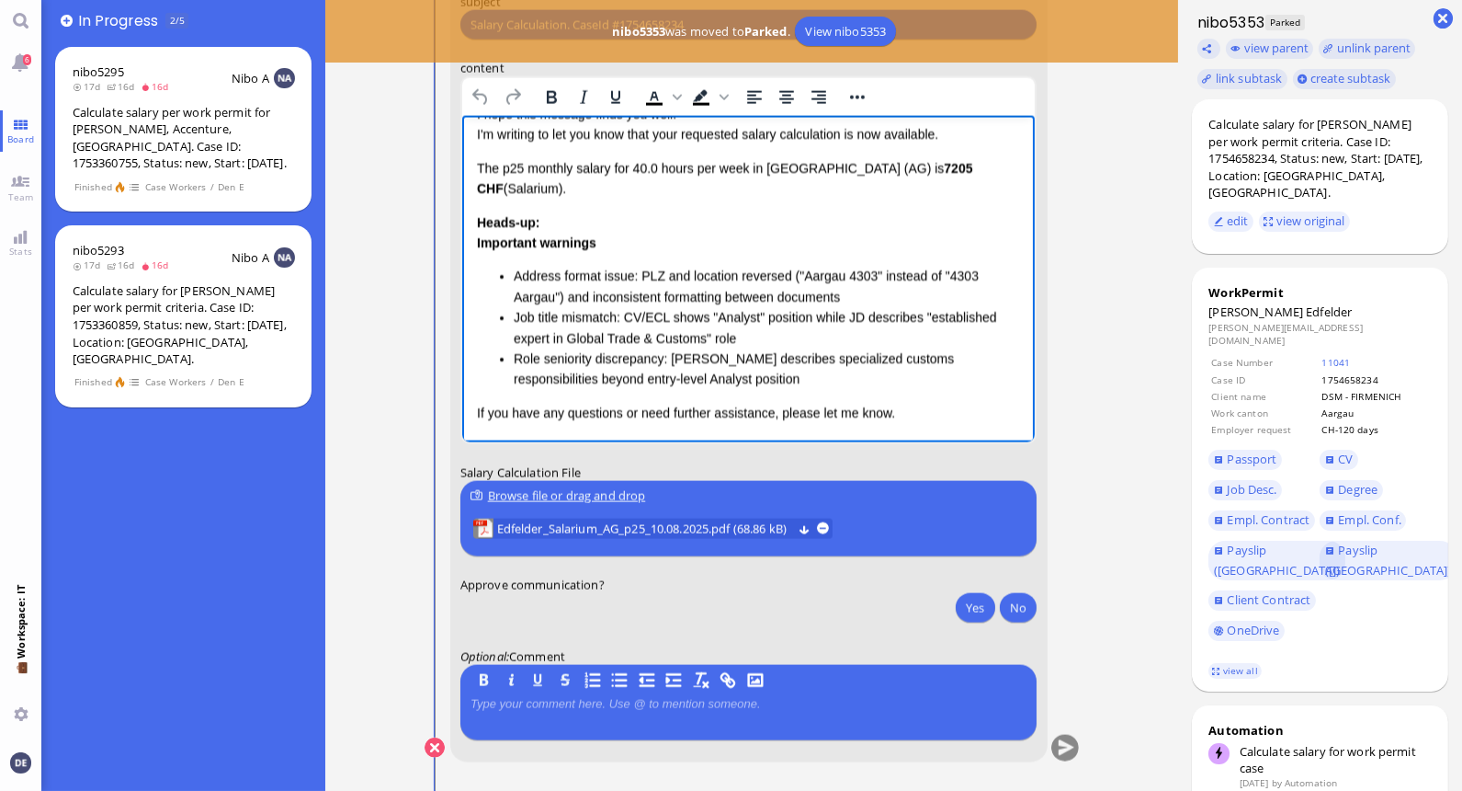
click at [716, 381] on li "Role seniority discrepancy: [PERSON_NAME] describes specialized customs respons…" at bounding box center [766, 368] width 507 height 41
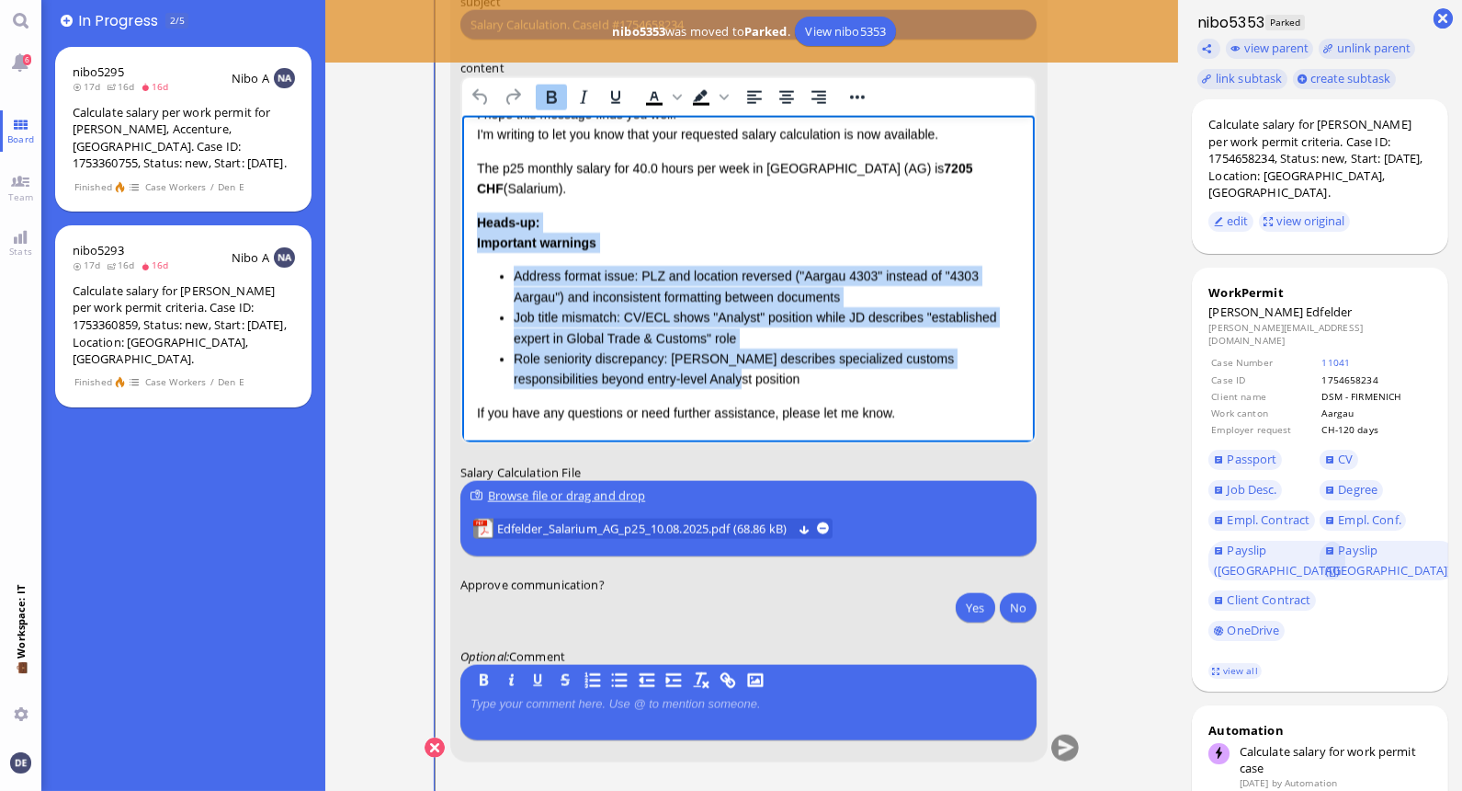
drag, startPoint x: 667, startPoint y: 374, endPoint x: 476, endPoint y: 225, distance: 242.3
click at [476, 225] on div "Heads-up: Important warnings Address format issue: PLZ and location reversed ("…" at bounding box center [748, 300] width 544 height 177
click at [678, 379] on li "Role seniority discrepancy: [PERSON_NAME] describes specialized customs respons…" at bounding box center [766, 368] width 507 height 41
drag, startPoint x: 678, startPoint y: 379, endPoint x: 476, endPoint y: 246, distance: 241.7
click at [476, 246] on div "Important warnings Address format issue: PLZ and location reversed ("Aargau 430…" at bounding box center [748, 311] width 544 height 157
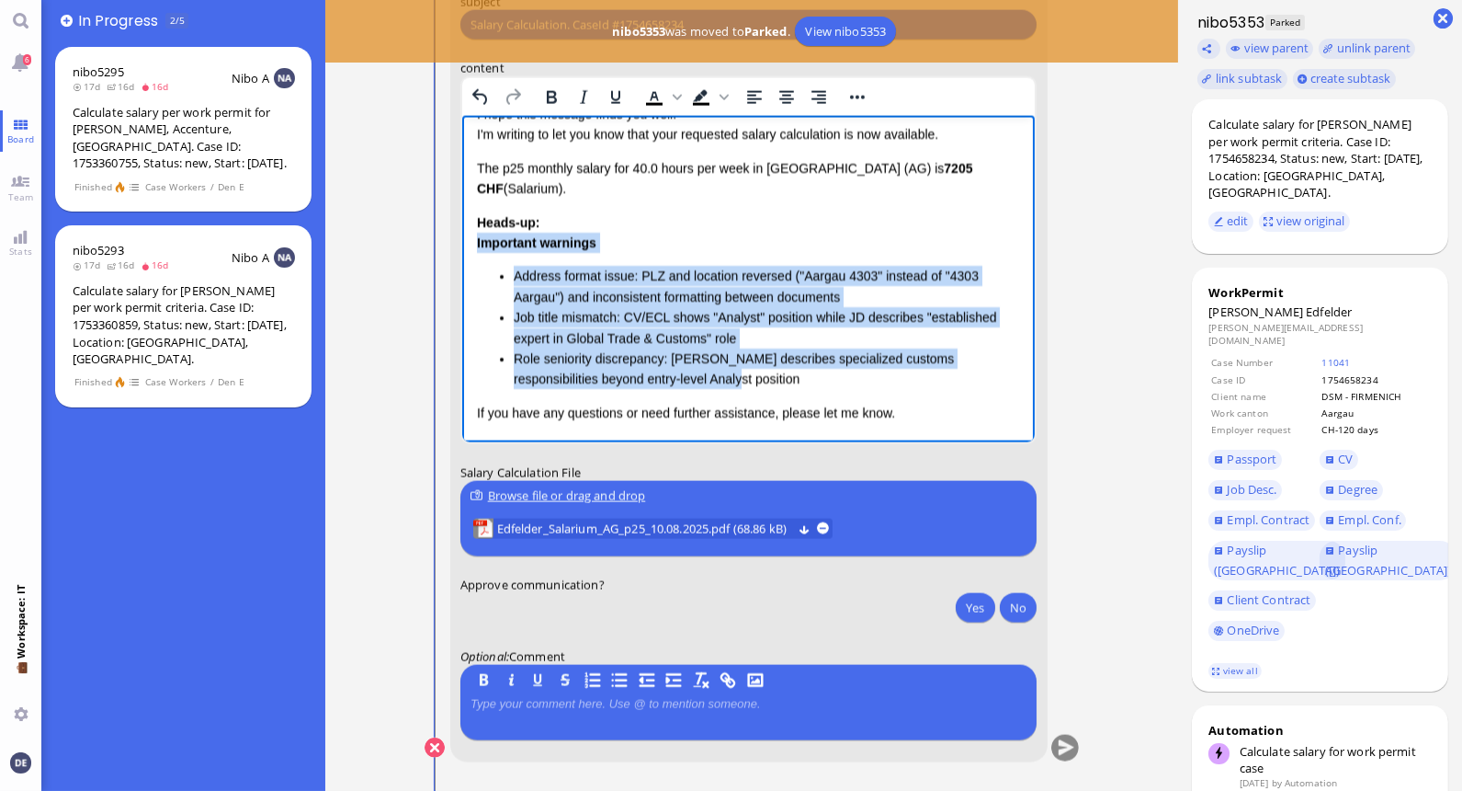
scroll to position [75, 0]
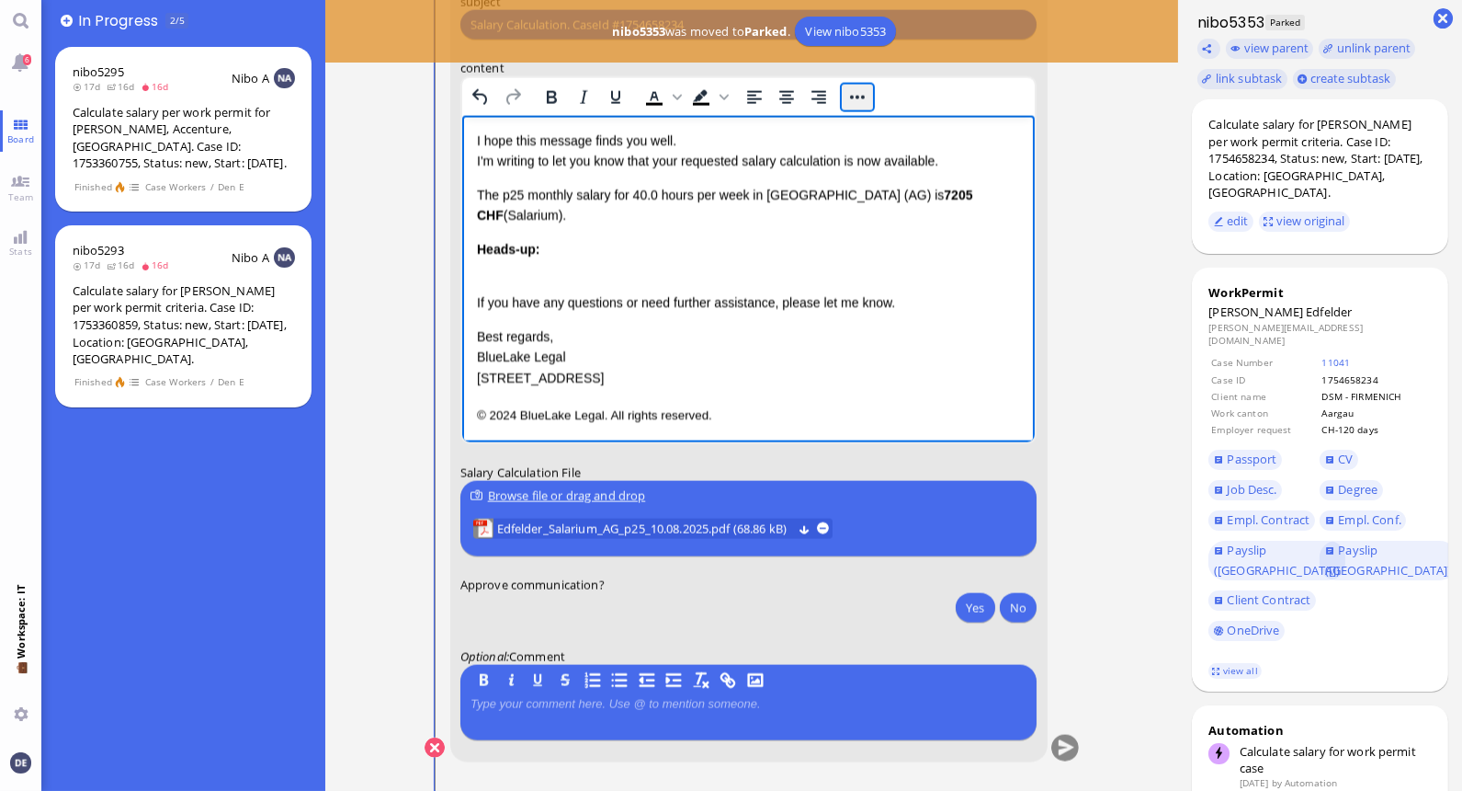
click at [862, 96] on button "Reveal or hide additional toolbar items" at bounding box center [856, 98] width 31 height 26
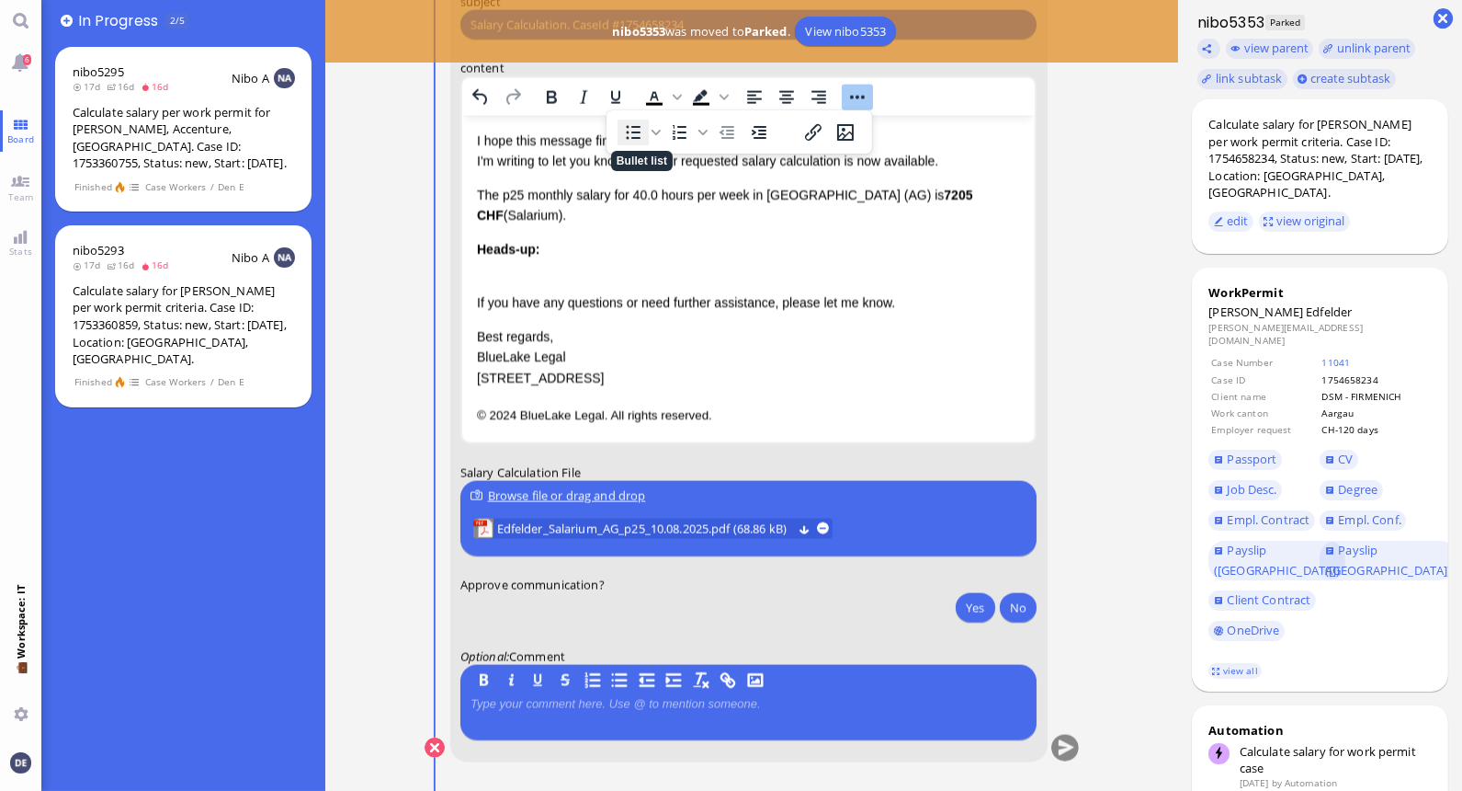
click at [629, 133] on icon "Bullet list" at bounding box center [633, 132] width 22 height 22
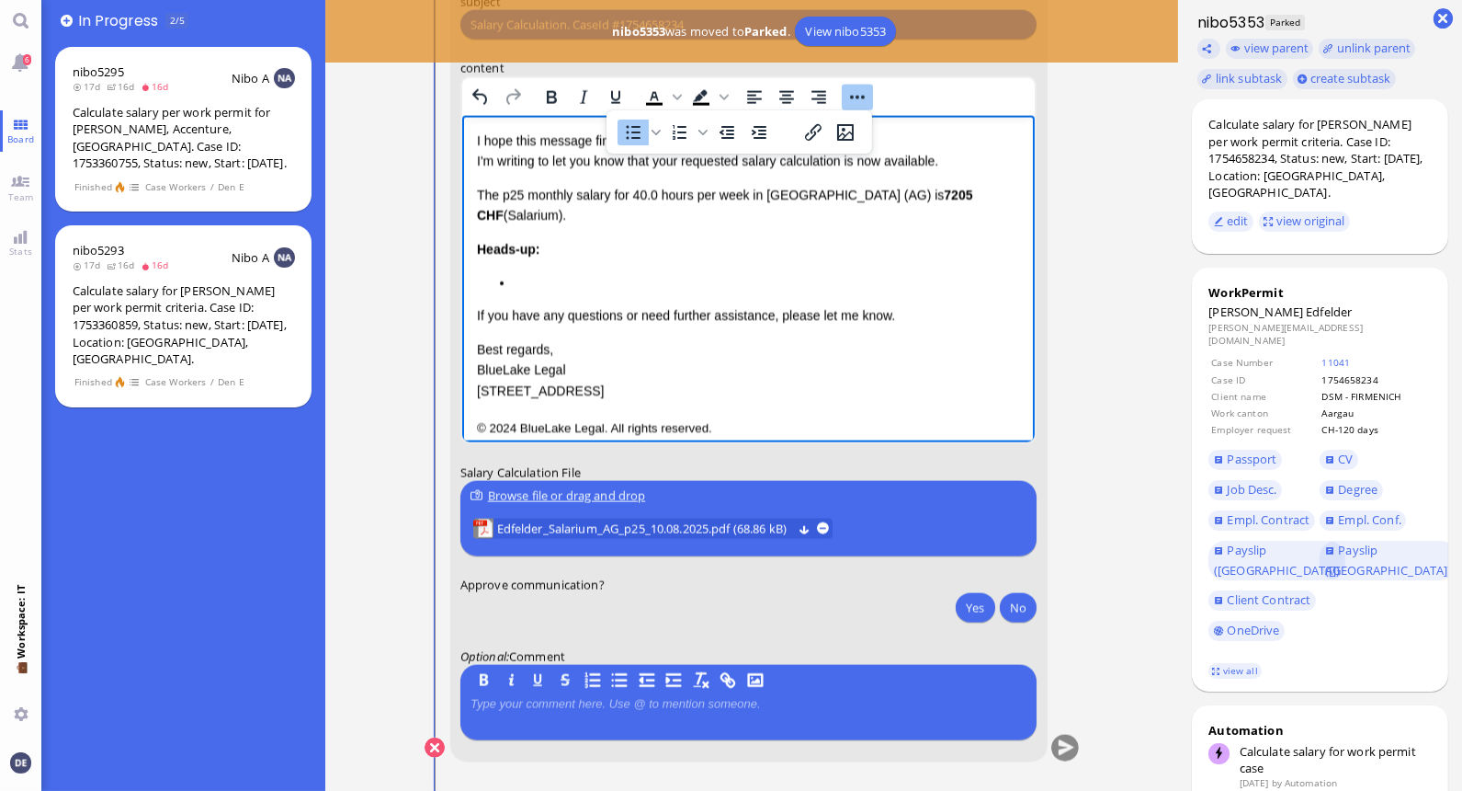
click at [529, 290] on li "Rich Text Area. Press ALT-0 for help." at bounding box center [766, 282] width 507 height 20
click at [566, 219] on p "The p25 monthly salary for 40.0 hours per week in [GEOGRAPHIC_DATA] (AG) is 720…" at bounding box center [748, 205] width 544 height 41
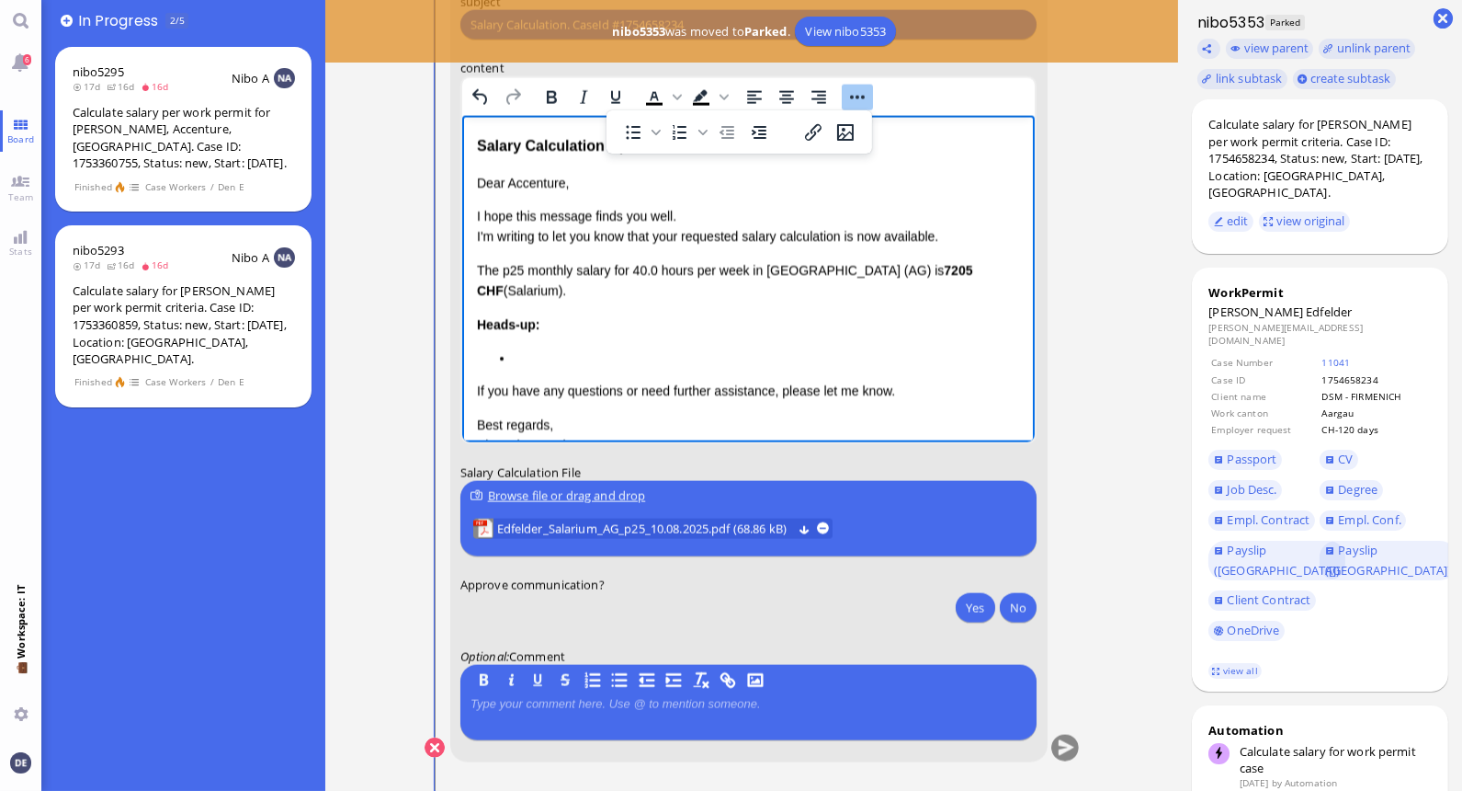
drag, startPoint x: 555, startPoint y: 291, endPoint x: 472, endPoint y: 268, distance: 86.7
click at [472, 268] on html "Salary Calculation Update Dear Accenture, I hope this message finds you well. I…" at bounding box center [748, 324] width 574 height 416
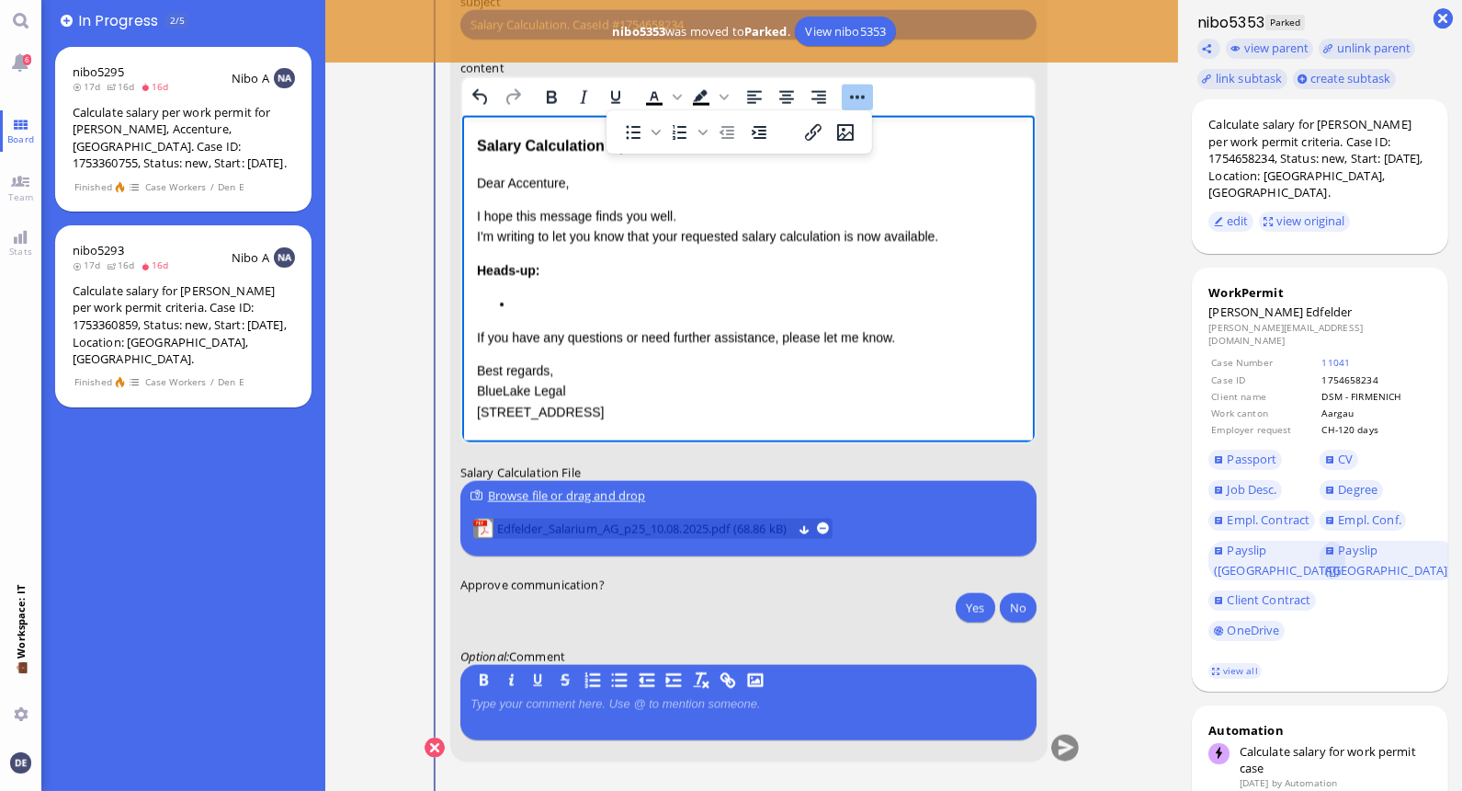
click at [581, 526] on span "Edfelder_Salarium_AG_p25_10.08.2025.pdf (68.86 kB)" at bounding box center [643, 528] width 295 height 20
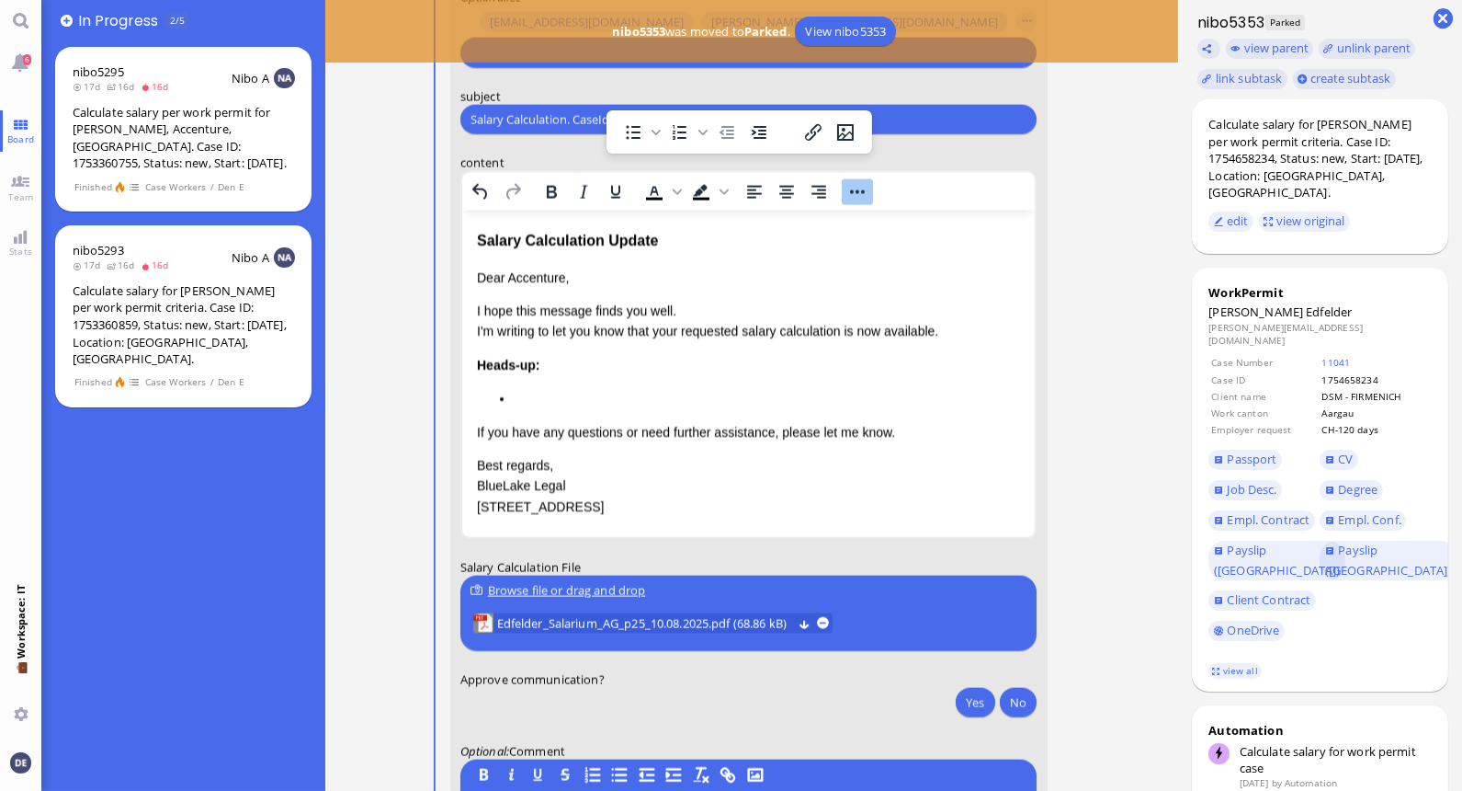
scroll to position [-110, 0]
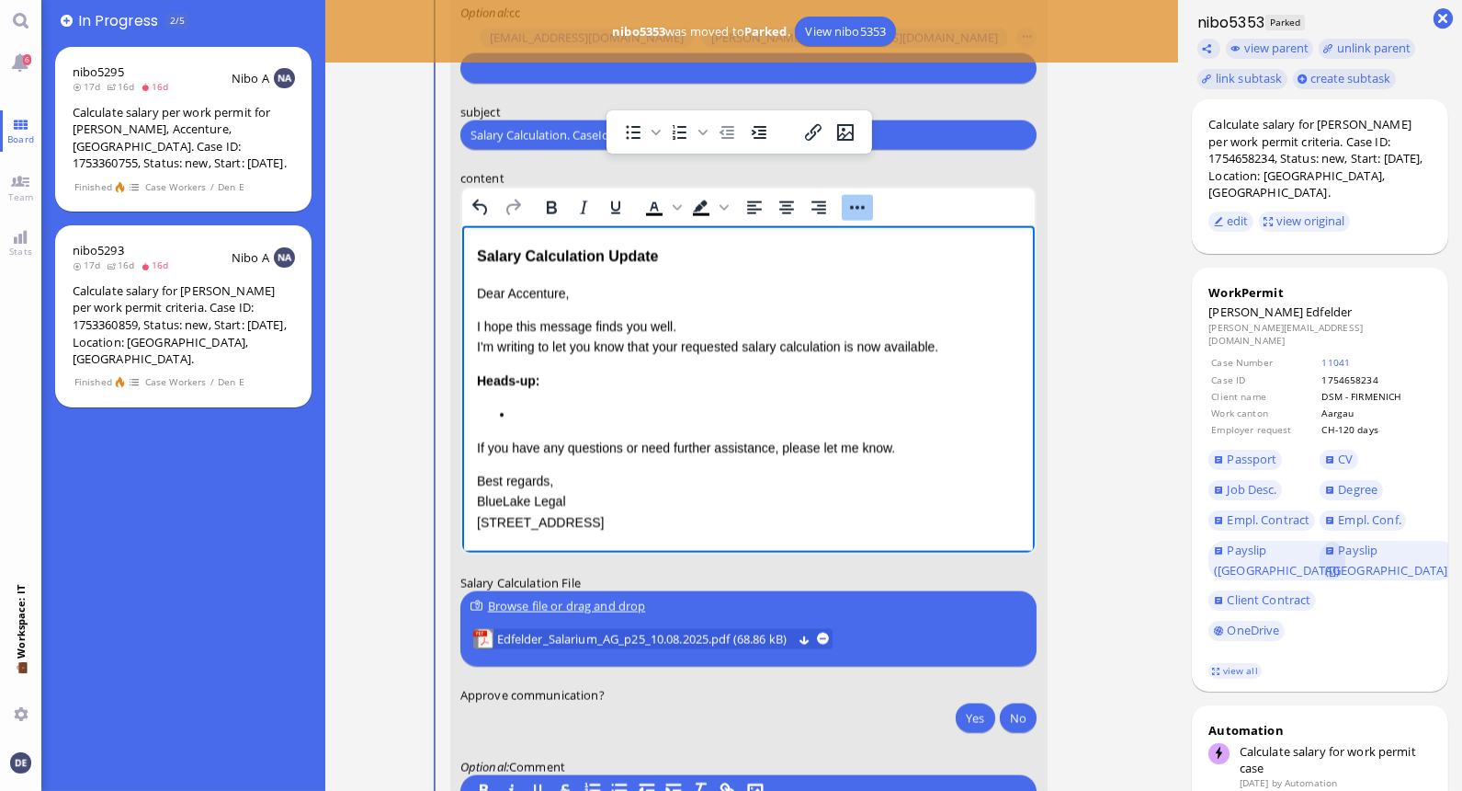
click at [842, 345] on p "I hope this message finds you well. I'm writing to let you know that your reque…" at bounding box center [748, 336] width 544 height 41
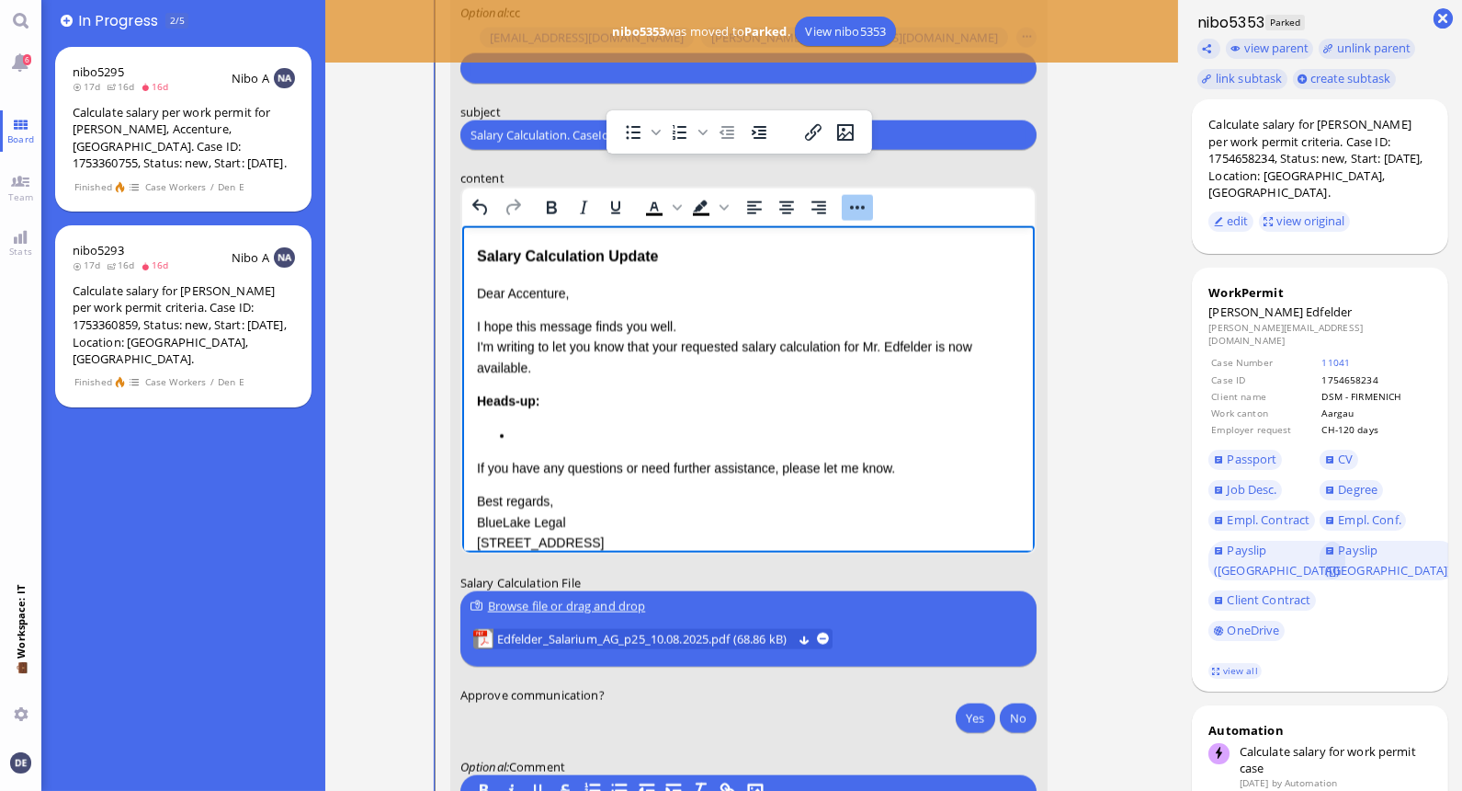
click at [539, 431] on li "Rich Text Area. Press ALT-0 for help." at bounding box center [766, 435] width 507 height 20
click at [668, 438] on li "JD contains the wrong" at bounding box center [766, 435] width 507 height 20
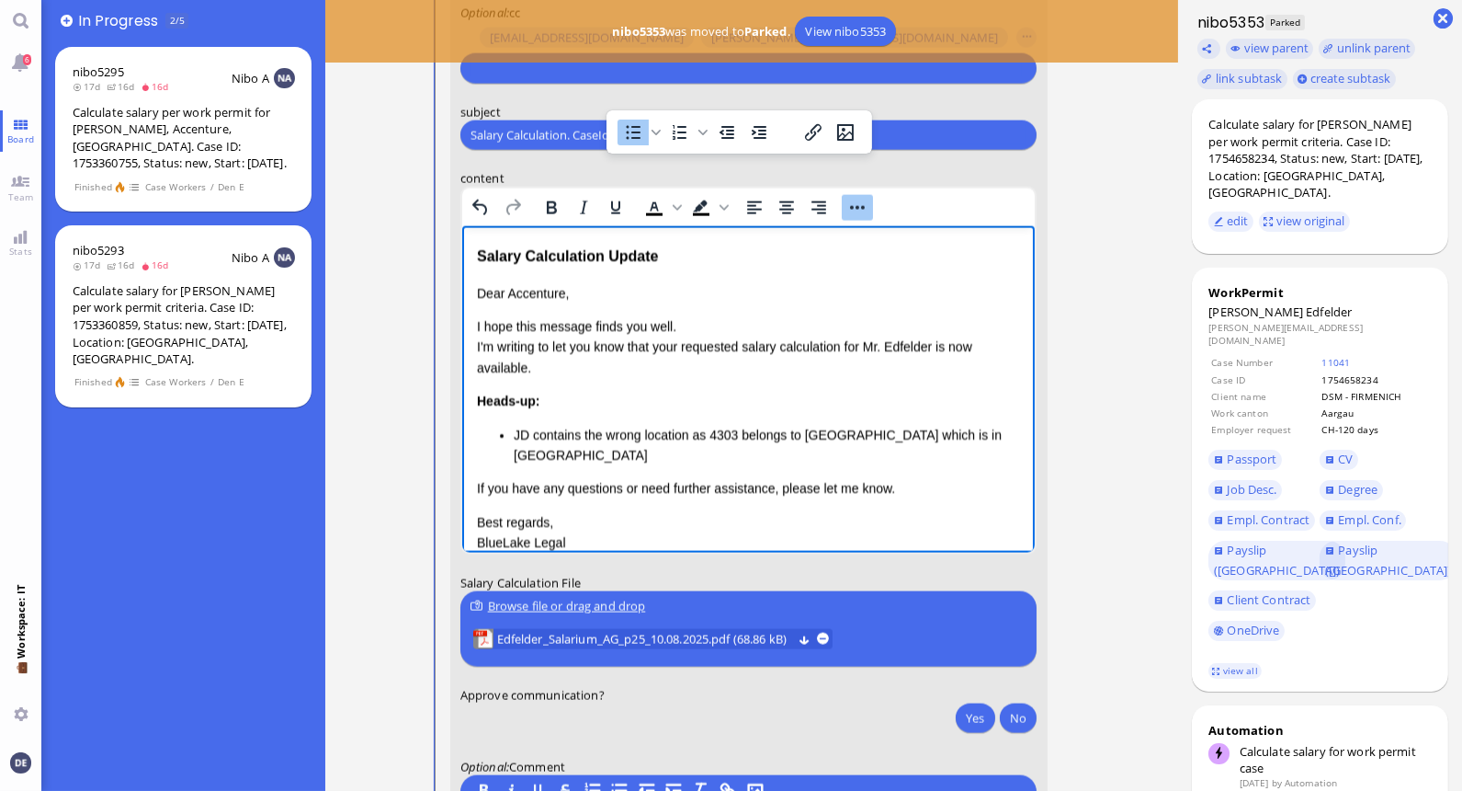
click at [934, 433] on li "JD contains the wrong location as 4303 belongs to [GEOGRAPHIC_DATA] which is in…" at bounding box center [766, 445] width 507 height 41
click at [780, 458] on li "JD contains the wrong location as 4303 belongs to [GEOGRAPHIC_DATA] which is in…" at bounding box center [766, 445] width 507 height 41
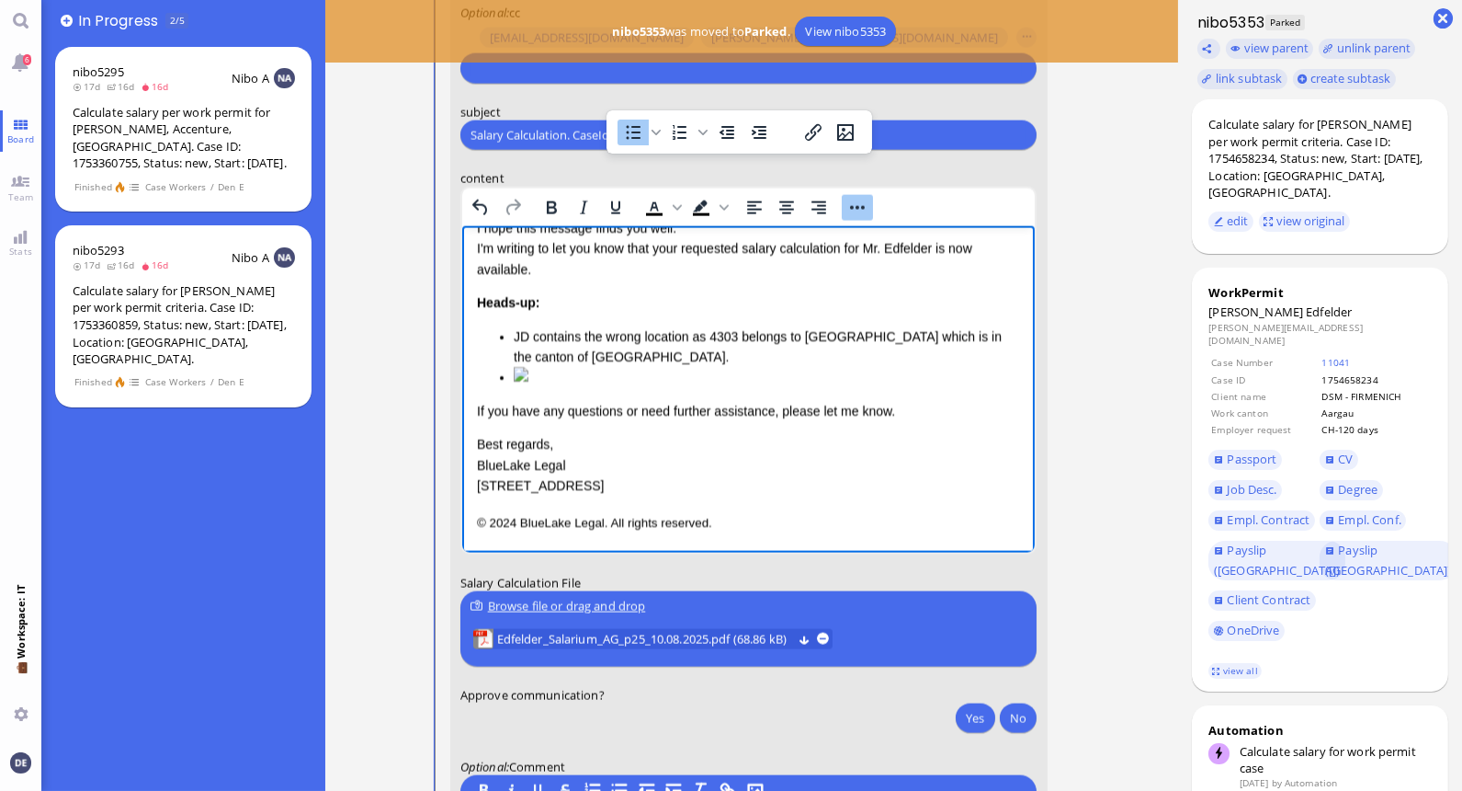
scroll to position [188, 0]
click at [528, 367] on img "Rich Text Area. Press ALT-0 for help." at bounding box center [520, 374] width 15 height 15
click at [527, 380] on div "Dear Accenture, I hope this message finds you well. I'm writing to let you know…" at bounding box center [748, 341] width 544 height 312
click at [528, 367] on img "Rich Text Area. Press ALT-0 for help." at bounding box center [520, 374] width 15 height 15
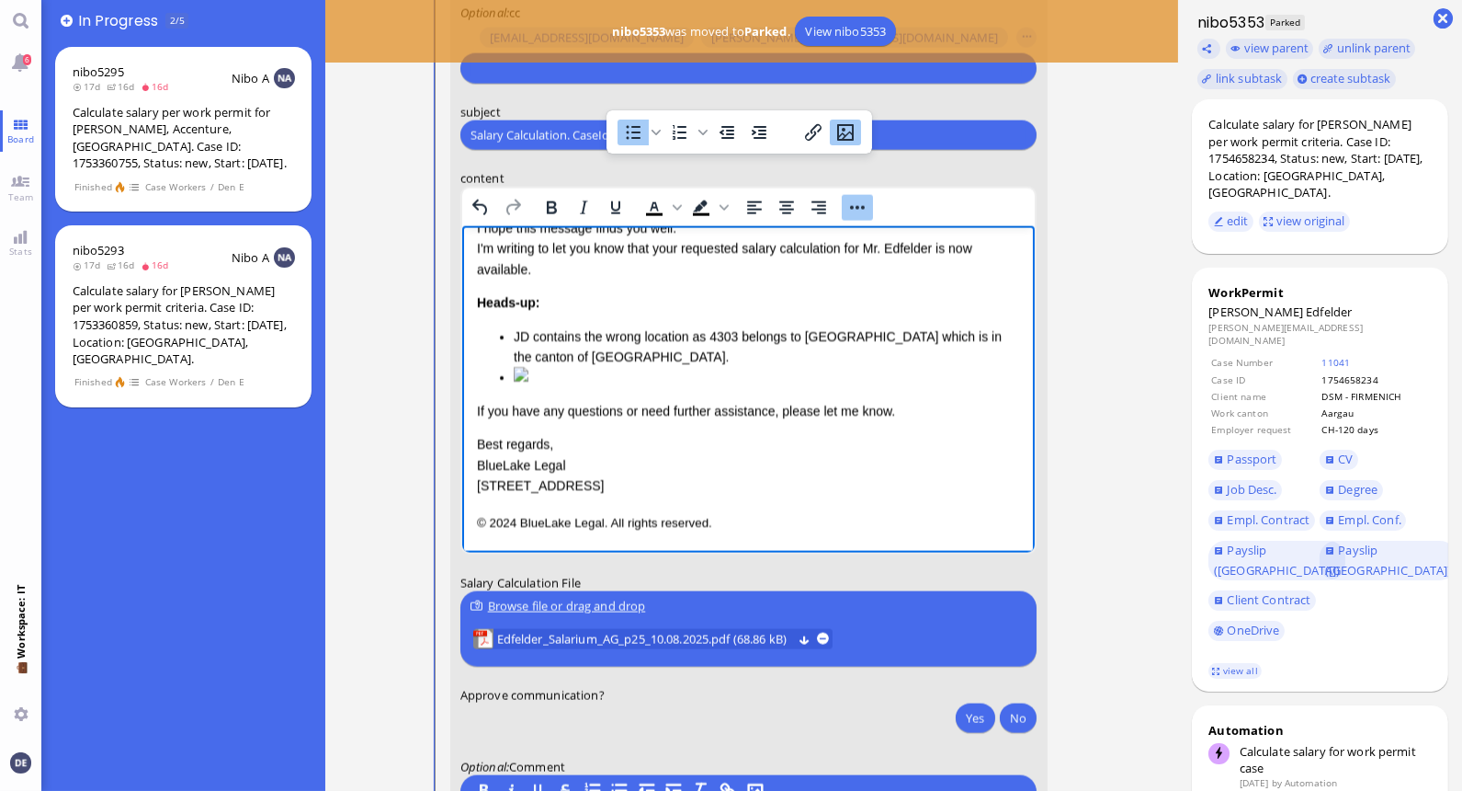
click at [1017, 399] on html "Salary Calculation Update Dear Accenture, I hope this message finds you well. I…" at bounding box center [748, 340] width 574 height 425
click at [1040, 350] on form "to [PERSON_NAME][EMAIL_ADDRESS][DOMAIN_NAME] [DOMAIN_NAME][EMAIL_ADDRESS][DOMAI…" at bounding box center [747, 386] width 597 height 973
click at [528, 367] on img "Rich Text Area. Press ALT-0 for help." at bounding box center [520, 374] width 15 height 15
click at [913, 379] on div "Dear Accenture, I hope this message finds you well. I'm writing to let you know…" at bounding box center [748, 341] width 544 height 312
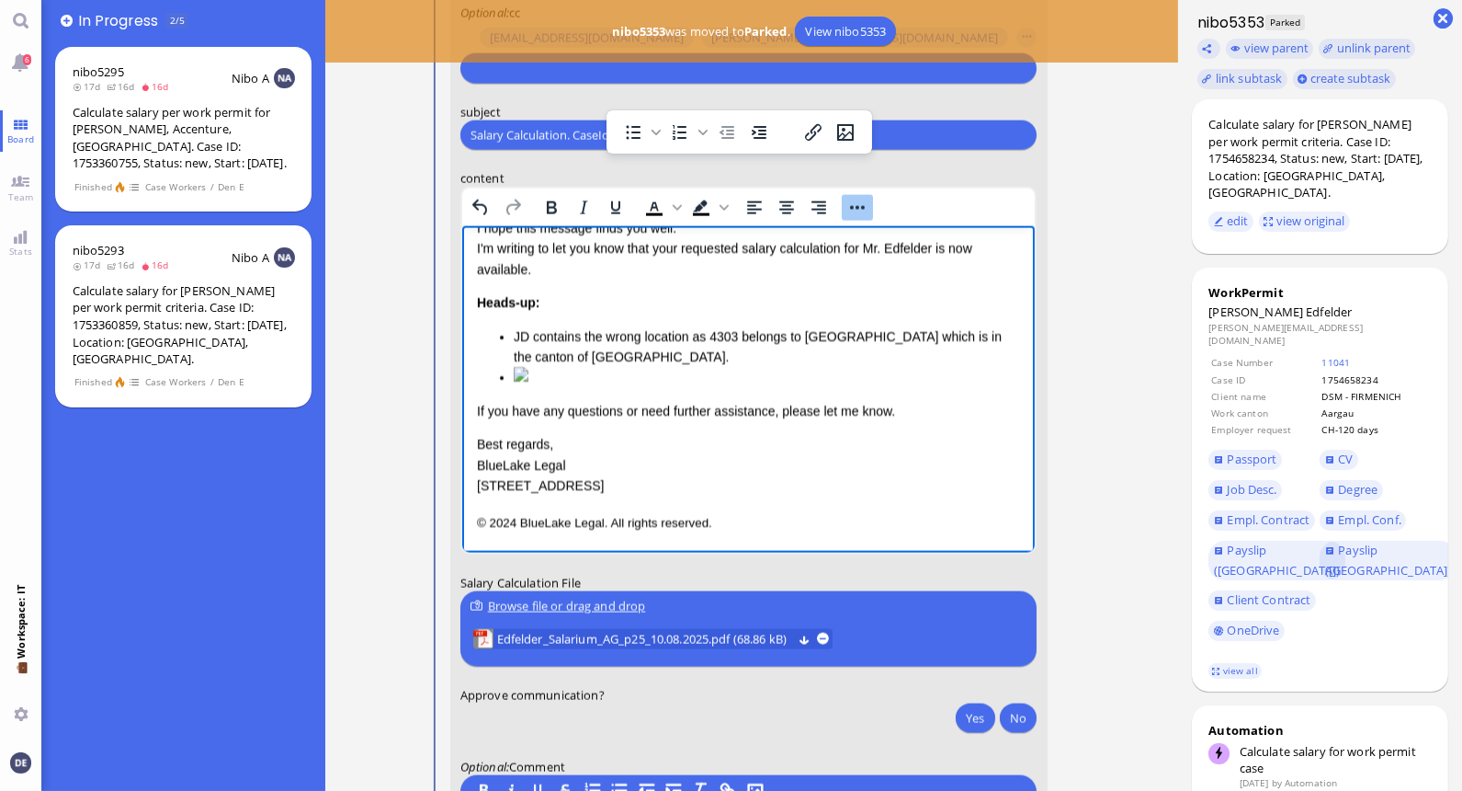
click at [480, 381] on div "Dear Accenture, I hope this message finds you well. I'm writing to let you know…" at bounding box center [748, 341] width 544 height 312
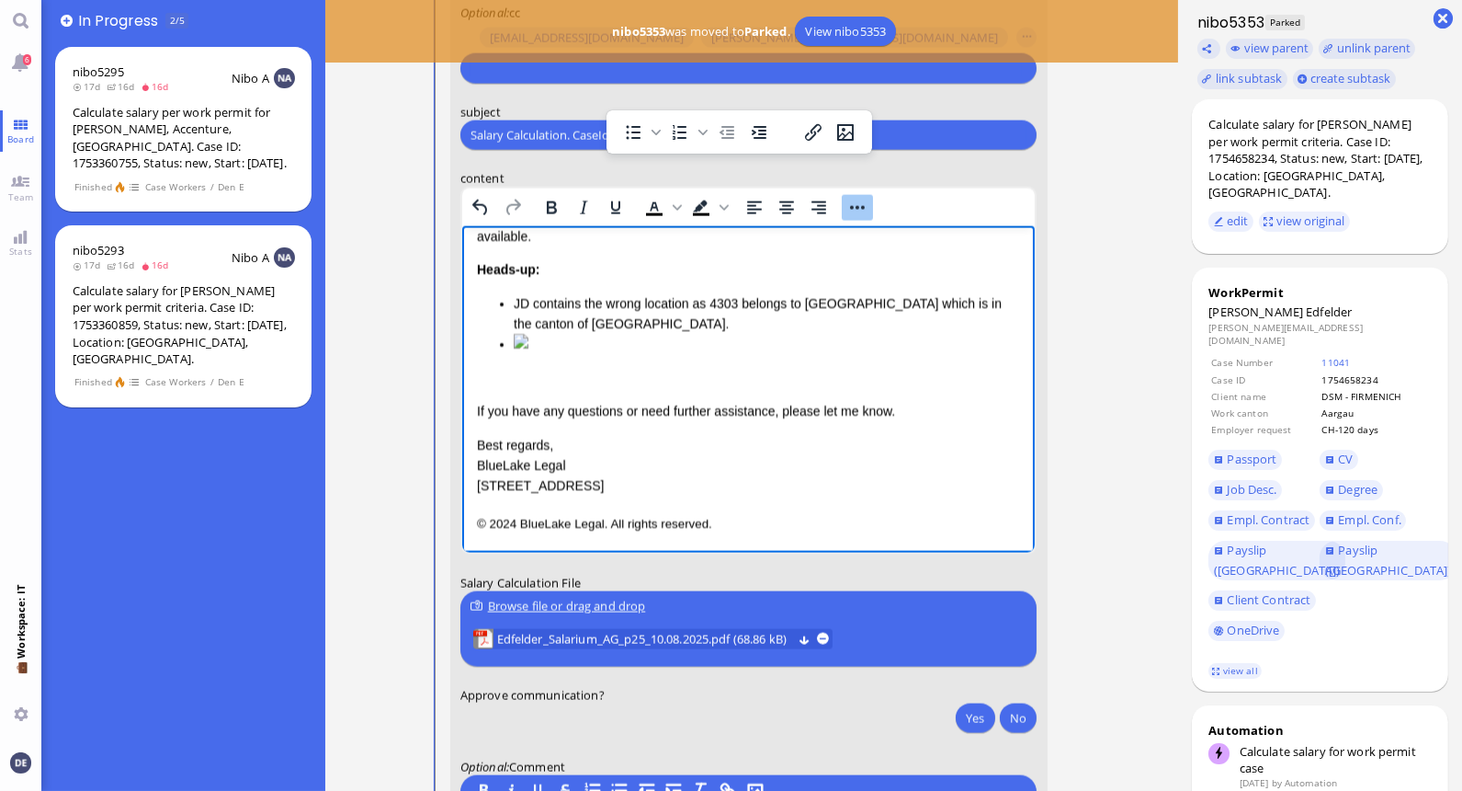
click at [506, 388] on p "Rich Text Area. Press ALT-0 for help." at bounding box center [748, 378] width 544 height 20
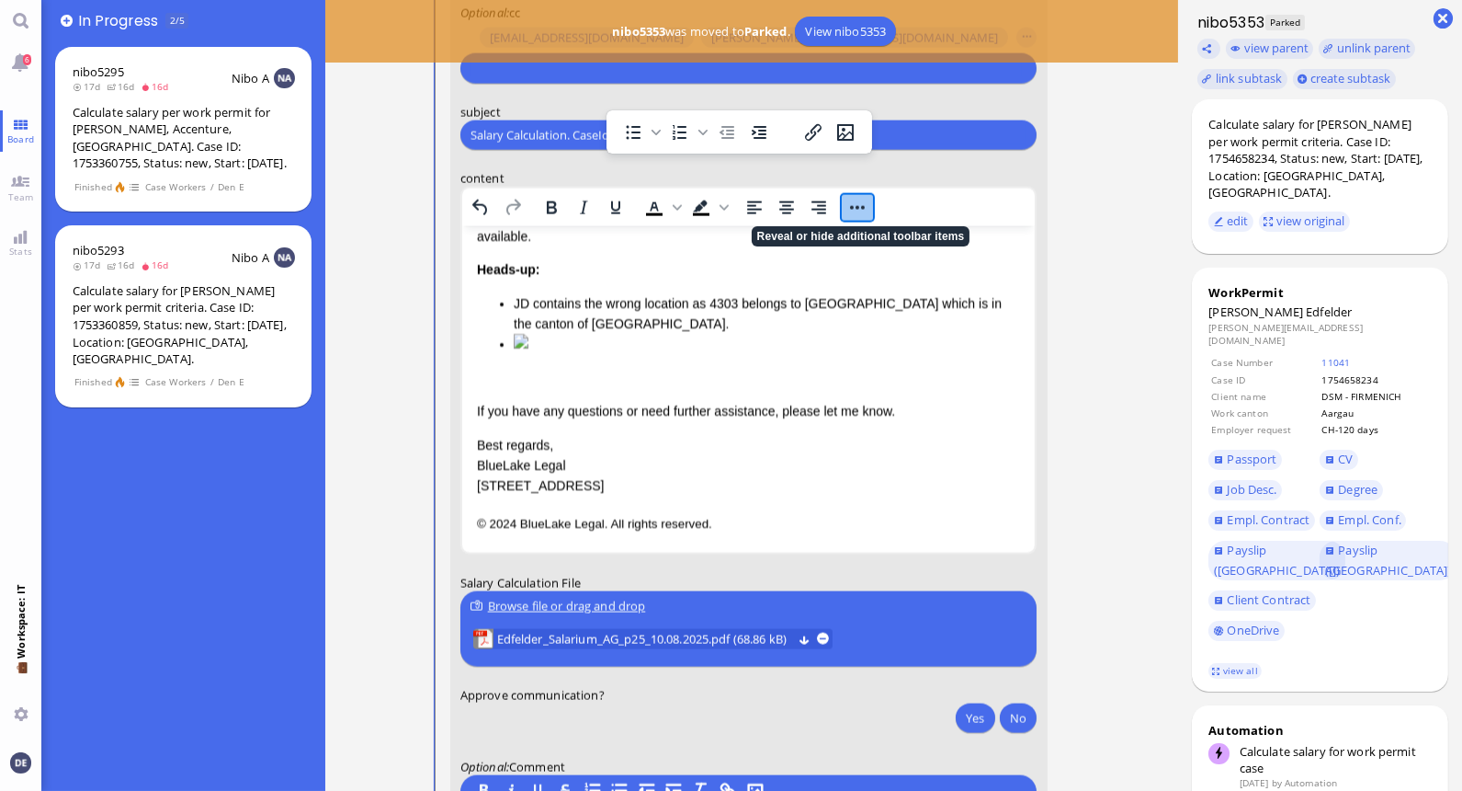
click at [852, 212] on button "Reveal or hide additional toolbar items" at bounding box center [856, 208] width 31 height 26
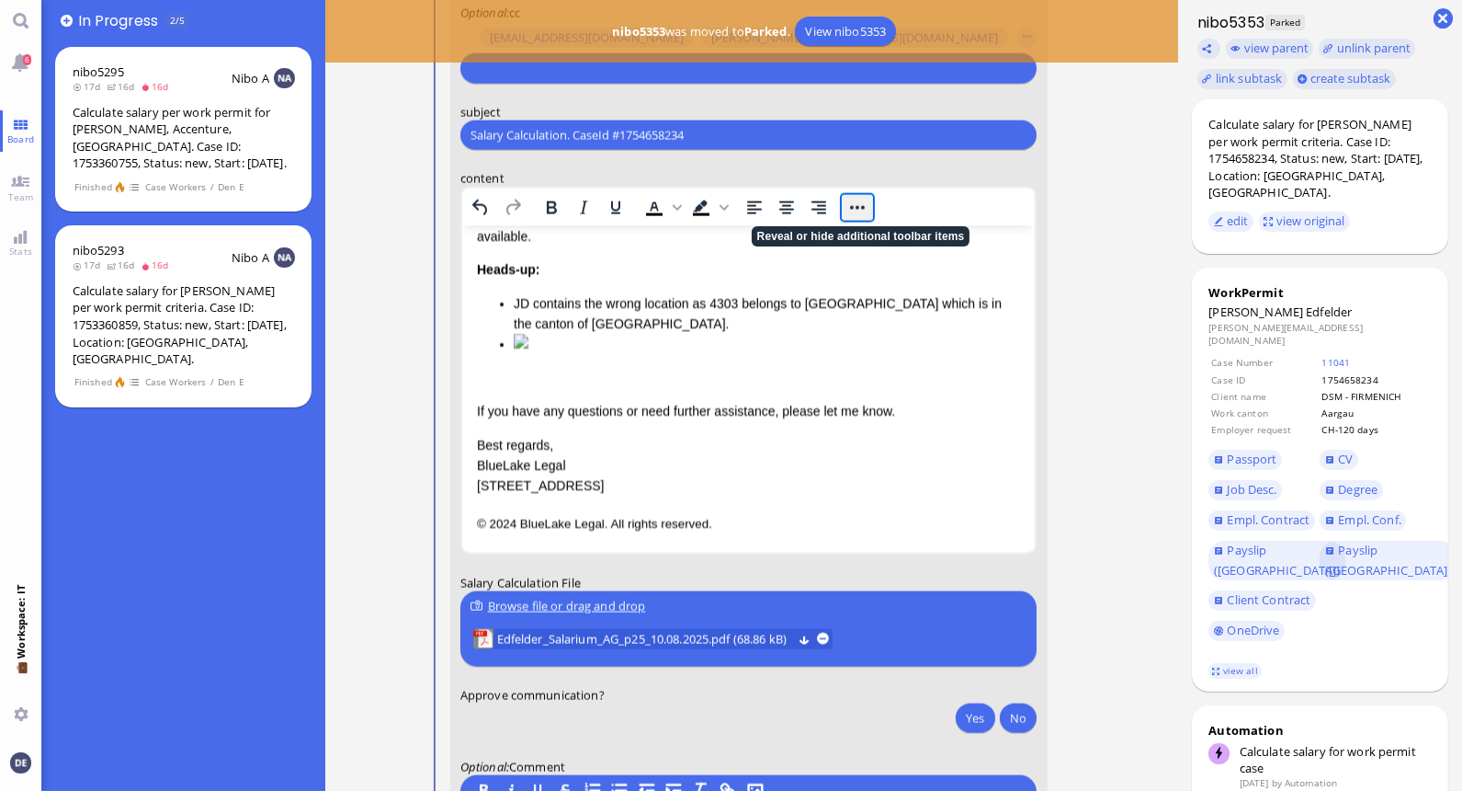
click at [857, 208] on button "Reveal or hide additional toolbar items" at bounding box center [856, 208] width 31 height 26
click at [631, 240] on icon "Bullet list" at bounding box center [633, 243] width 22 height 22
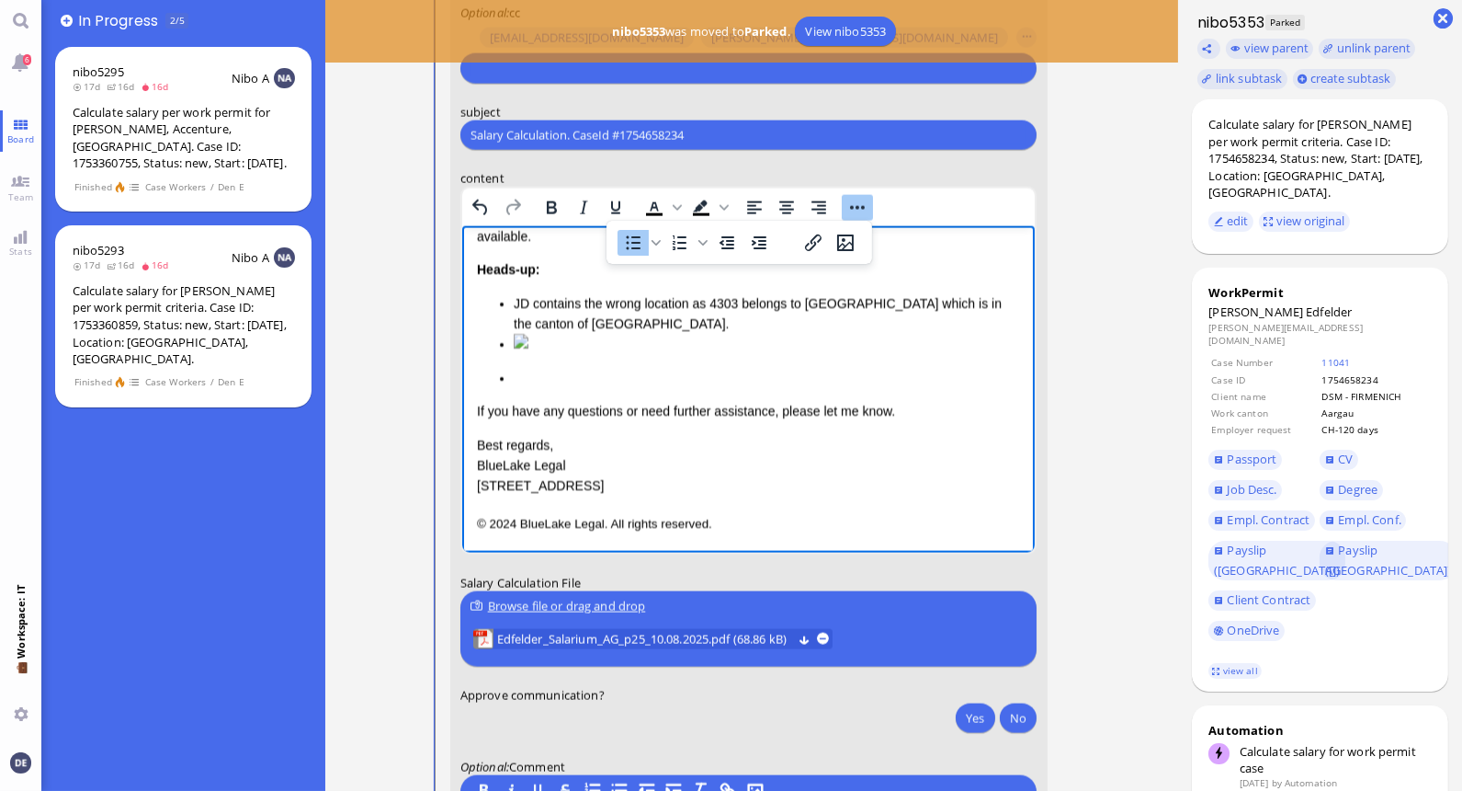
click at [518, 379] on div "Dear Accenture, I hope this message finds you well. I'm writing to let you know…" at bounding box center [748, 324] width 544 height 345
click at [513, 354] on li "Rich Text Area. Press ALT-0 for help." at bounding box center [766, 344] width 507 height 20
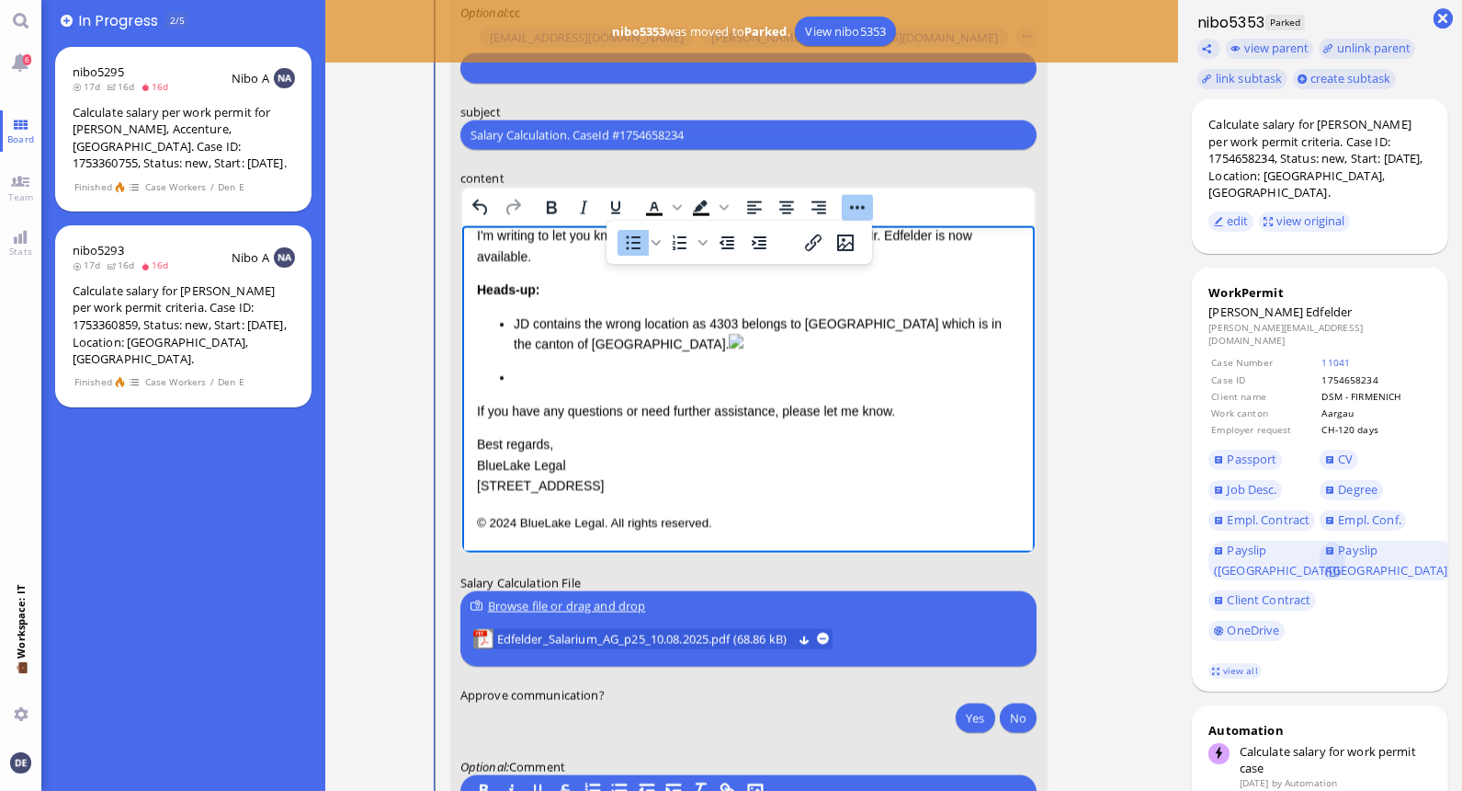
click at [513, 387] on li "Rich Text Area. Press ALT-0 for help." at bounding box center [766, 377] width 507 height 20
click at [516, 355] on li "JD contains the wrong location as 4303 belongs to [GEOGRAPHIC_DATA] which is in…" at bounding box center [766, 333] width 507 height 41
click at [503, 387] on ul "Rich Text Area. Press ALT-0 for help." at bounding box center [748, 377] width 544 height 20
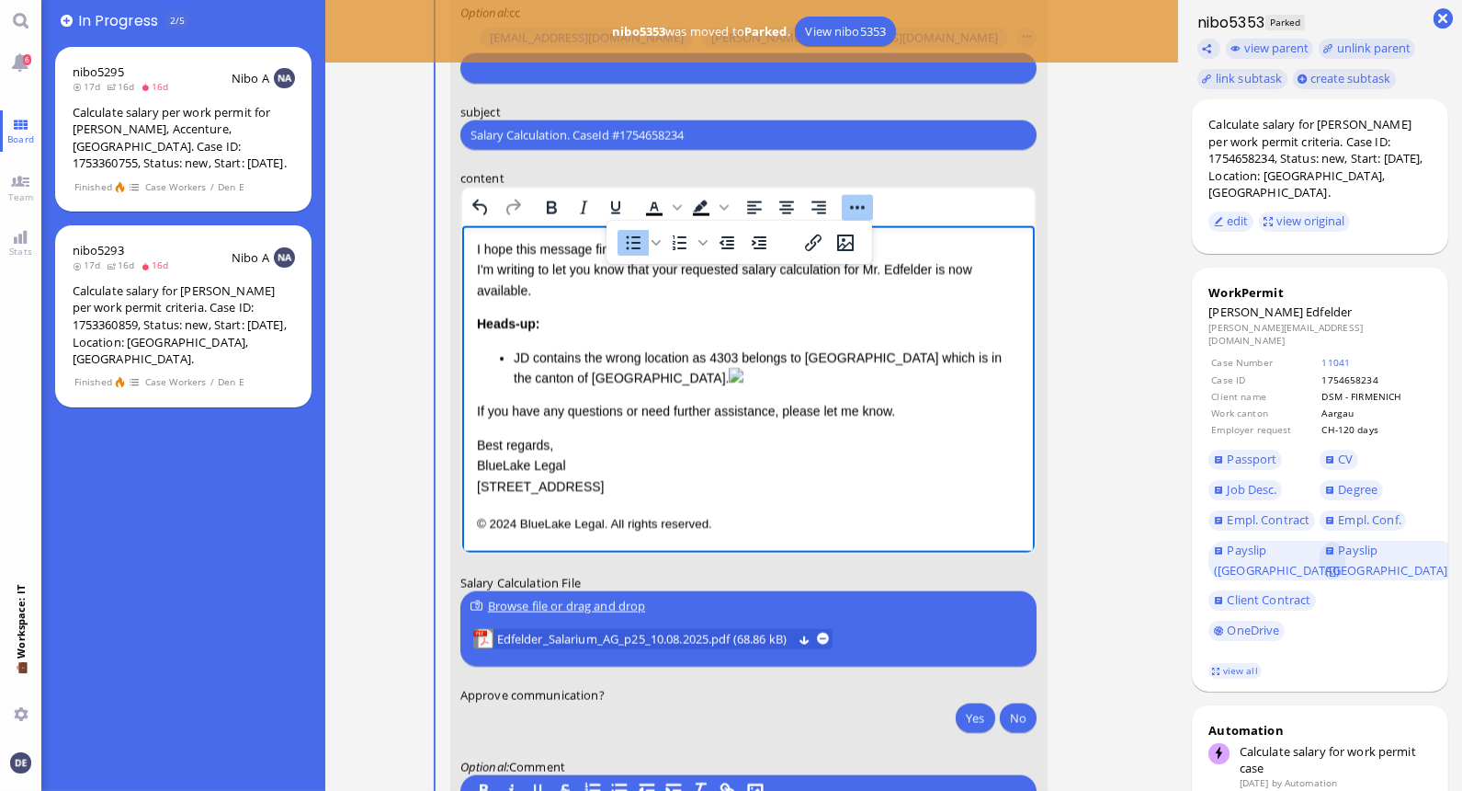
scroll to position [150, 4]
click at [604, 347] on li "JD contains the wrong location as 4303 belongs to [GEOGRAPHIC_DATA] which is in…" at bounding box center [766, 367] width 507 height 41
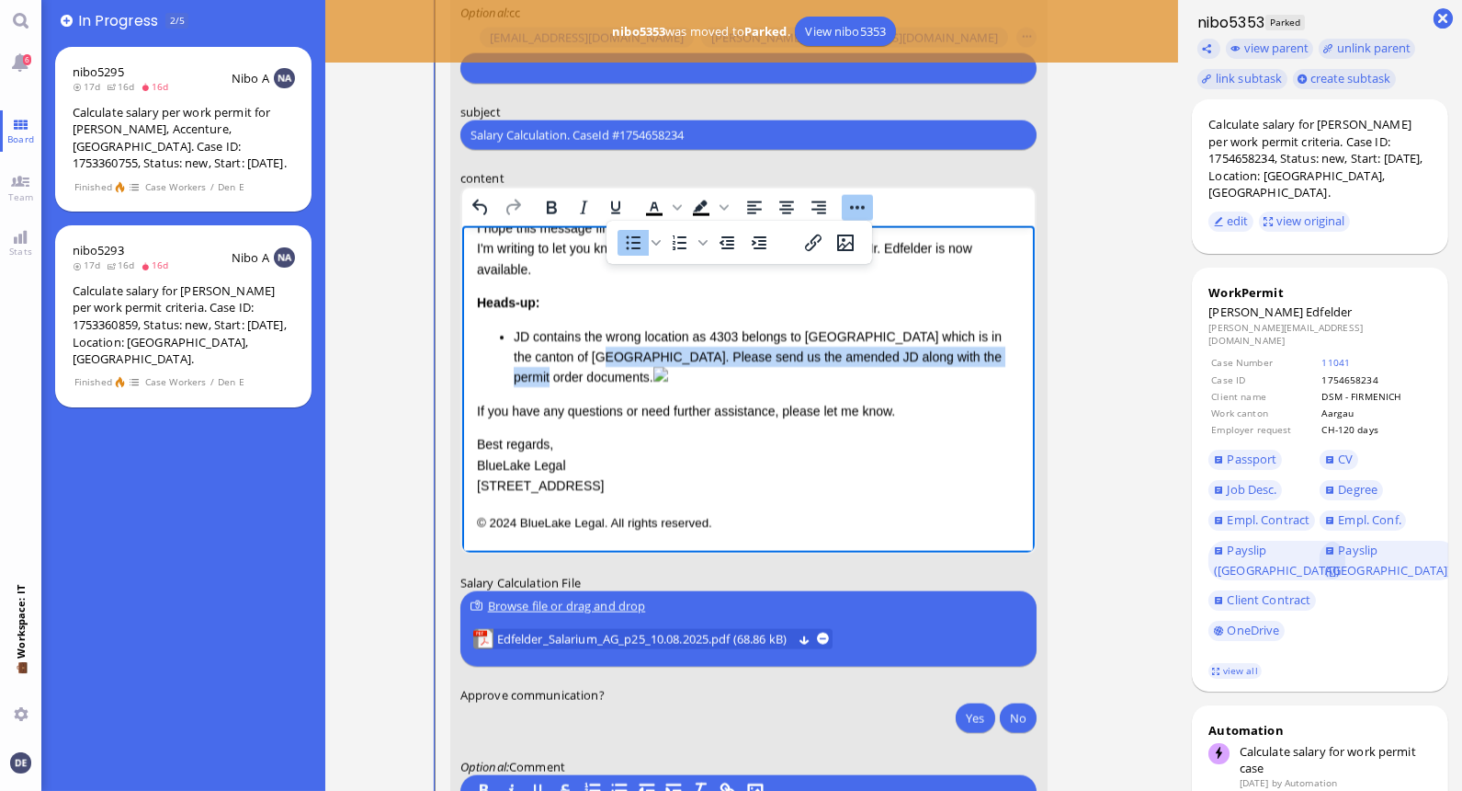
drag, startPoint x: 571, startPoint y: 304, endPoint x: 999, endPoint y: 302, distance: 428.4
click at [1000, 326] on li "JD contains the wrong location as 4303 belongs to [GEOGRAPHIC_DATA] which is in…" at bounding box center [766, 357] width 507 height 62
copy li "Please send us the amended JD along with the permit order documents."
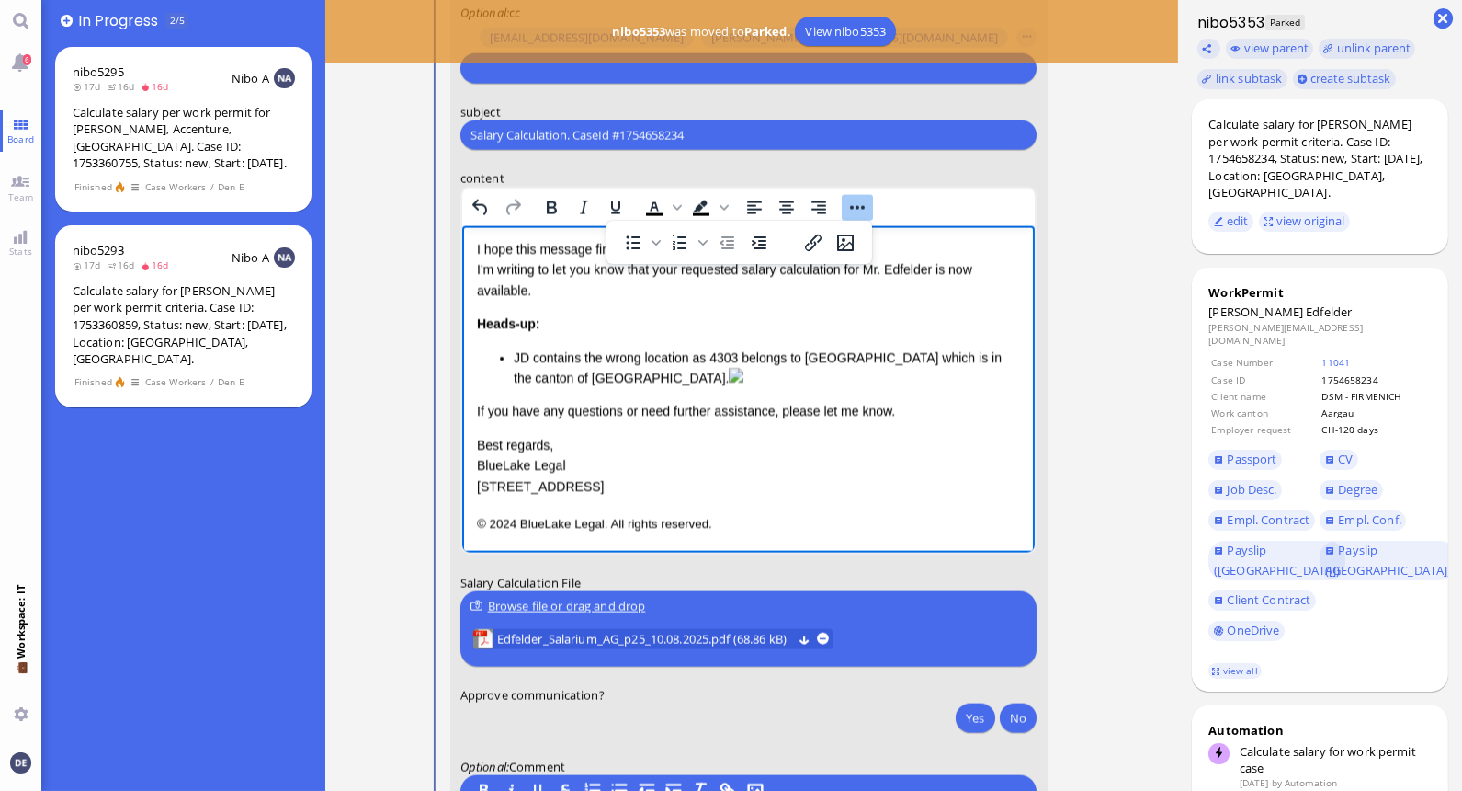
click at [537, 417] on div "Dear Accenture, I hope this message finds you well. I'm writing to let you know…" at bounding box center [748, 351] width 544 height 290
click at [449, 411] on form "to [PERSON_NAME][EMAIL_ADDRESS][DOMAIN_NAME] [DOMAIN_NAME][EMAIL_ADDRESS][DOMAI…" at bounding box center [747, 386] width 597 height 973
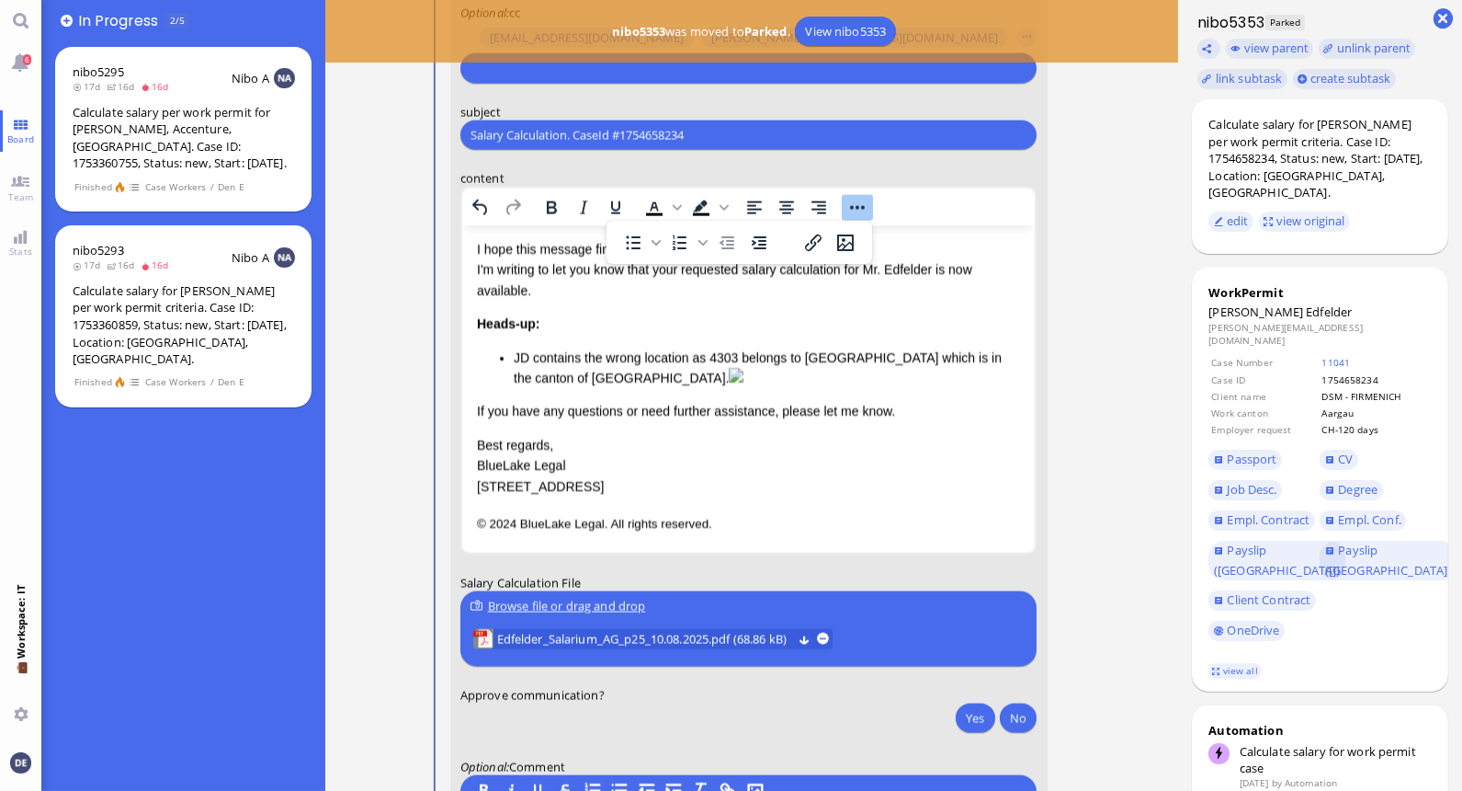
click at [487, 412] on div "Dear Accenture, I hope this message finds you well. I'm writing to let you know…" at bounding box center [748, 351] width 544 height 290
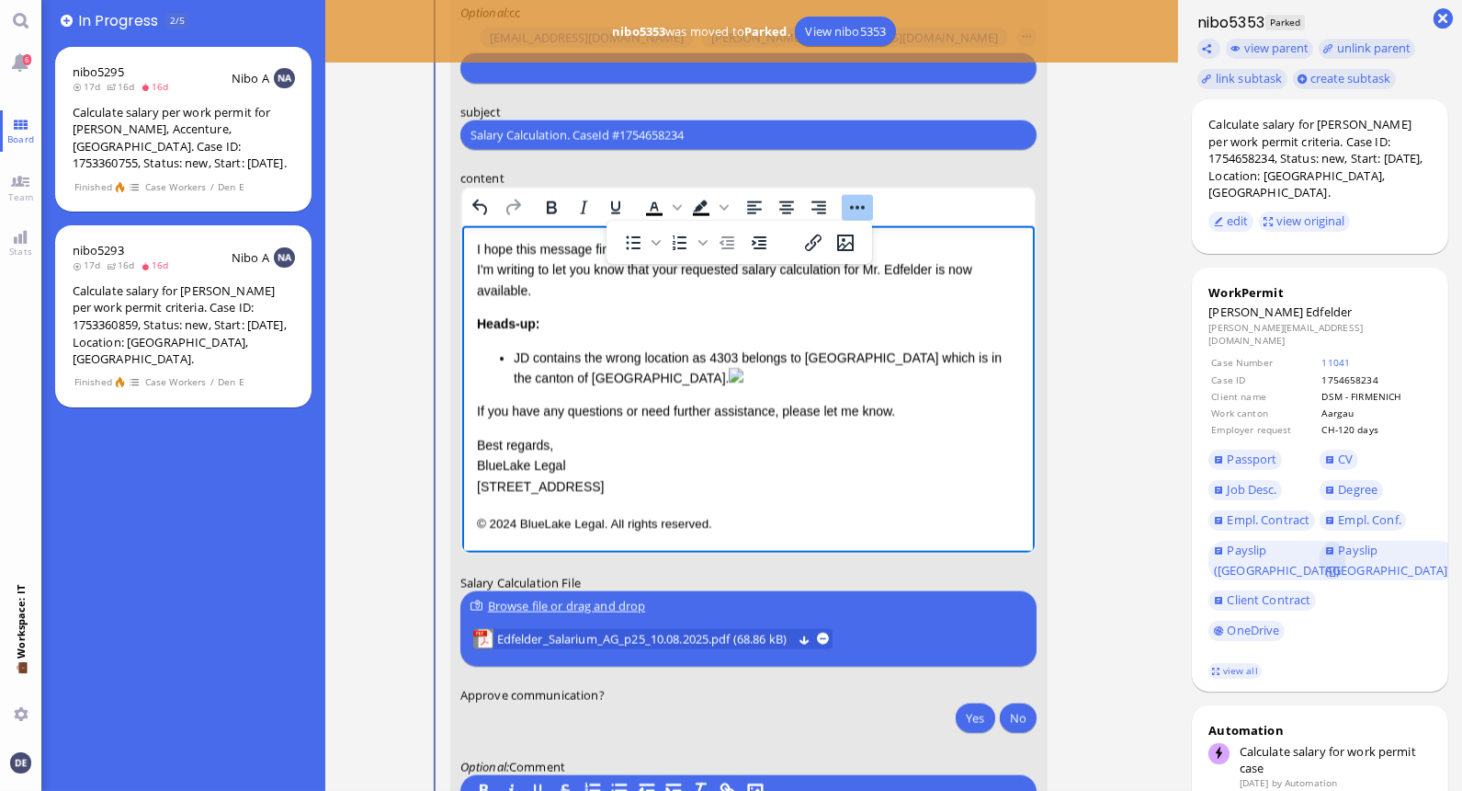
click at [469, 415] on html "Salary Calculation Update Dear Accenture, I hope this message finds you well. I…" at bounding box center [748, 351] width 574 height 404
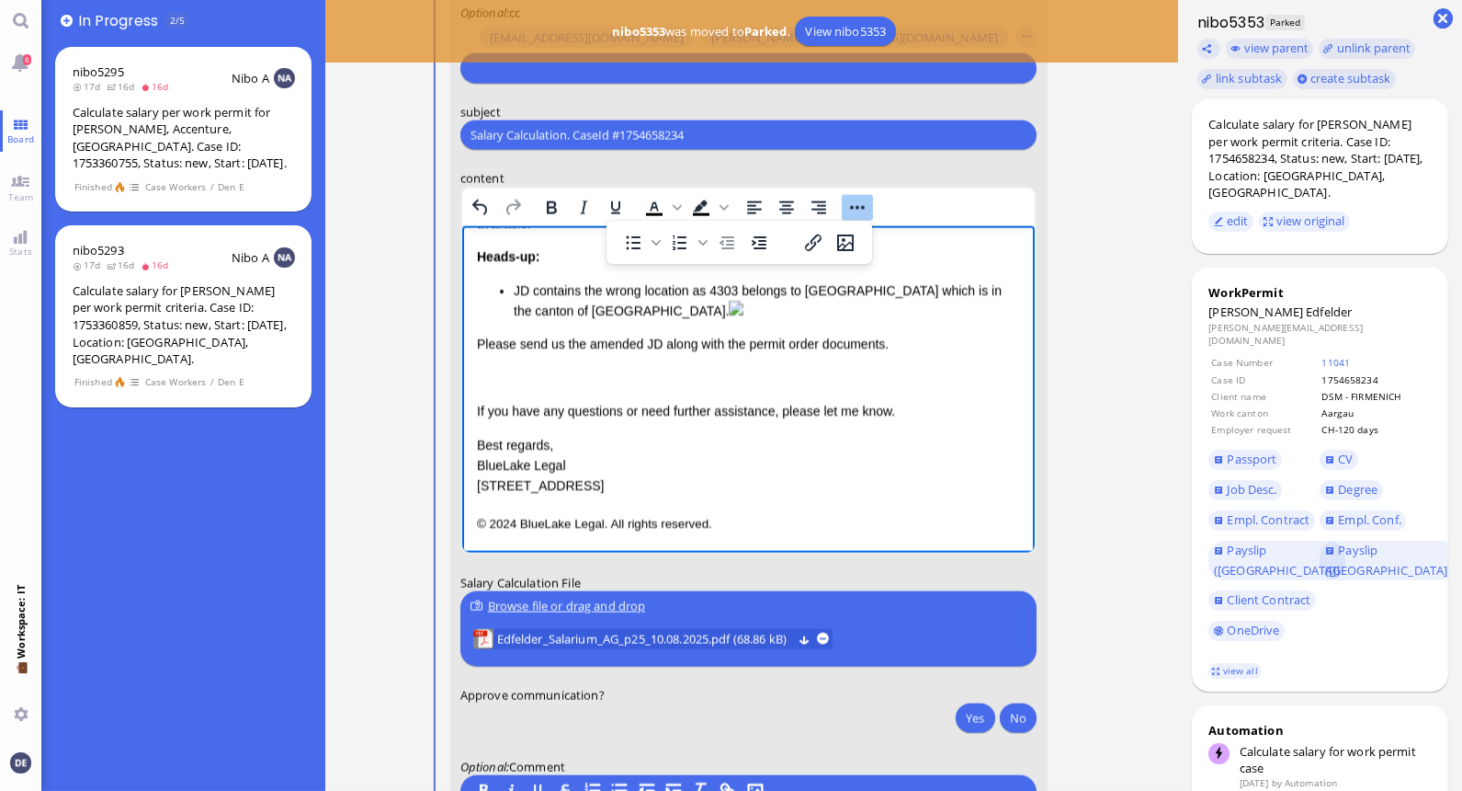
click at [550, 388] on p "Rich Text Area. Press ALT-0 for help." at bounding box center [748, 378] width 544 height 20
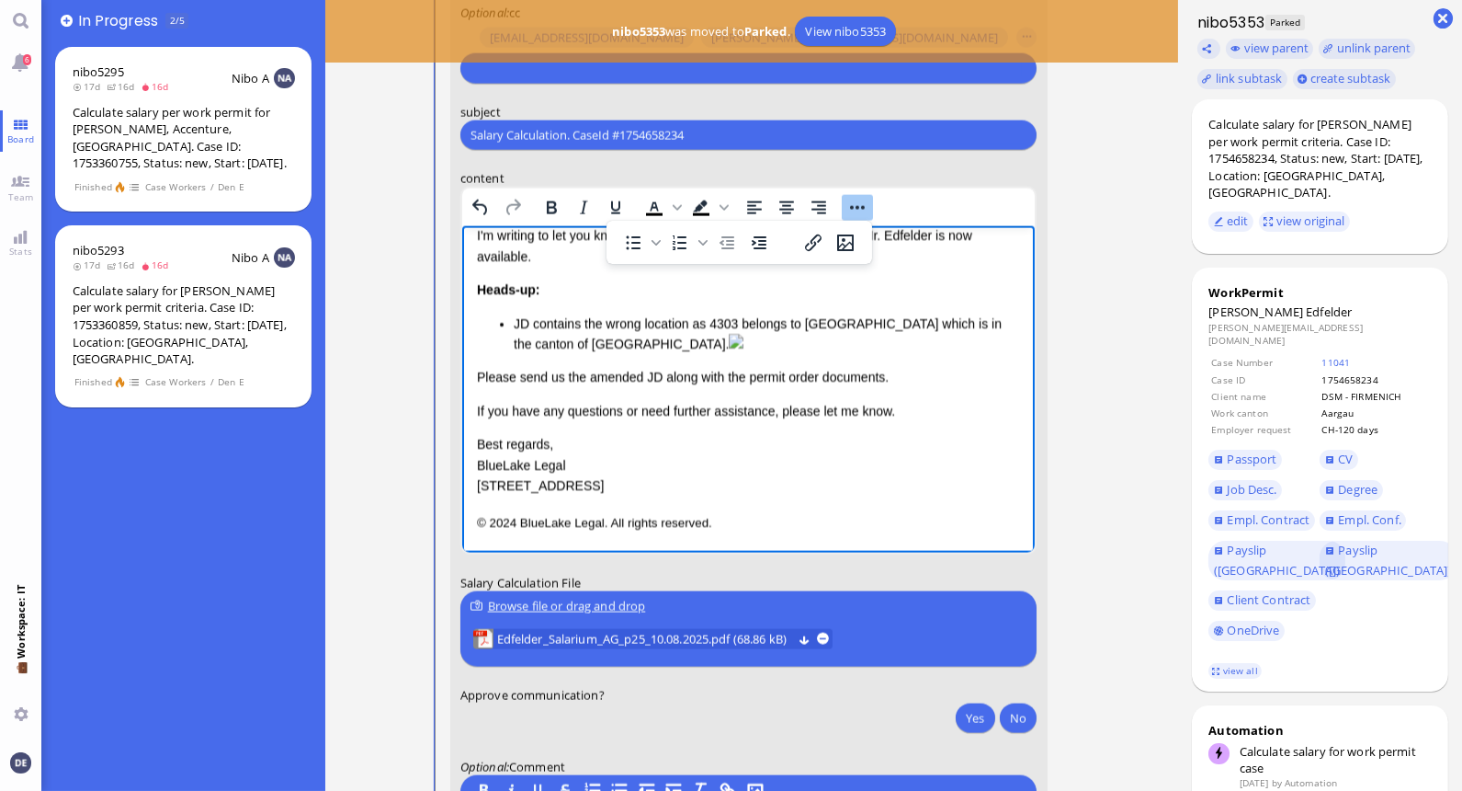
click at [905, 387] on p "Please send us the amended JD along with the permit order documents." at bounding box center [748, 377] width 544 height 20
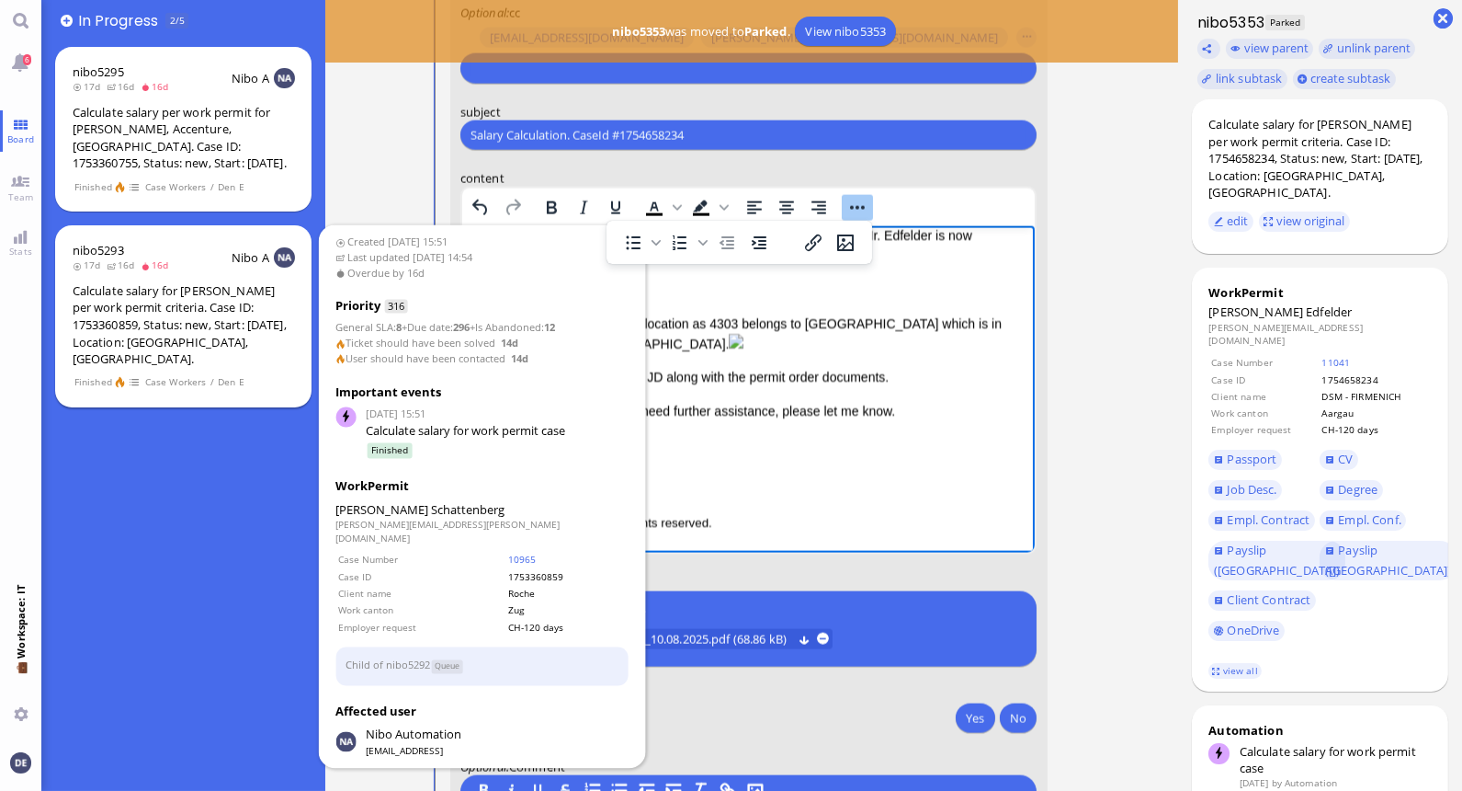
click at [202, 300] on div "Calculate salary for [PERSON_NAME] per work permit criteria. Case ID: 175336085…" at bounding box center [184, 324] width 222 height 85
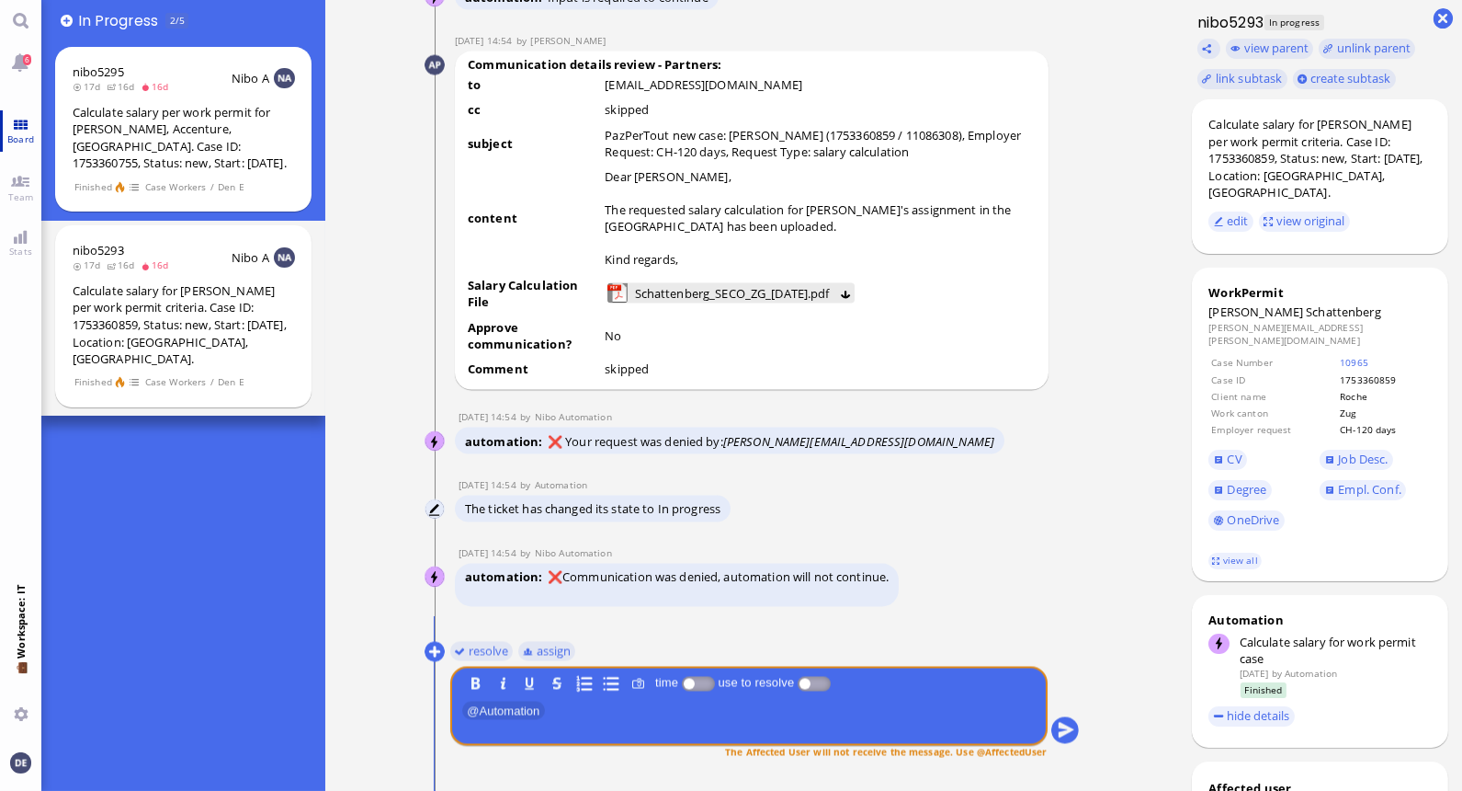
click at [15, 130] on link "Board" at bounding box center [20, 130] width 41 height 41
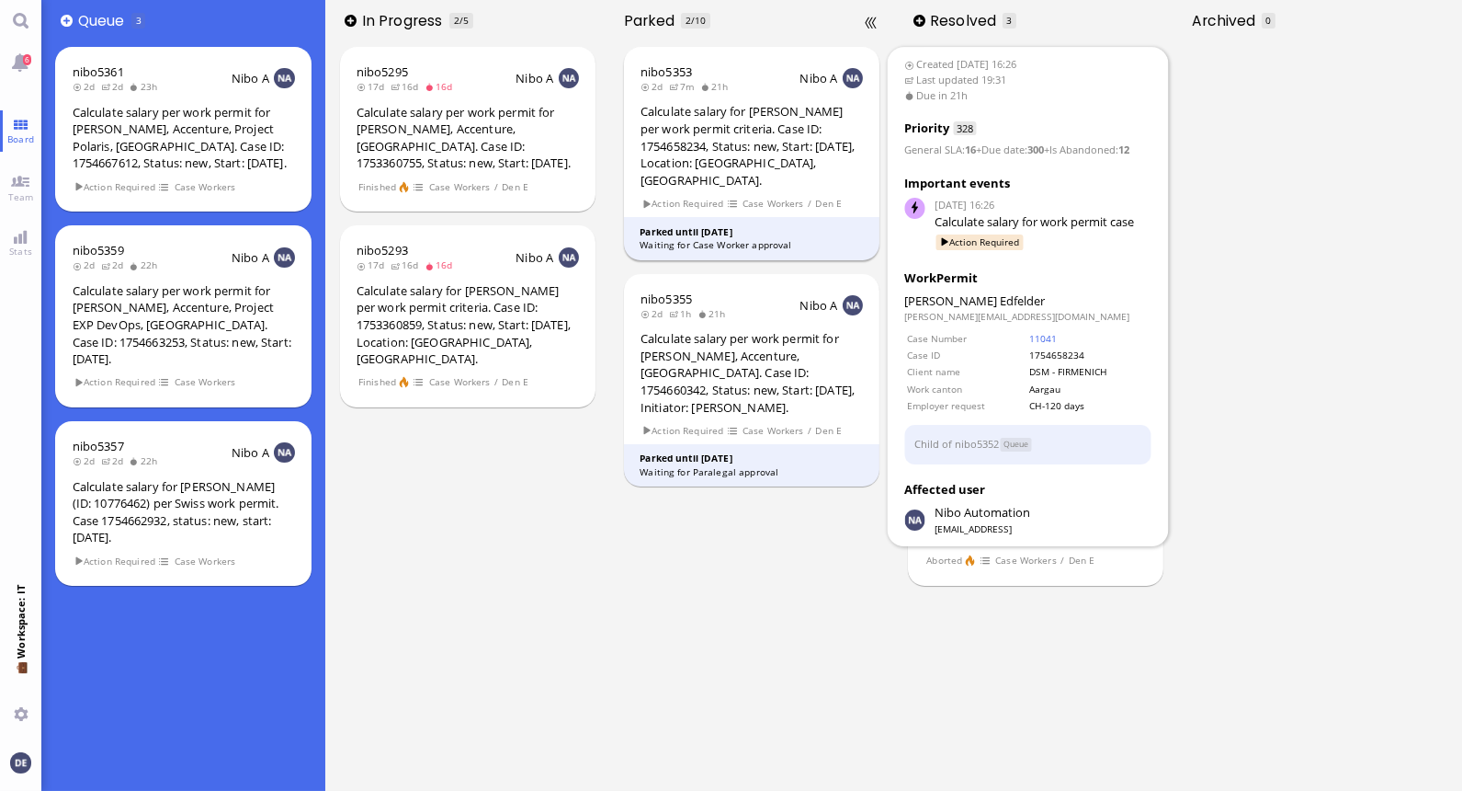
click at [678, 141] on div "Calculate salary for [PERSON_NAME] per work permit criteria. Case ID: 175465823…" at bounding box center [752, 145] width 222 height 85
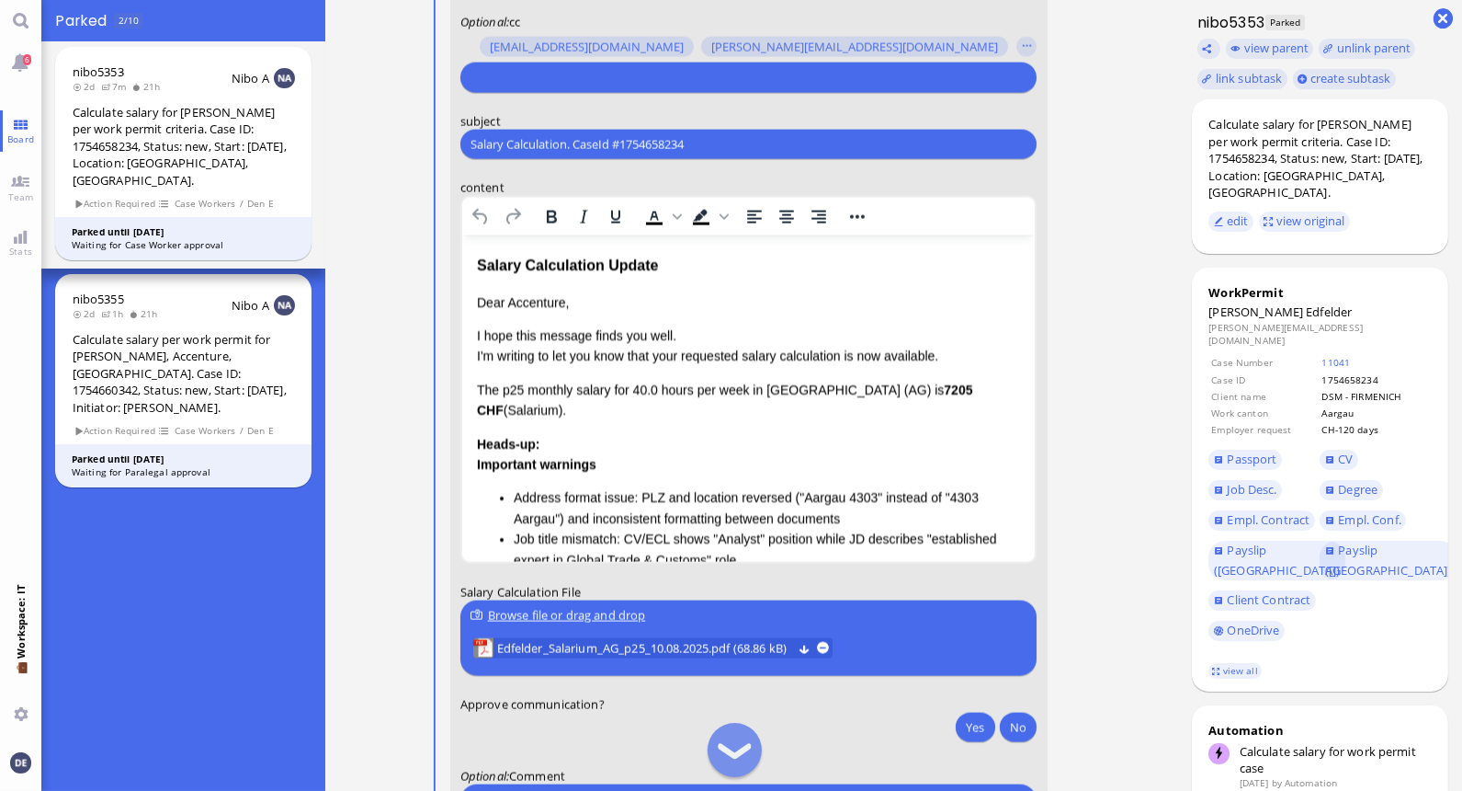
scroll to position [23, 0]
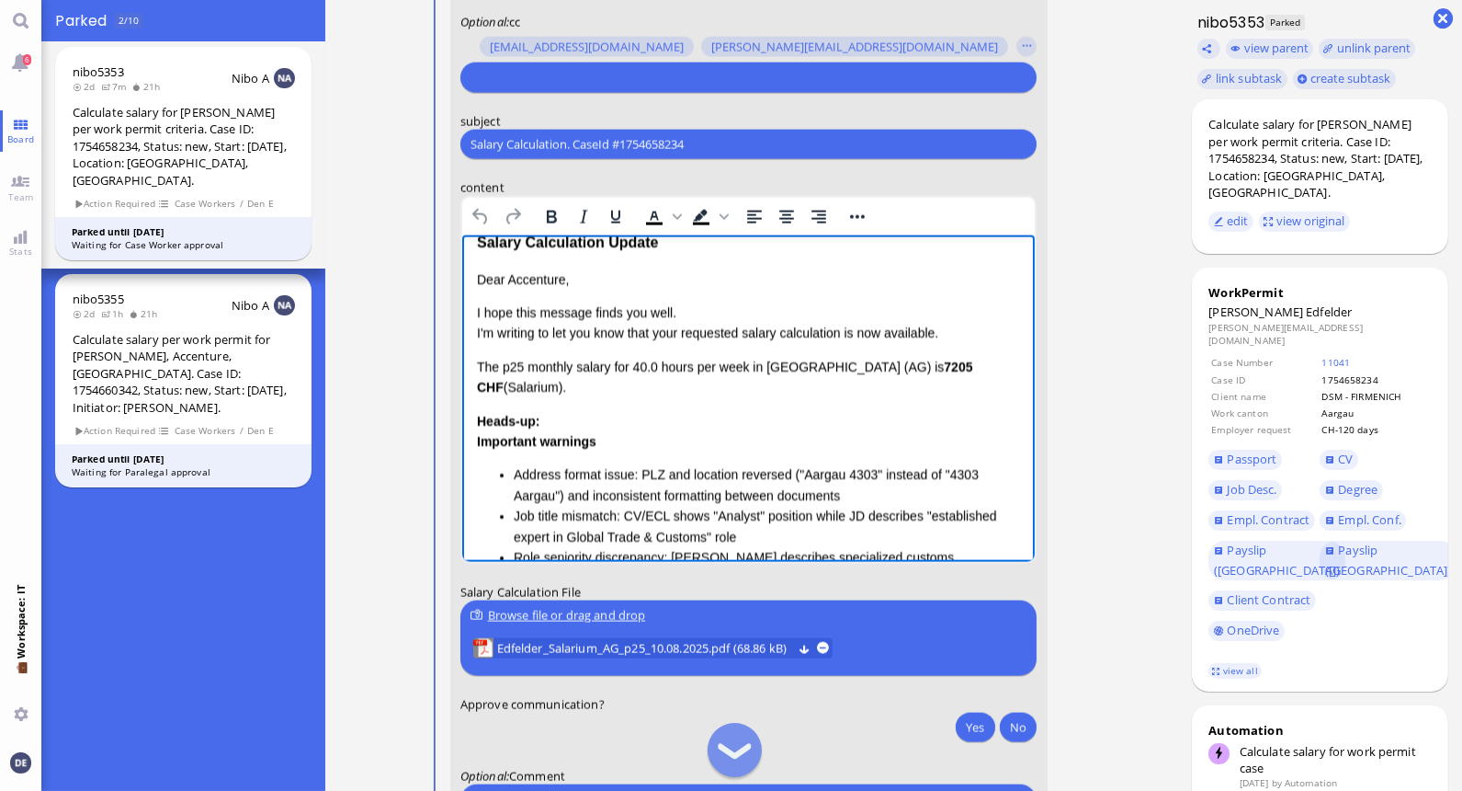
drag, startPoint x: 535, startPoint y: 389, endPoint x: 472, endPoint y: 360, distance: 68.7
click at [472, 360] on html "Salary Calculation Update Dear Accenture, I hope this message finds you well. I…" at bounding box center [748, 482] width 574 height 540
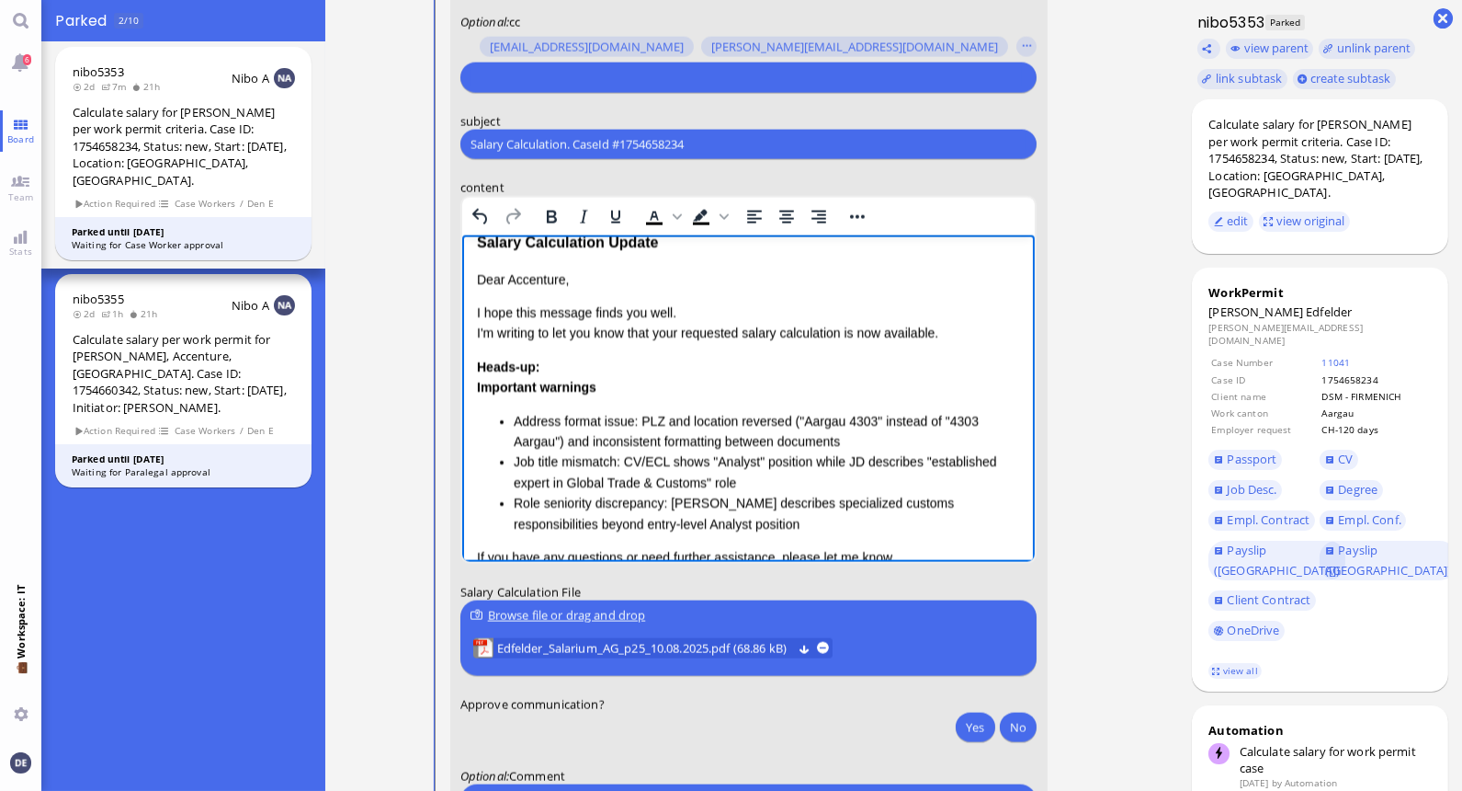
click at [843, 330] on p "I hope this message finds you well. I'm writing to let you know that your reque…" at bounding box center [748, 322] width 544 height 41
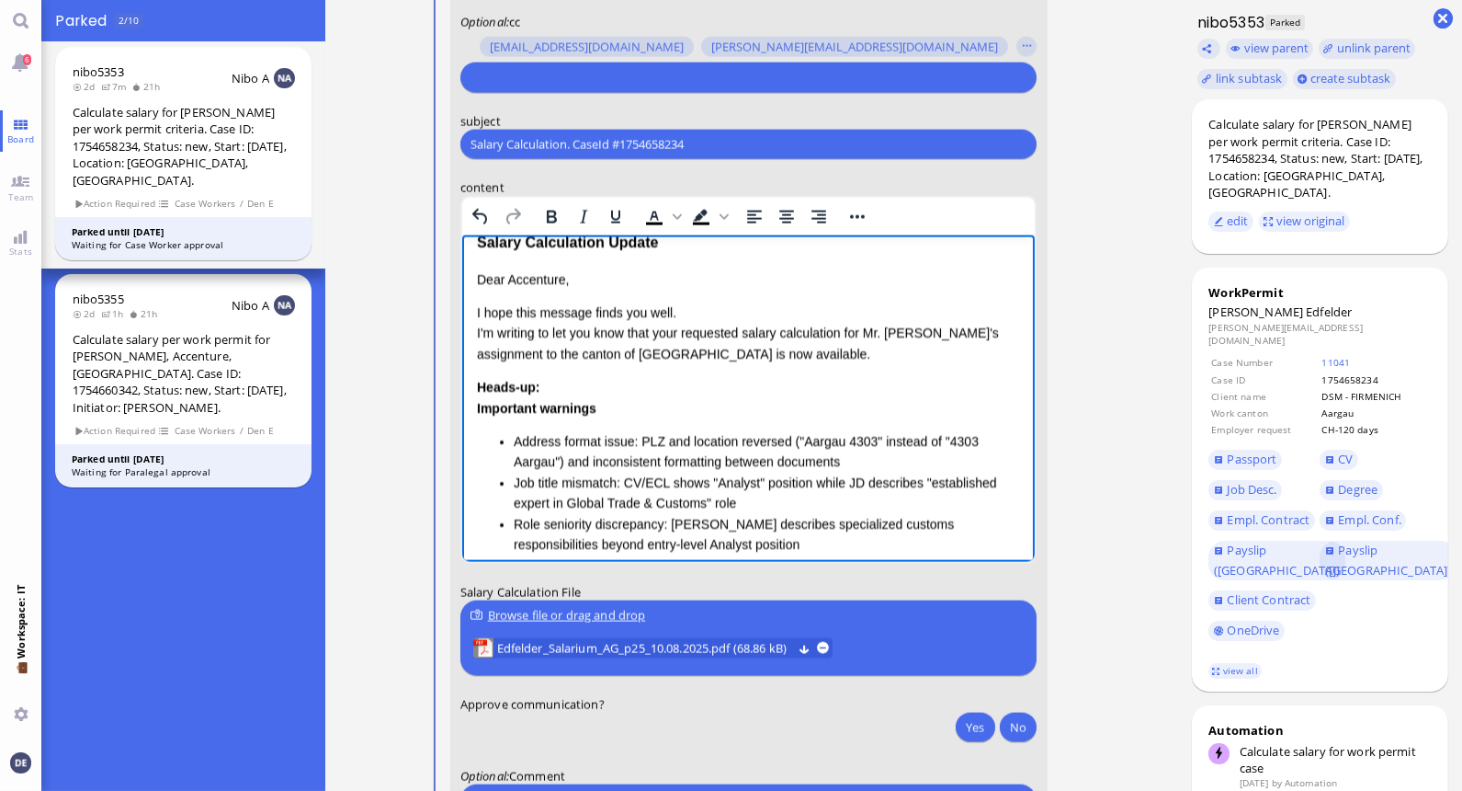
click at [793, 356] on p "I hope this message finds you well. I'm writing to let you know that your reque…" at bounding box center [748, 333] width 544 height 62
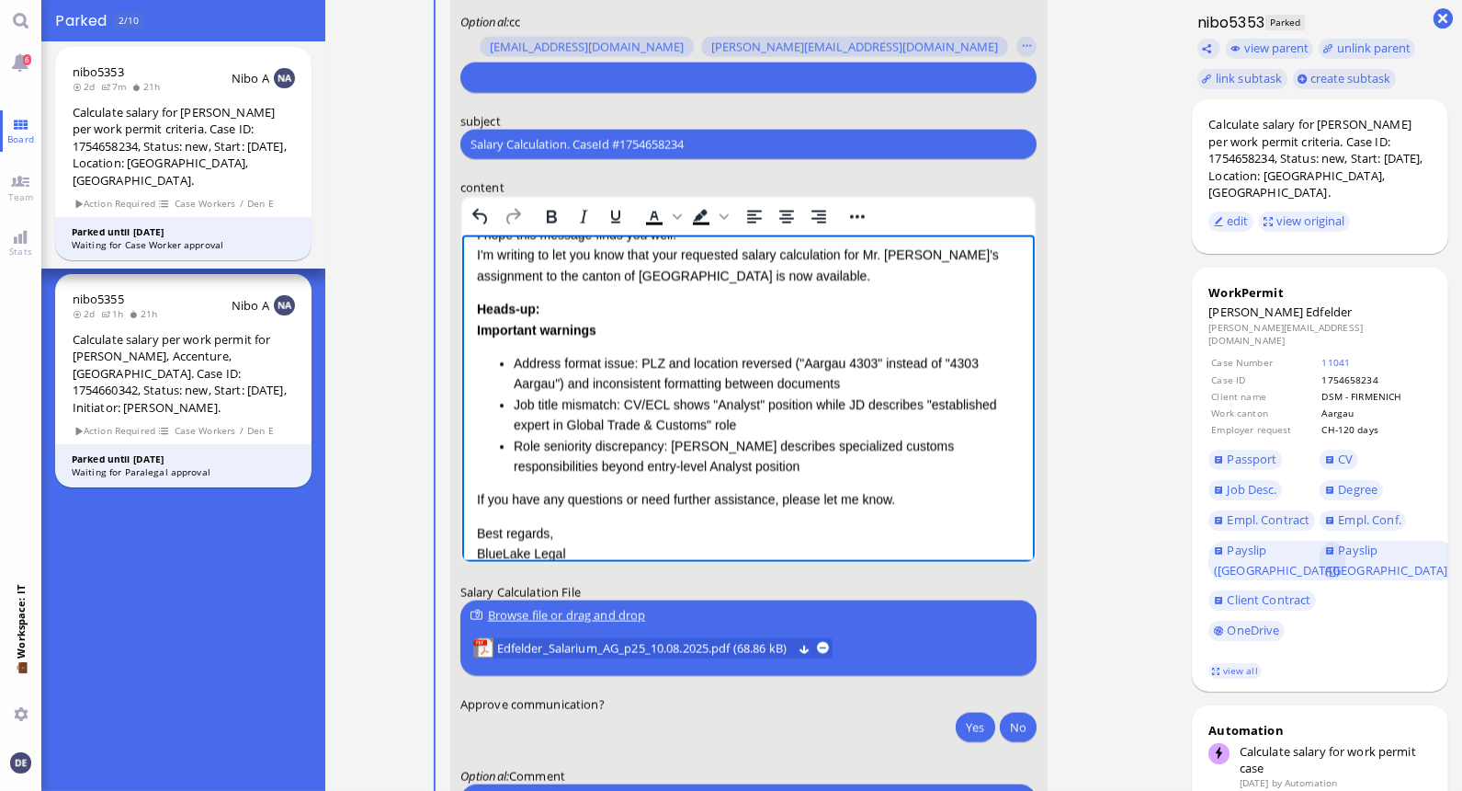
scroll to position [149, 0]
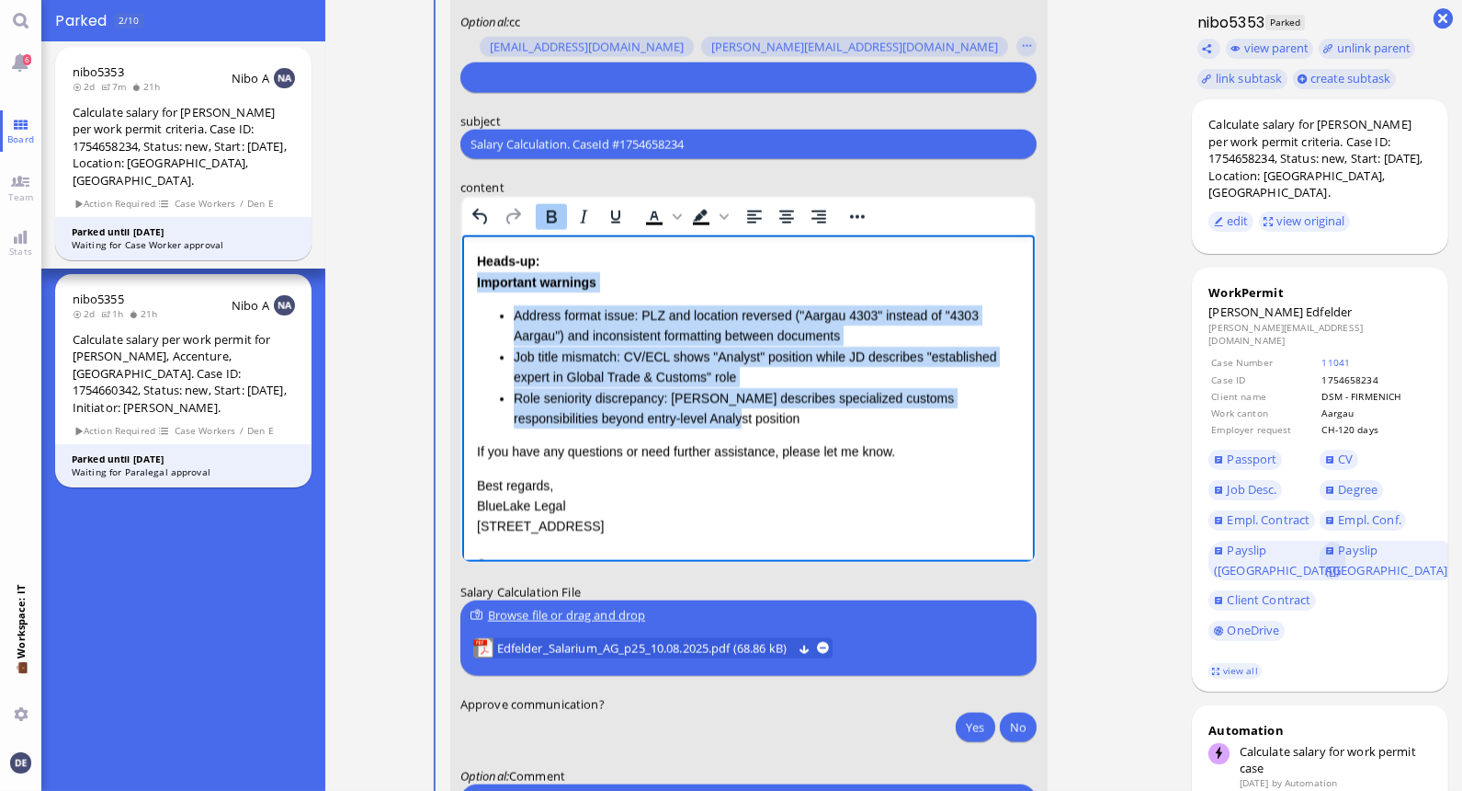
drag, startPoint x: 688, startPoint y: 417, endPoint x: 472, endPoint y: 286, distance: 252.1
click at [472, 286] on html "Salary Calculation Update Dear Accenture, I hope this message finds you well. I…" at bounding box center [748, 339] width 574 height 506
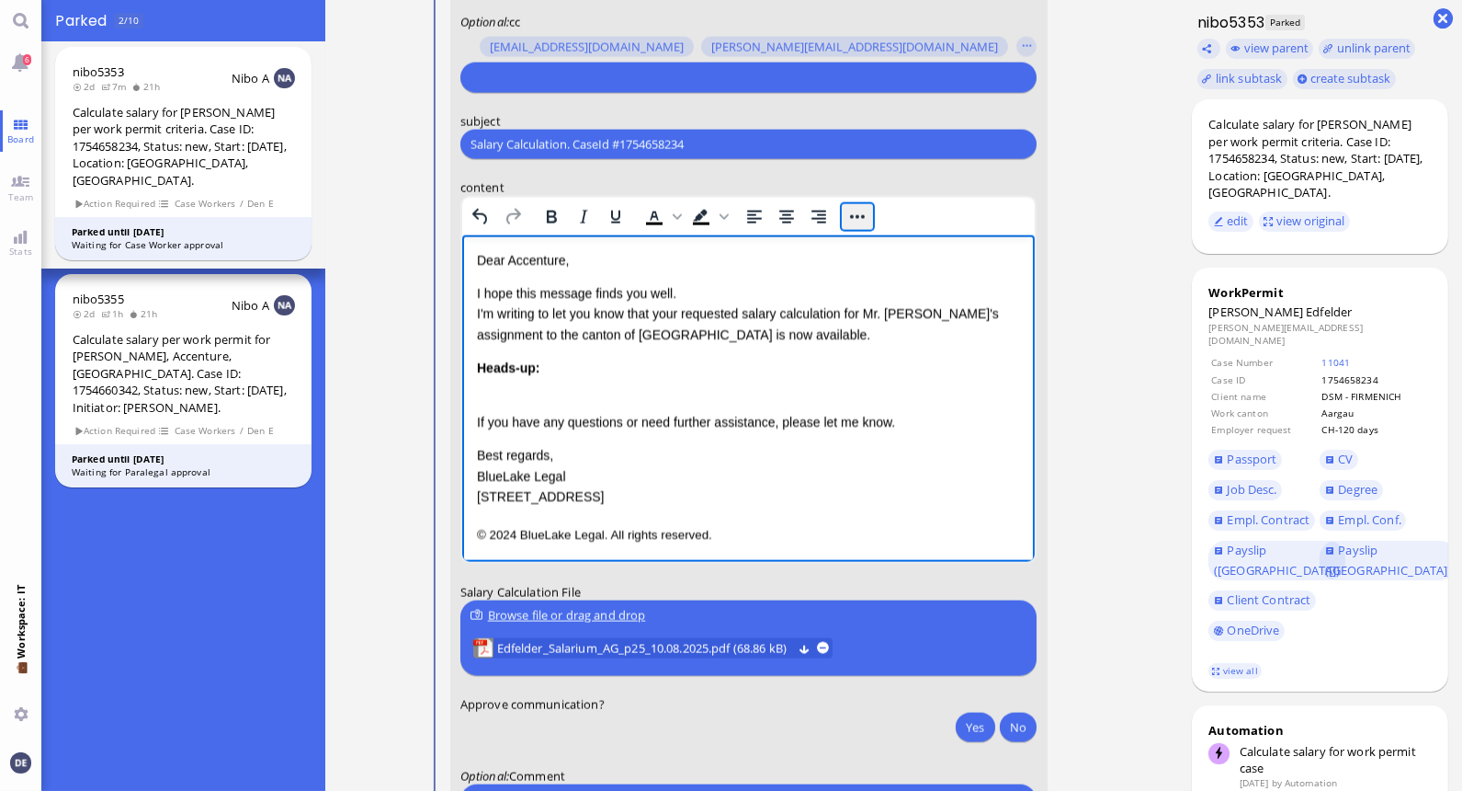
click at [858, 217] on button "Reveal or hide additional toolbar items" at bounding box center [856, 217] width 31 height 26
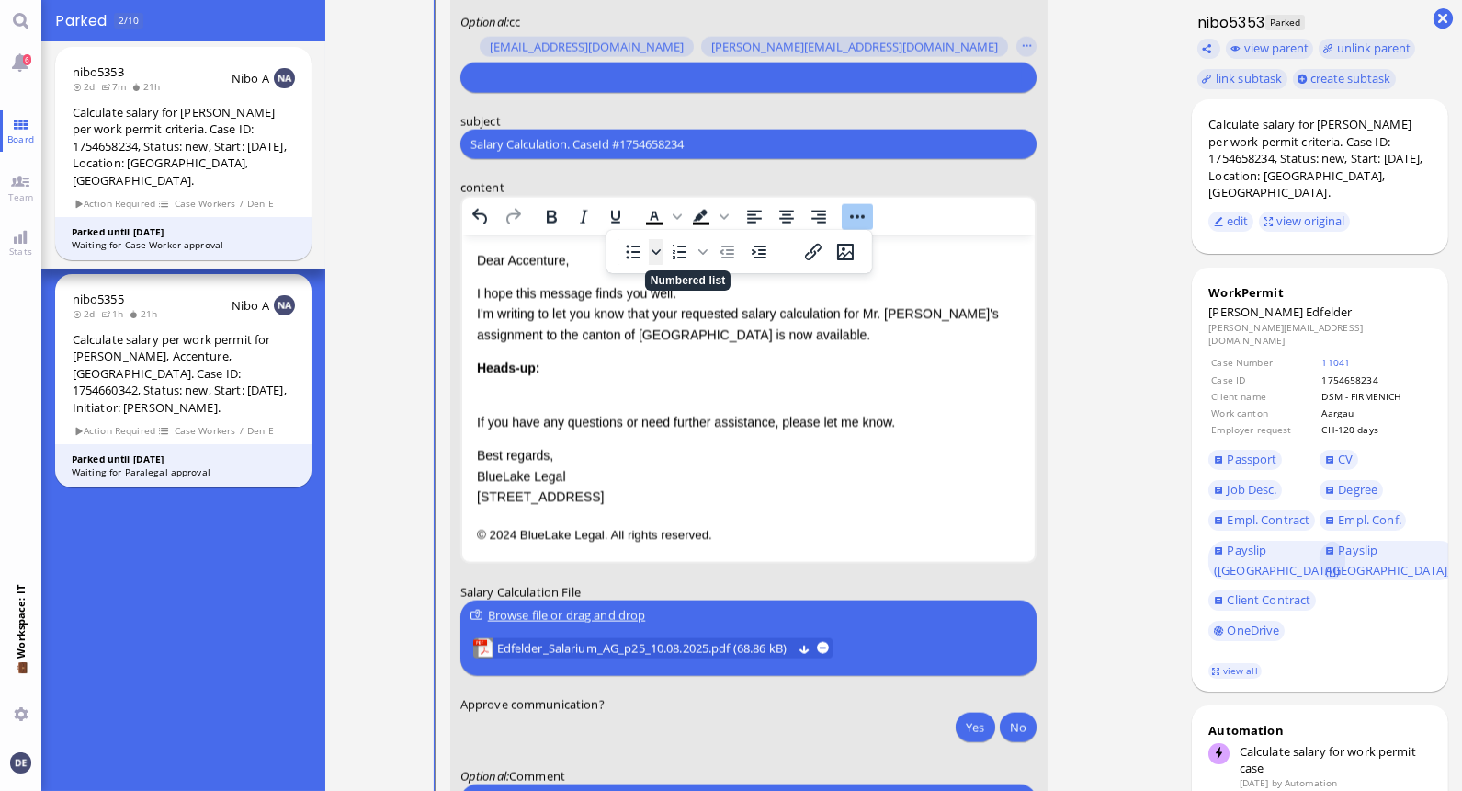
click at [660, 253] on icon "Bullet list" at bounding box center [656, 251] width 9 height 9
click at [692, 297] on div "Disc" at bounding box center [702, 298] width 51 height 51
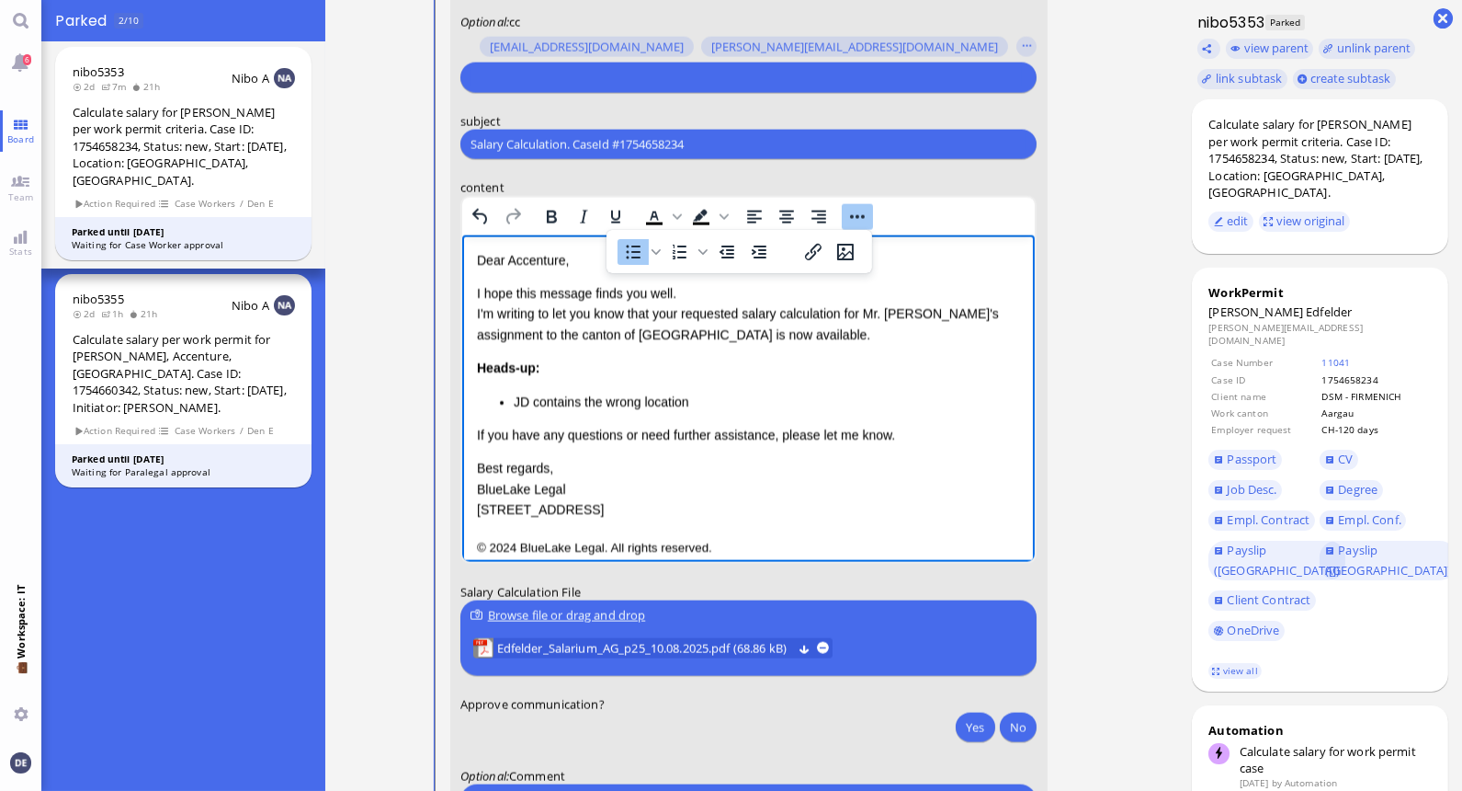
click at [642, 400] on li "JD contains the wrong location" at bounding box center [766, 402] width 507 height 20
click at [728, 406] on li "JD contains the wrong location" at bounding box center [766, 402] width 507 height 20
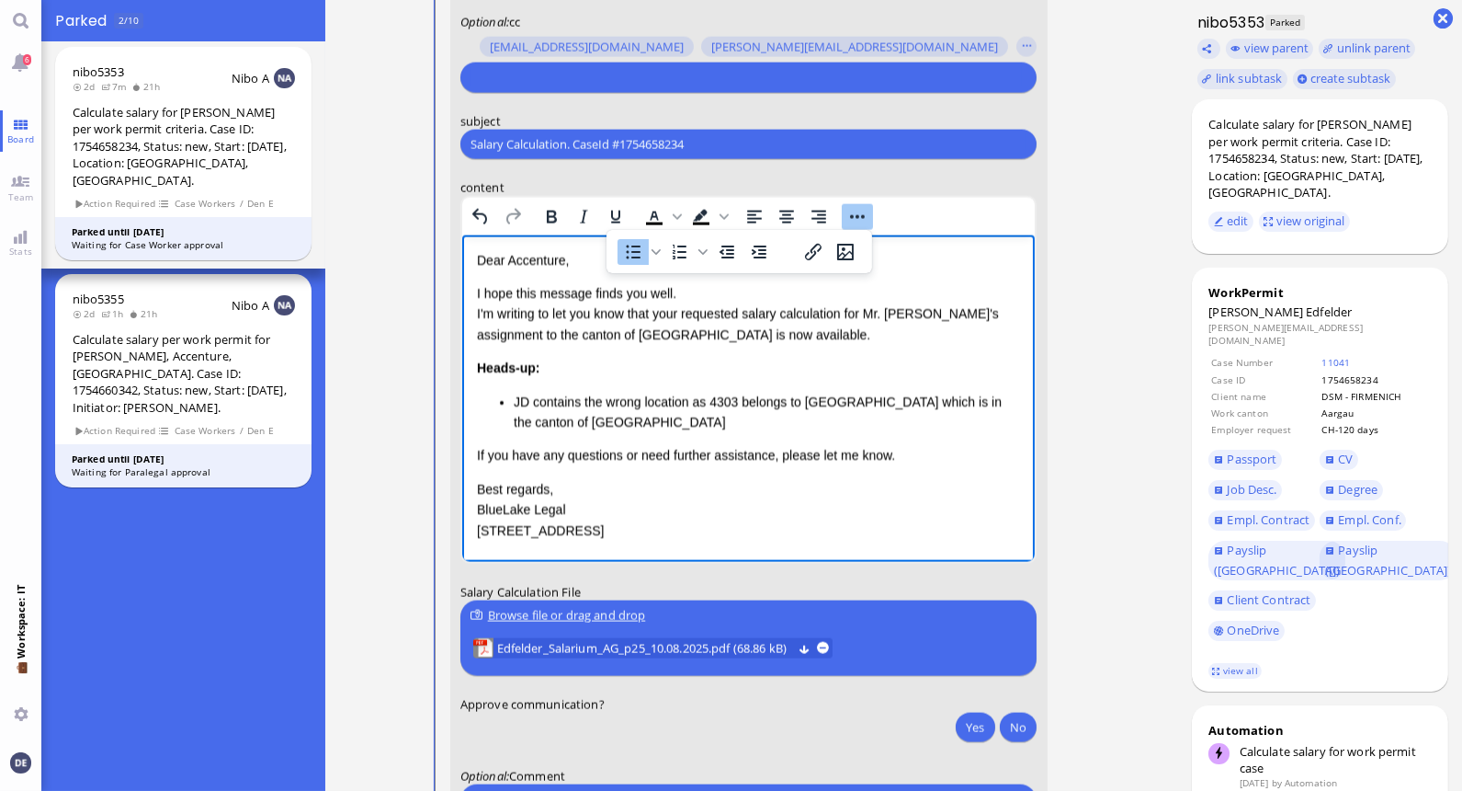
click at [678, 430] on li "JD contains the wrong location as 4303 belongs to [GEOGRAPHIC_DATA] which is in…" at bounding box center [766, 412] width 507 height 41
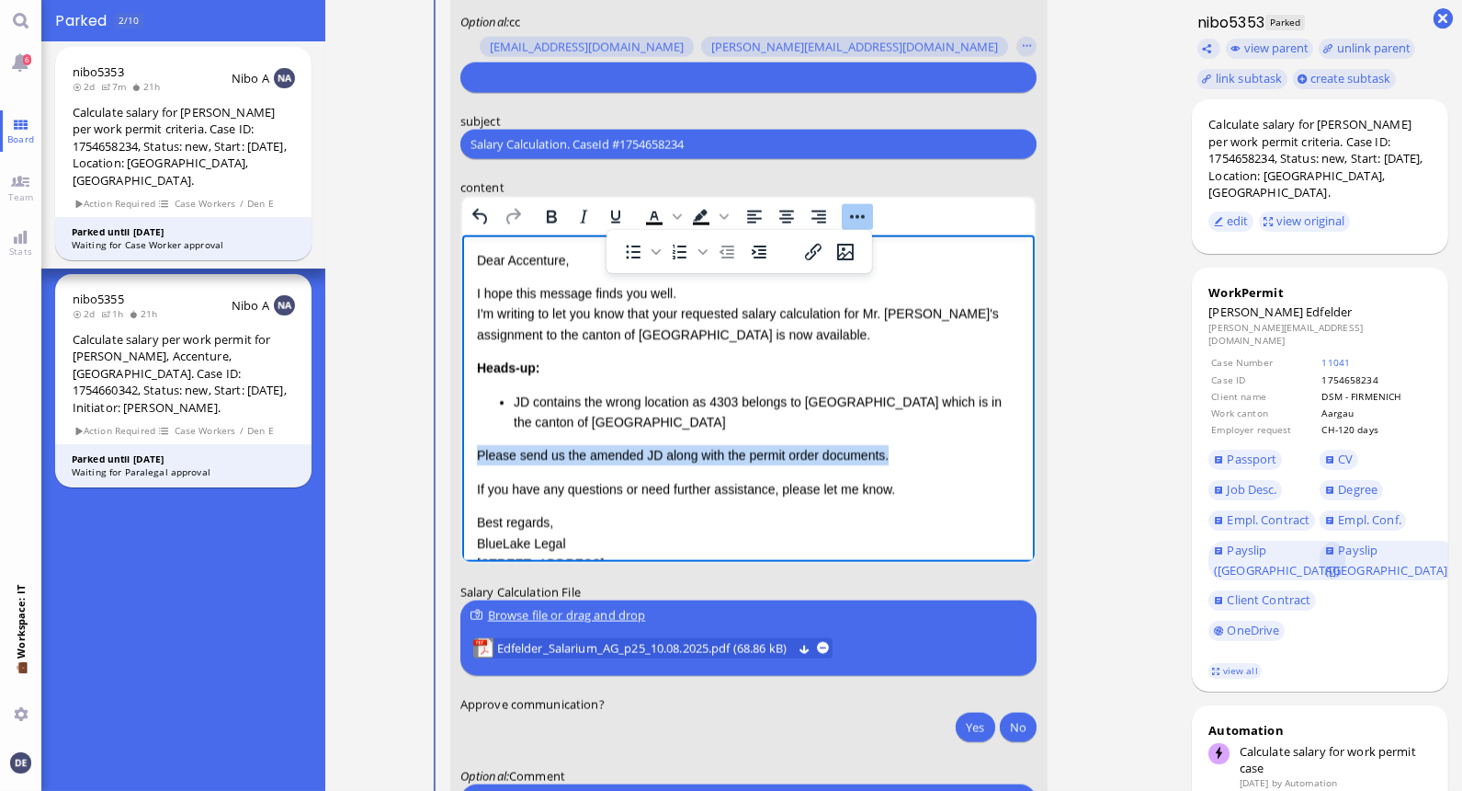
drag, startPoint x: 889, startPoint y: 461, endPoint x: 477, endPoint y: 452, distance: 411.9
click at [477, 452] on p "Please send us the amended JD along with the permit order documents." at bounding box center [748, 455] width 544 height 20
click at [614, 421] on li "JD contains the wrong location as 4303 belongs to [GEOGRAPHIC_DATA] which is in…" at bounding box center [766, 412] width 507 height 41
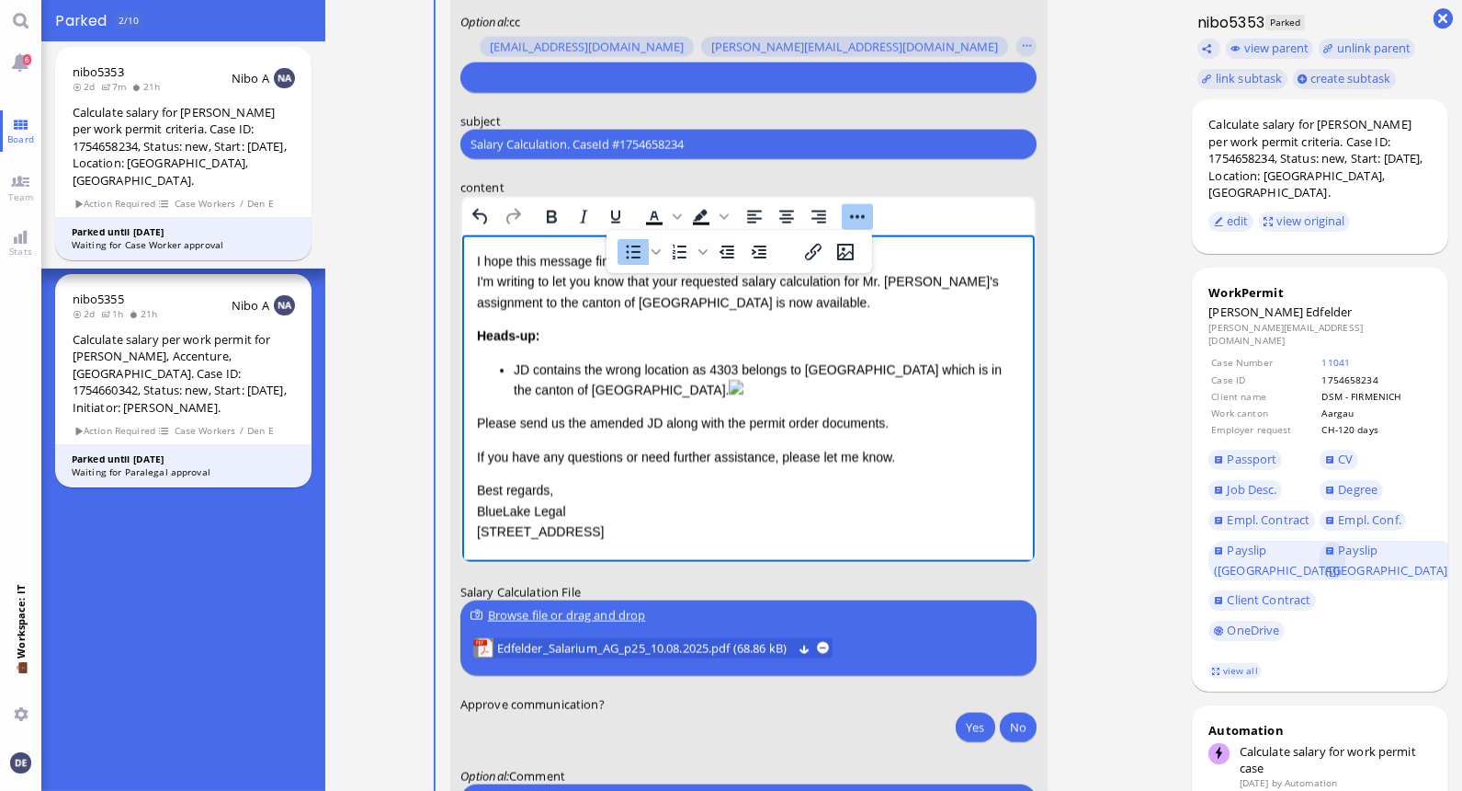
scroll to position [89, 0]
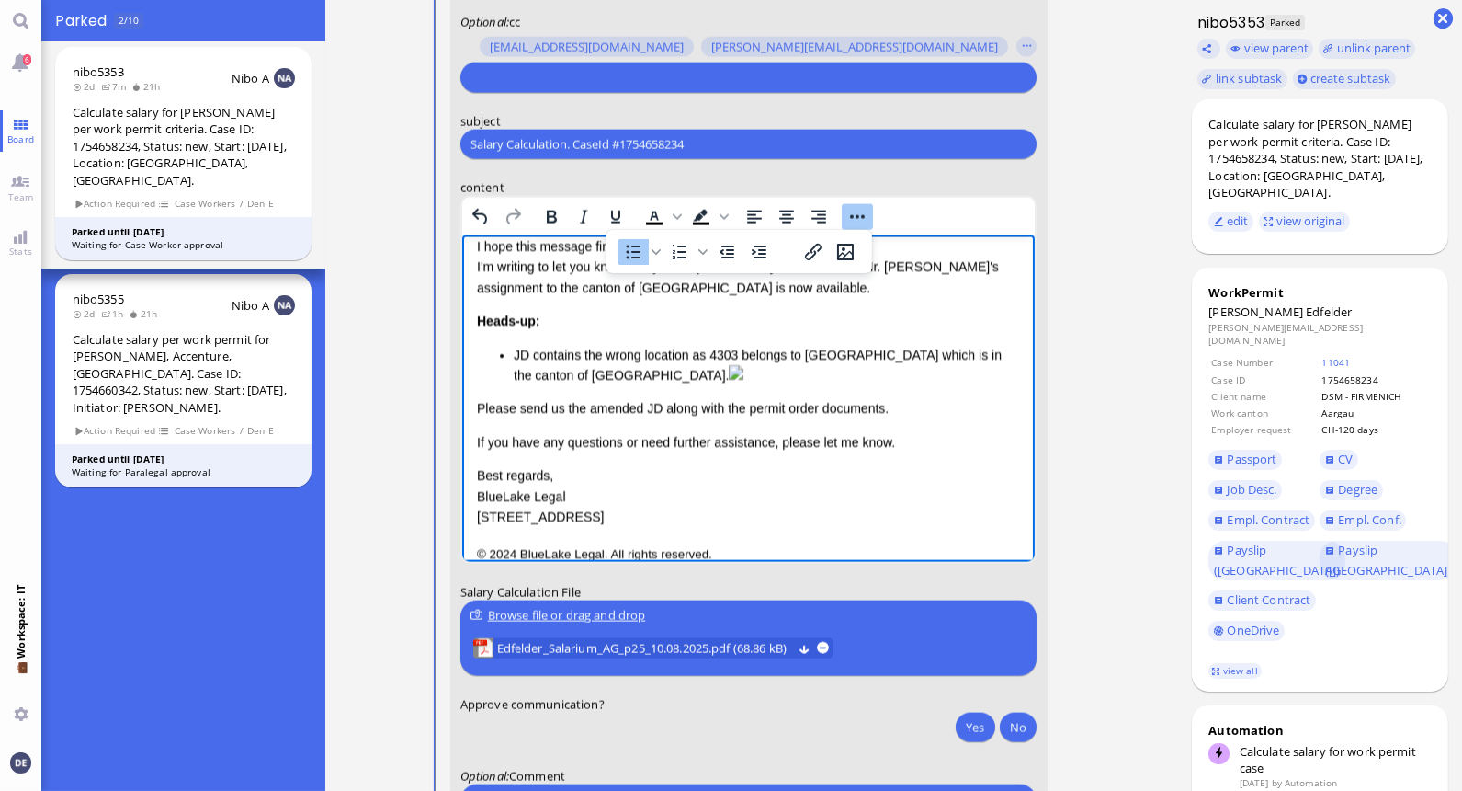
click at [599, 371] on li "JD contains the wrong location as 4303 belongs to [GEOGRAPHIC_DATA] which is in…" at bounding box center [766, 365] width 507 height 41
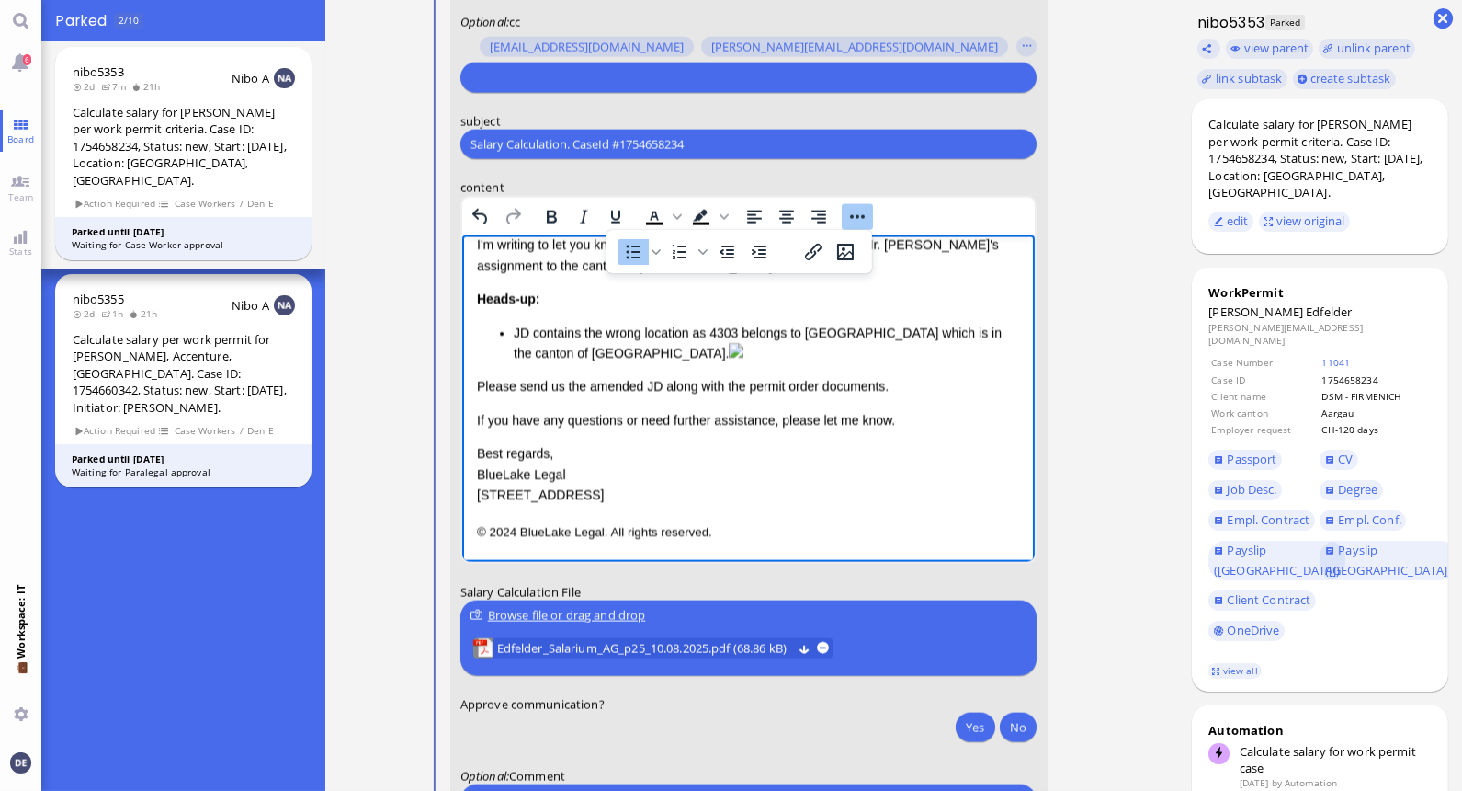
scroll to position [161, 0]
click at [609, 397] on div "JD contains the wrong location as 4303 belongs to [GEOGRAPHIC_DATA] which is in…" at bounding box center [748, 360] width 544 height 74
click at [888, 396] on p "Please send us the amended JD along with the permit order documents." at bounding box center [748, 386] width 544 height 20
click at [476, 396] on p "Please send us the amended JD along with the permit order documents." at bounding box center [748, 386] width 544 height 20
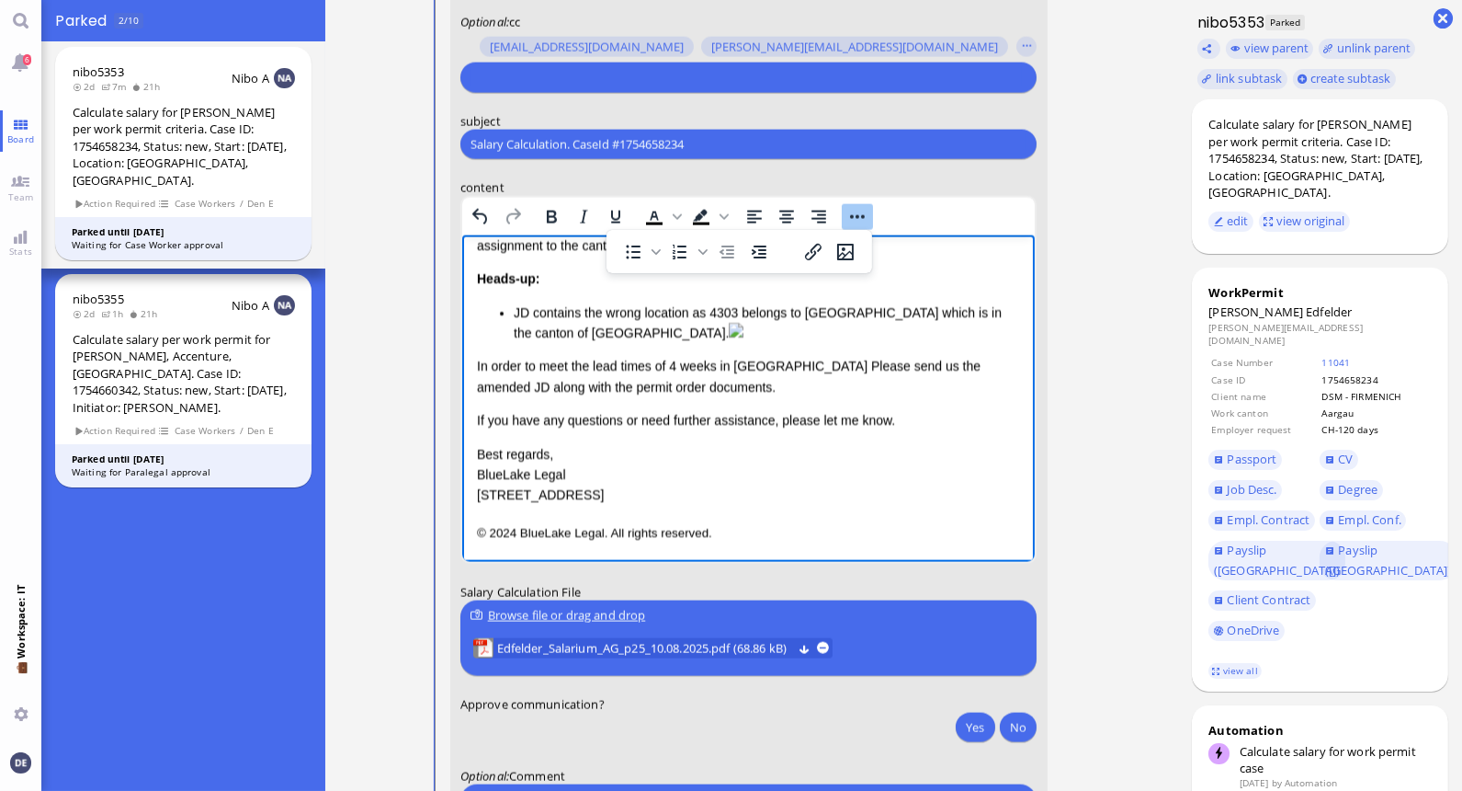
click at [800, 397] on p "In order to meet the lead times of 4 weeks in [GEOGRAPHIC_DATA] Please send us …" at bounding box center [748, 376] width 544 height 41
click at [843, 397] on p "In order to meet the lead times of 4 weeks in [GEOGRAPHIC_DATA], please send us…" at bounding box center [748, 376] width 544 height 41
click at [963, 723] on button "Yes" at bounding box center [975, 726] width 39 height 29
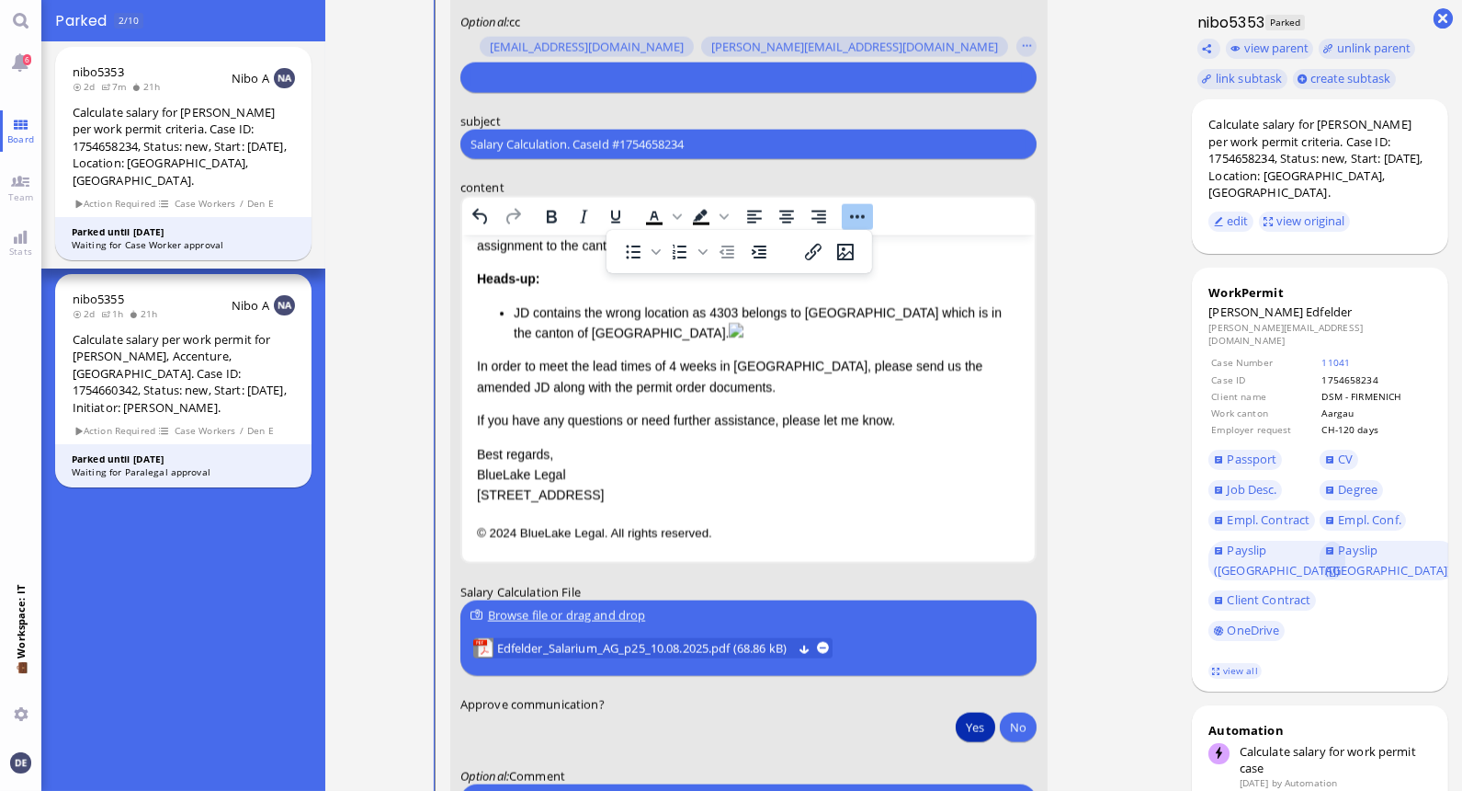
scroll to position [1, 0]
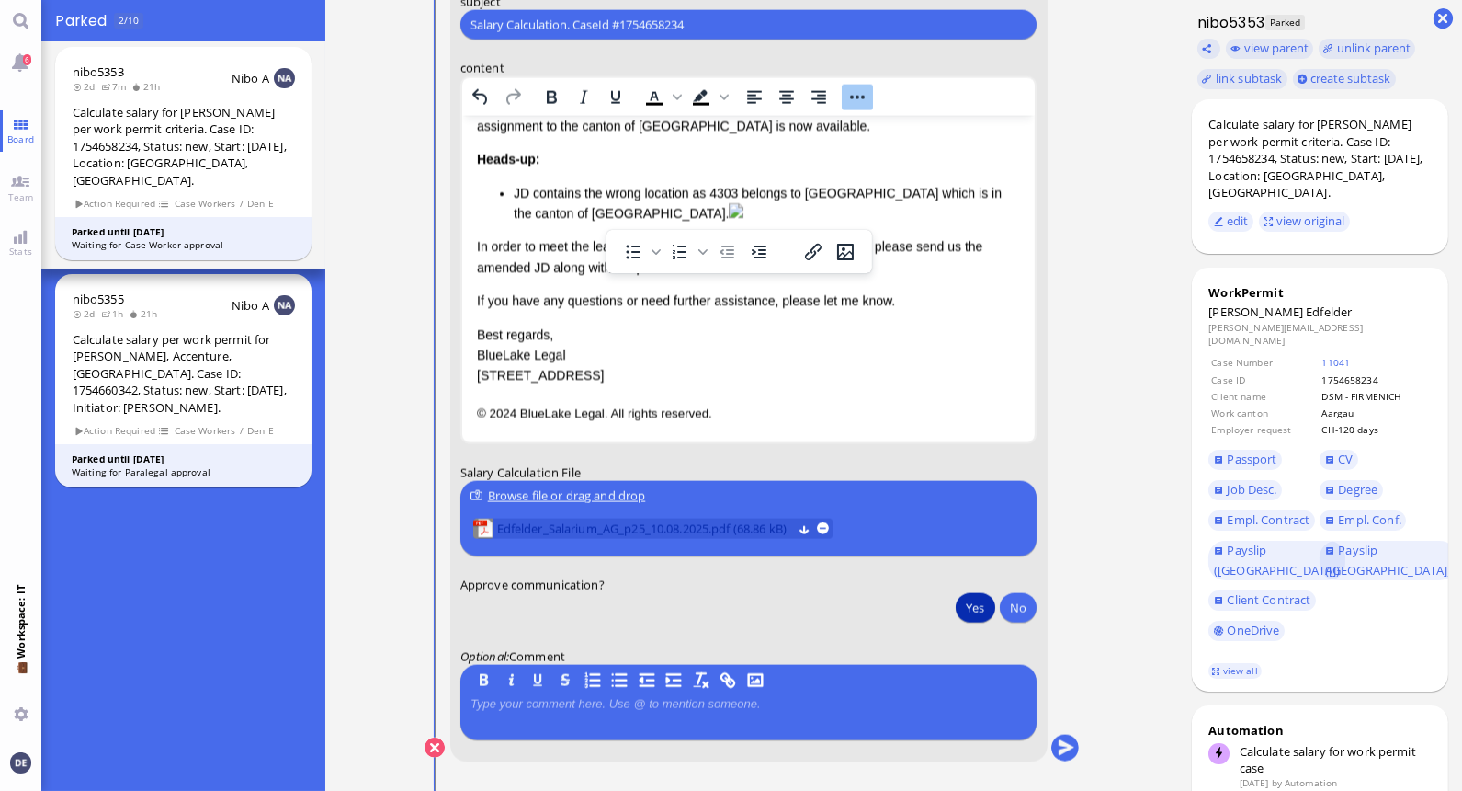
click at [737, 521] on span "Edfelder_Salarium_AG_p25_10.08.2025.pdf (68.86 kB)" at bounding box center [643, 528] width 295 height 20
click at [1062, 743] on button "submit" at bounding box center [1065, 748] width 28 height 28
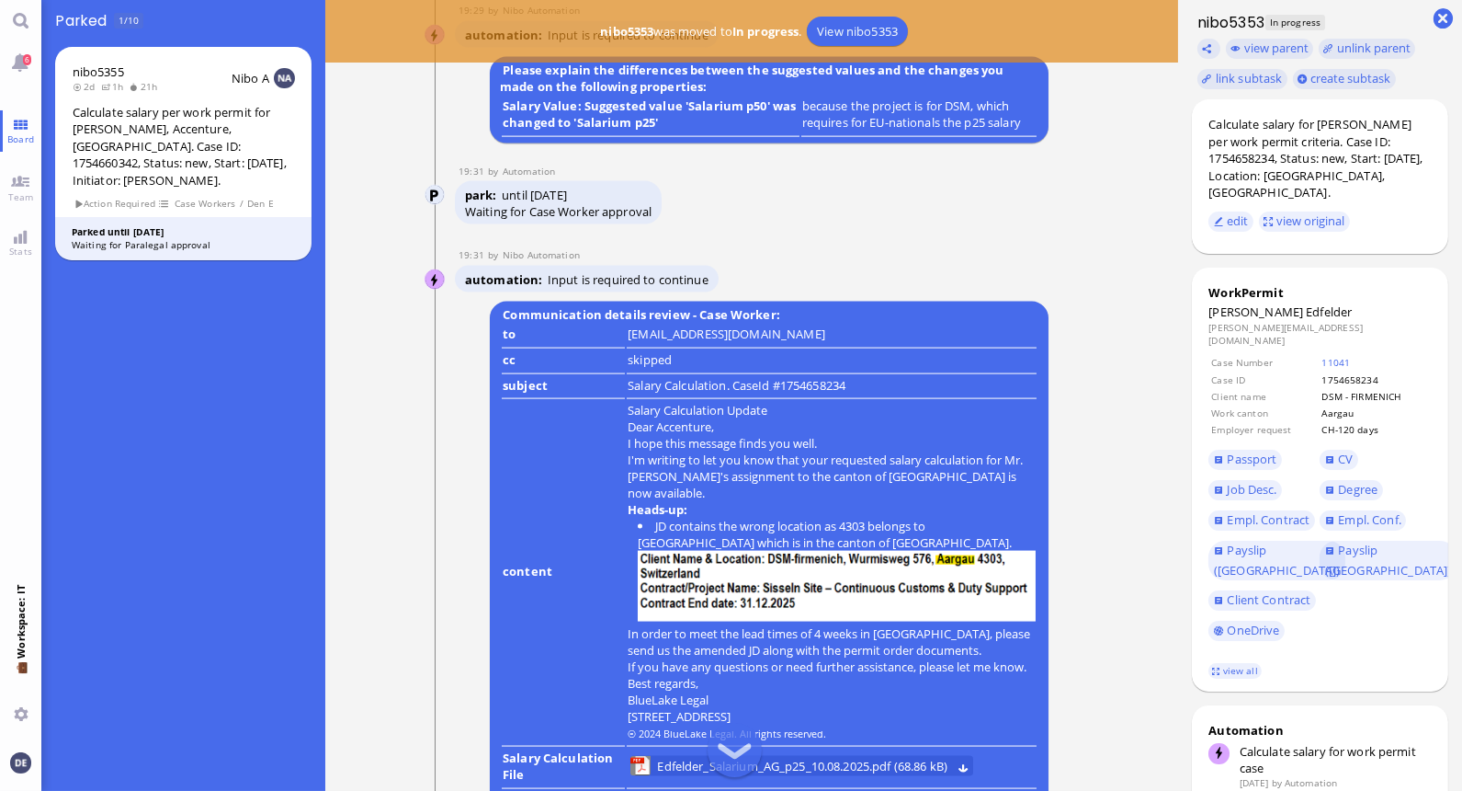
scroll to position [0, 0]
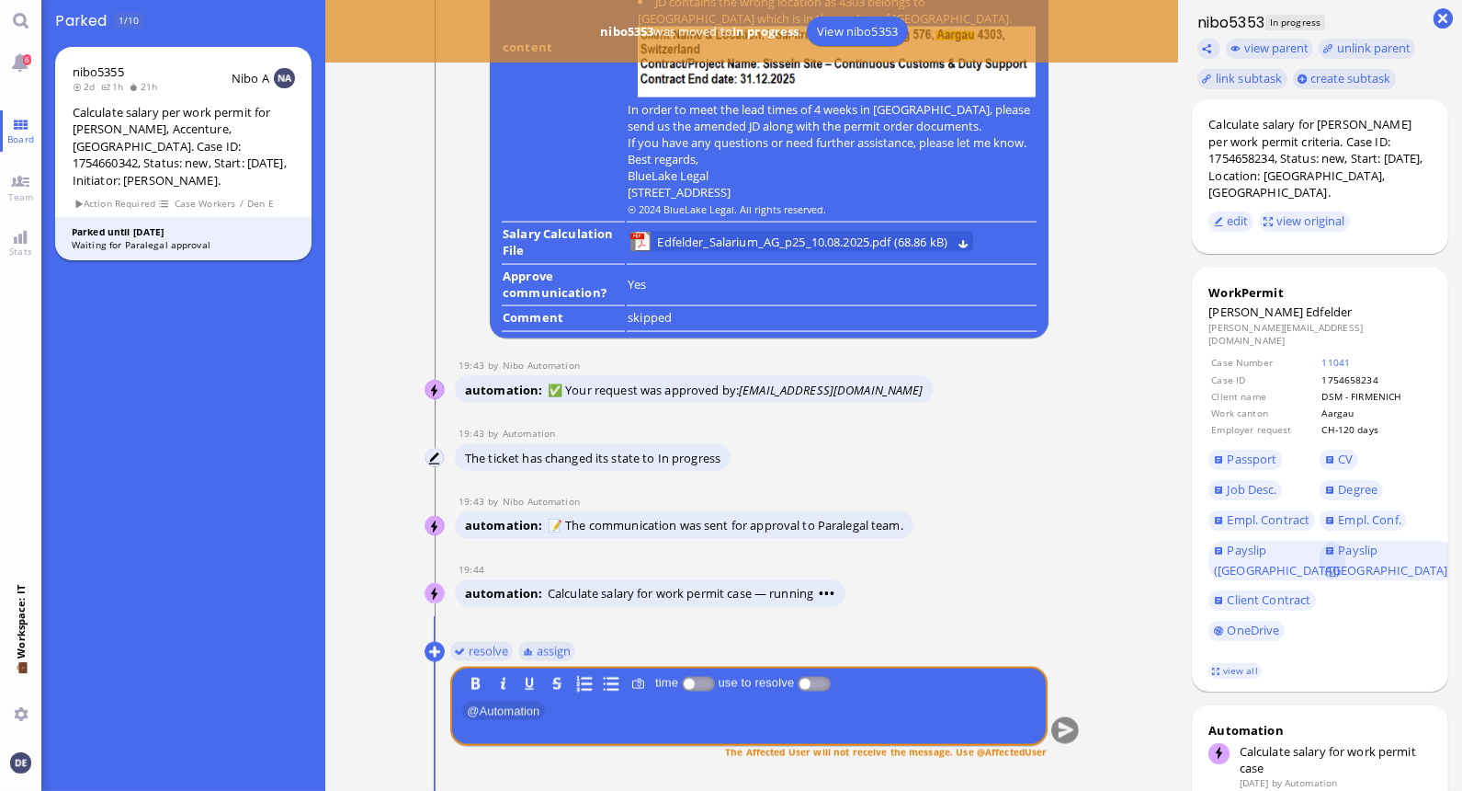
click at [251, 139] on div "Calculate salary per work permit for [PERSON_NAME], Accenture, [GEOGRAPHIC_DATA…" at bounding box center [184, 146] width 222 height 85
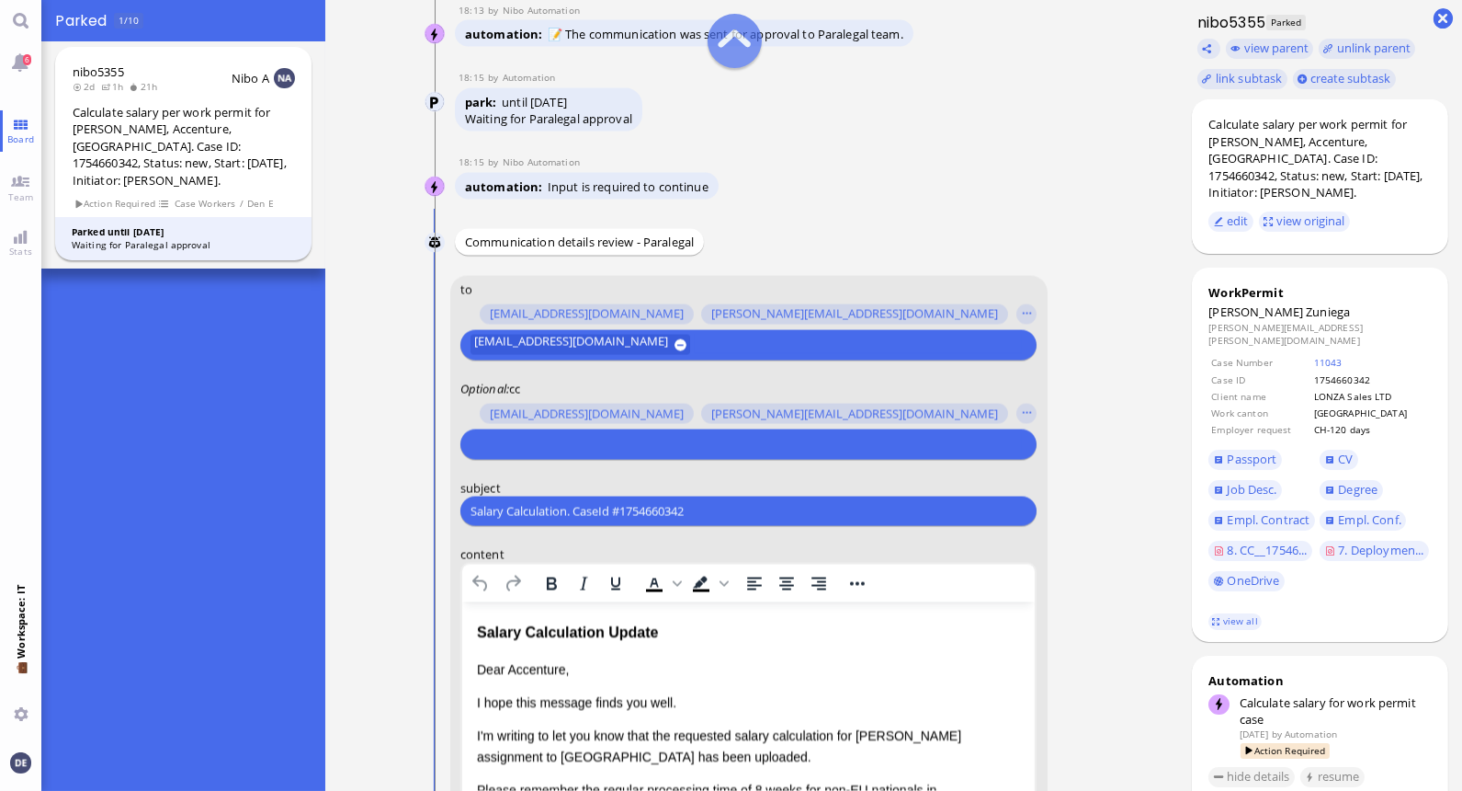
scroll to position [-609, 0]
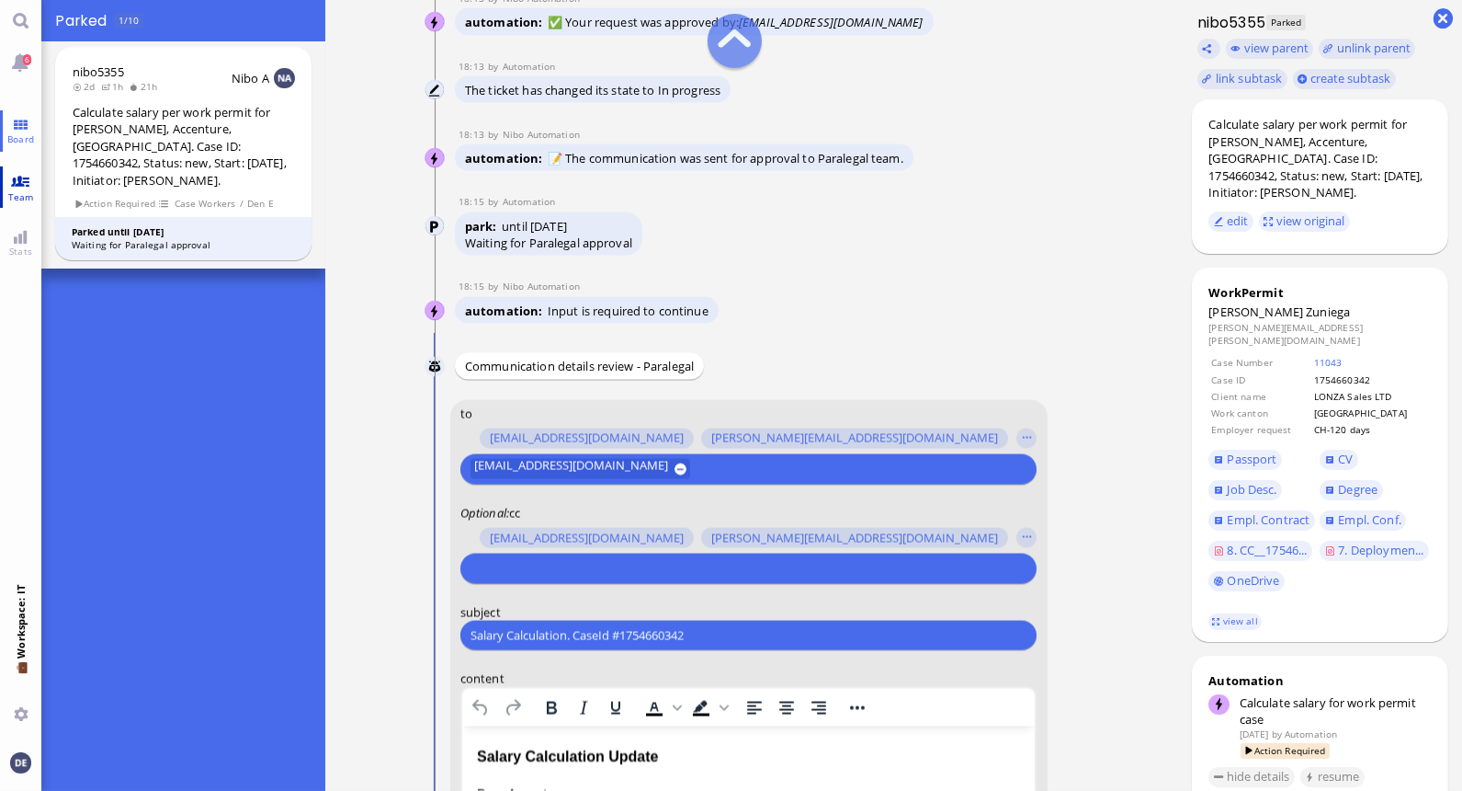
click at [20, 176] on link "Team" at bounding box center [20, 186] width 41 height 41
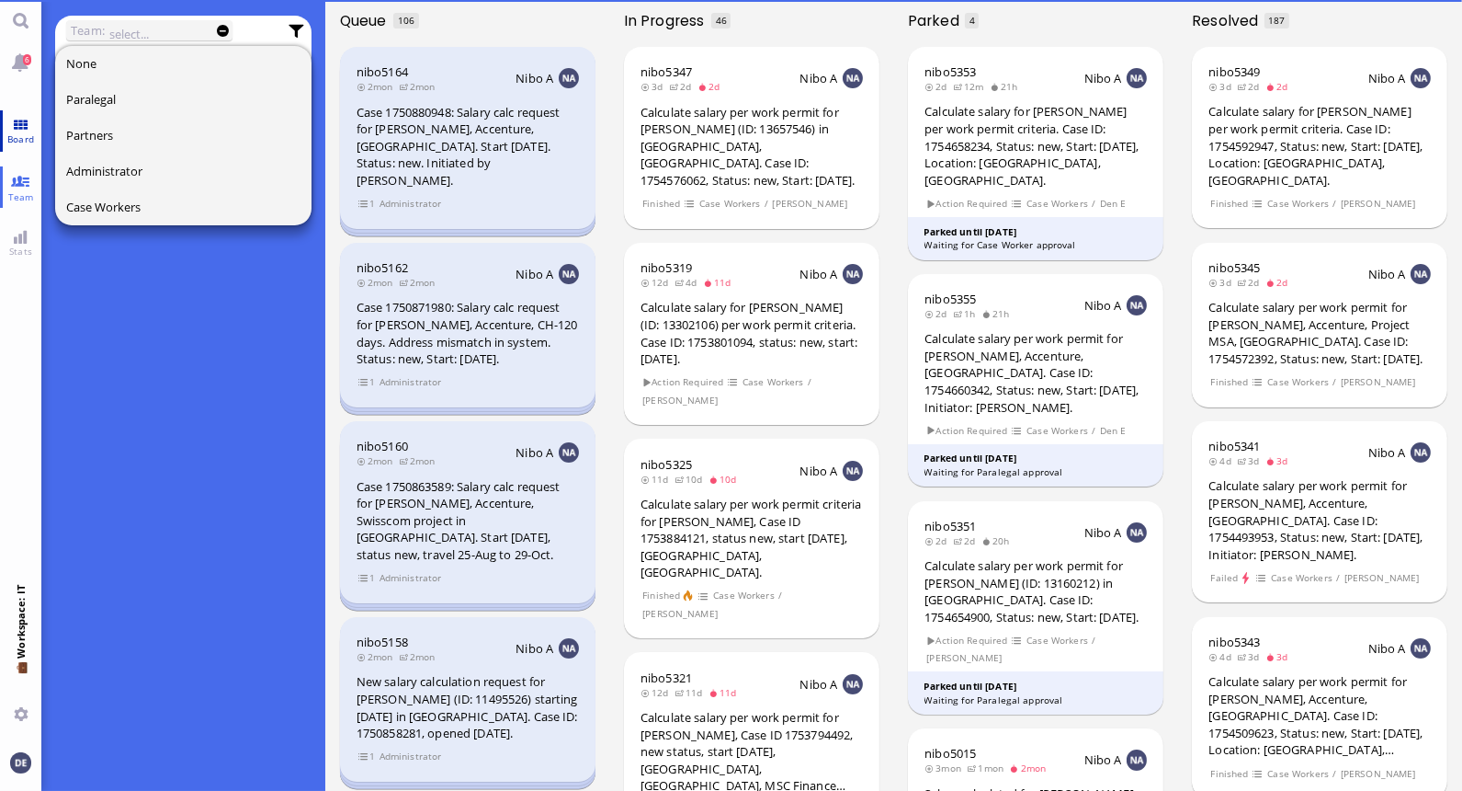
click at [31, 129] on link "Board" at bounding box center [20, 130] width 41 height 41
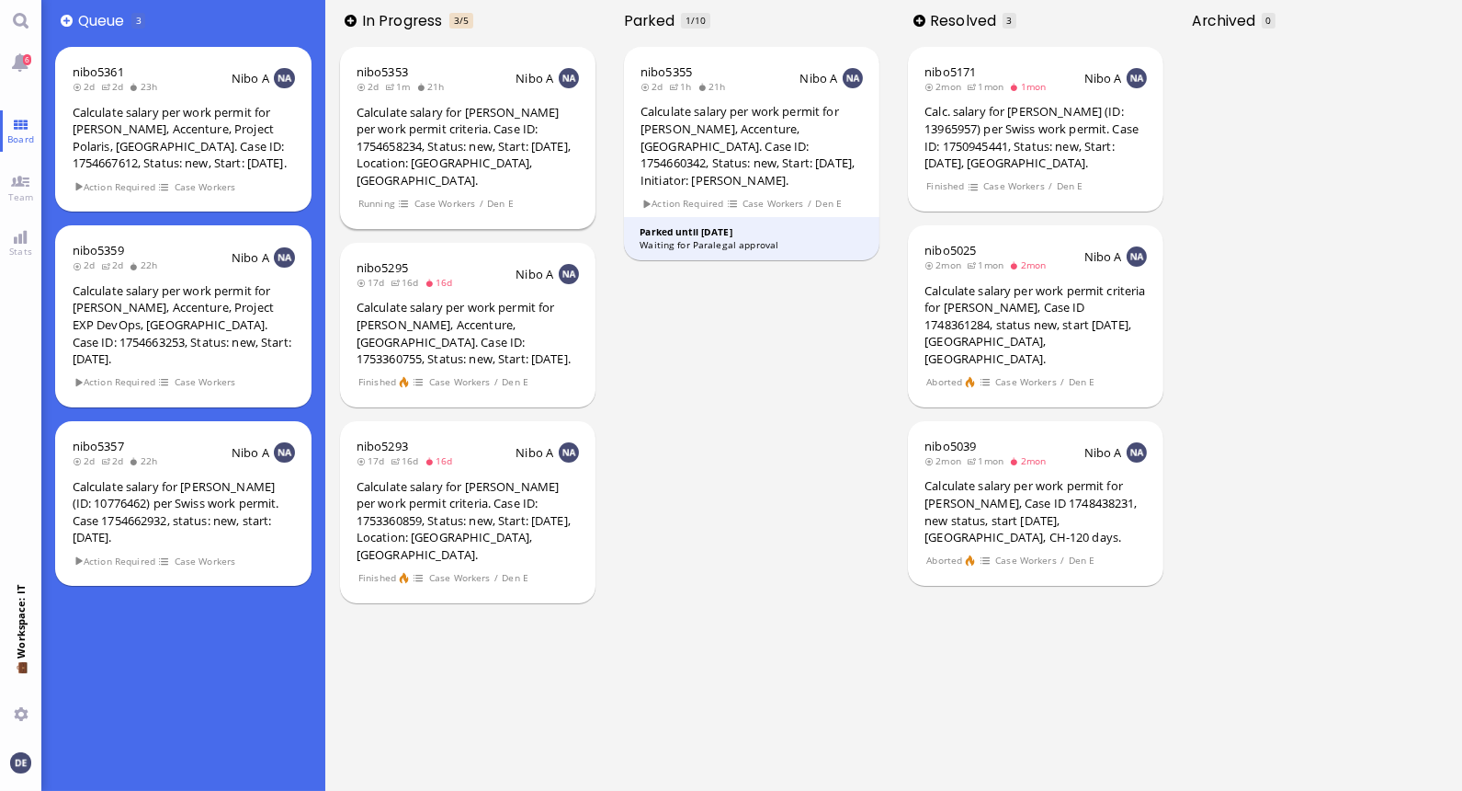
click at [483, 154] on div "Calculate salary for [PERSON_NAME] per work permit criteria. Case ID: 175465823…" at bounding box center [468, 146] width 222 height 85
